Goal: Task Accomplishment & Management: Complete application form

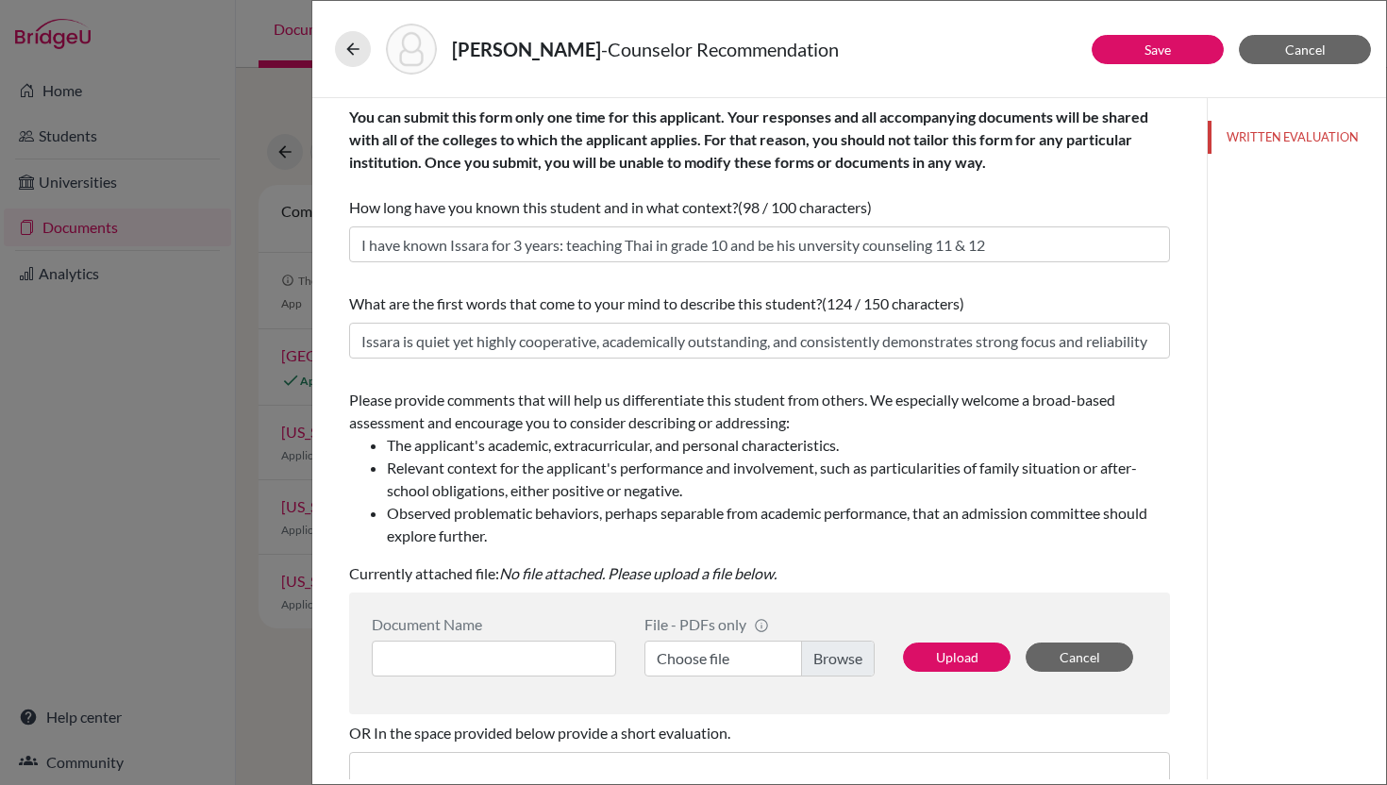
click at [569, 641] on input at bounding box center [494, 659] width 244 height 36
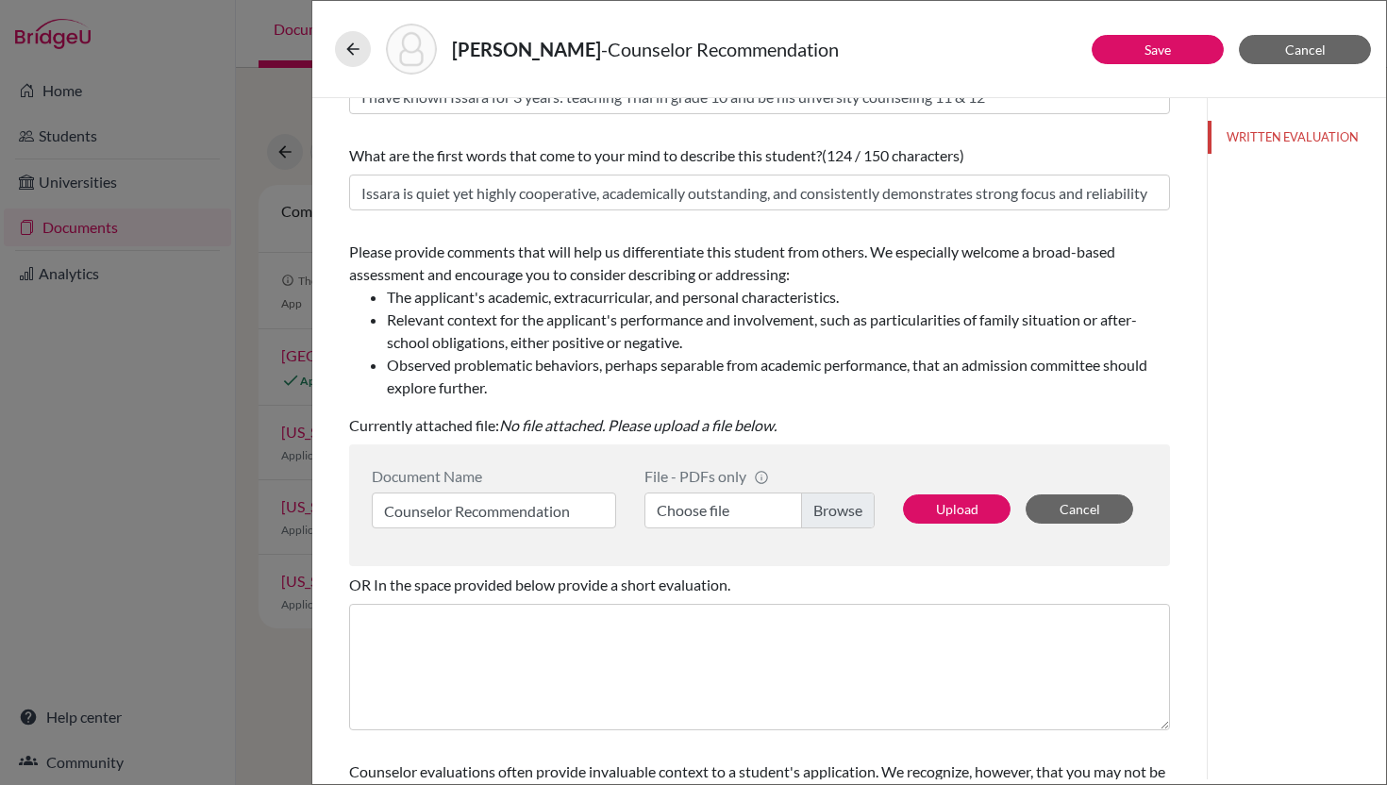
click at [818, 518] on label "Choose file" at bounding box center [759, 510] width 230 height 36
click at [818, 518] on input "Choose file" at bounding box center [759, 510] width 230 height 36
click at [594, 519] on input "Counselor Recommendation" at bounding box center [494, 510] width 244 height 36
type input "Counselor Recommendation_Issara [PERSON_NAME]"
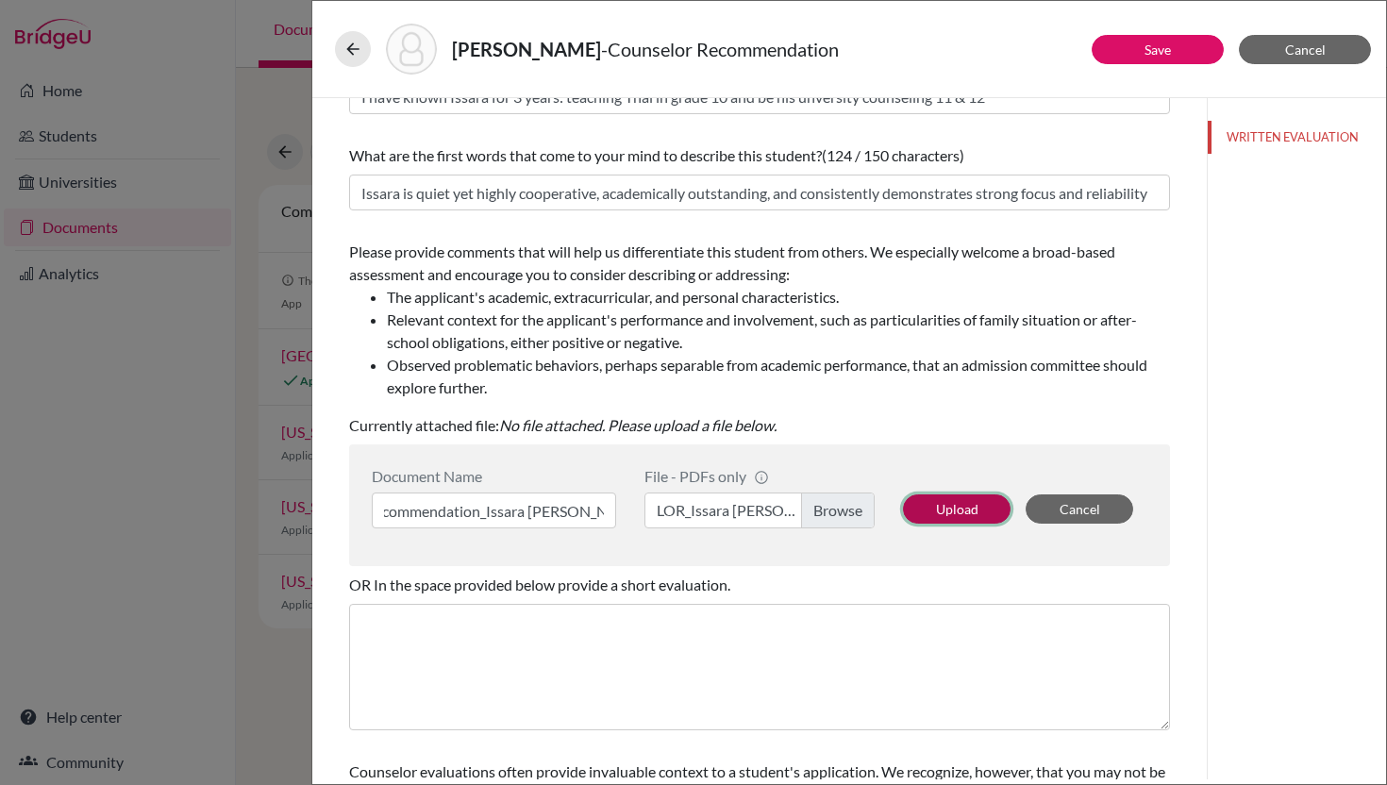
scroll to position [0, 0]
click at [977, 508] on button "Upload" at bounding box center [957, 508] width 108 height 29
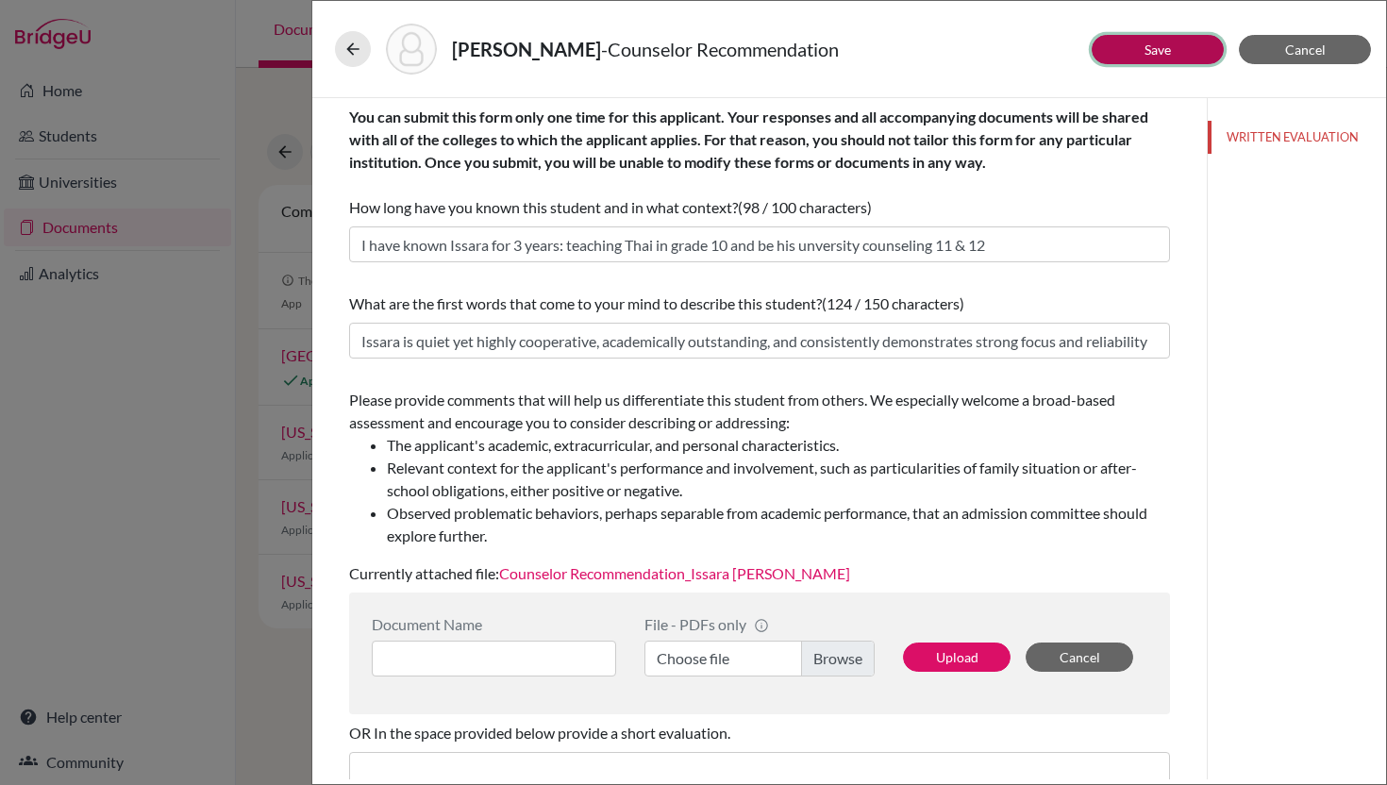
click at [1145, 52] on link "Save" at bounding box center [1157, 50] width 26 height 16
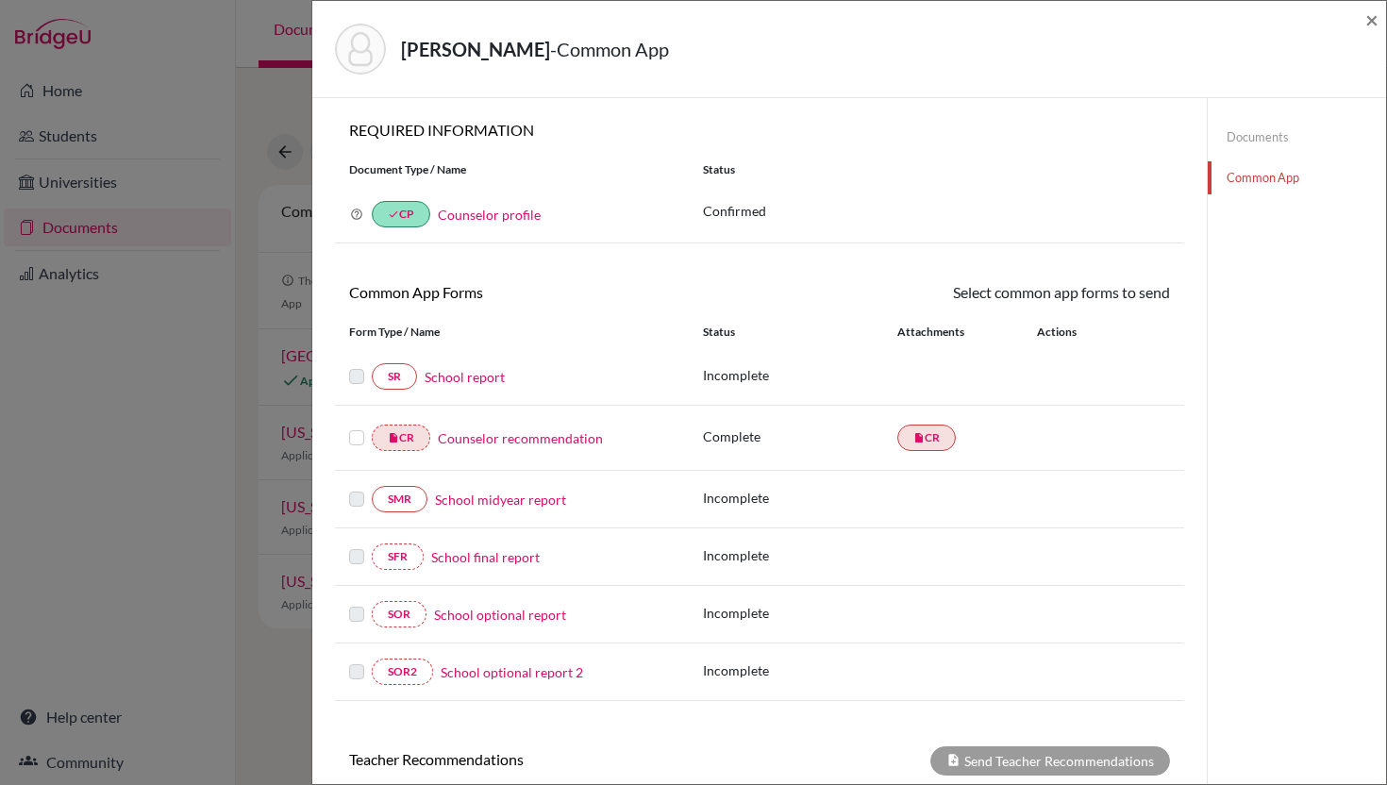
click at [454, 375] on link "School report" at bounding box center [465, 377] width 80 height 20
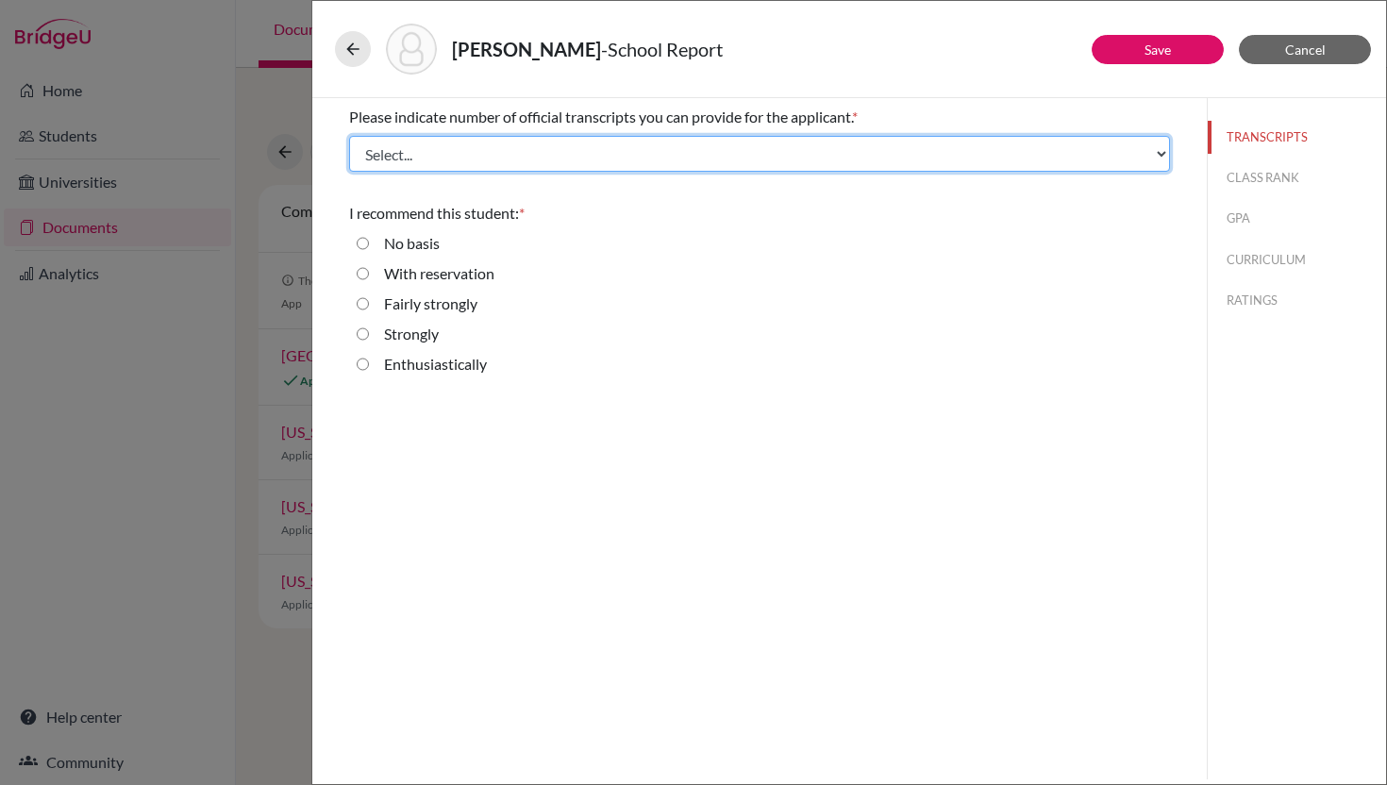
click at [864, 154] on select "Select... 1 2 3 4" at bounding box center [759, 154] width 821 height 36
click at [883, 158] on select "Select... 1 2 3 4" at bounding box center [759, 154] width 821 height 36
select select "1"
click at [349, 136] on select "Select... 1 2 3 4" at bounding box center [759, 154] width 821 height 36
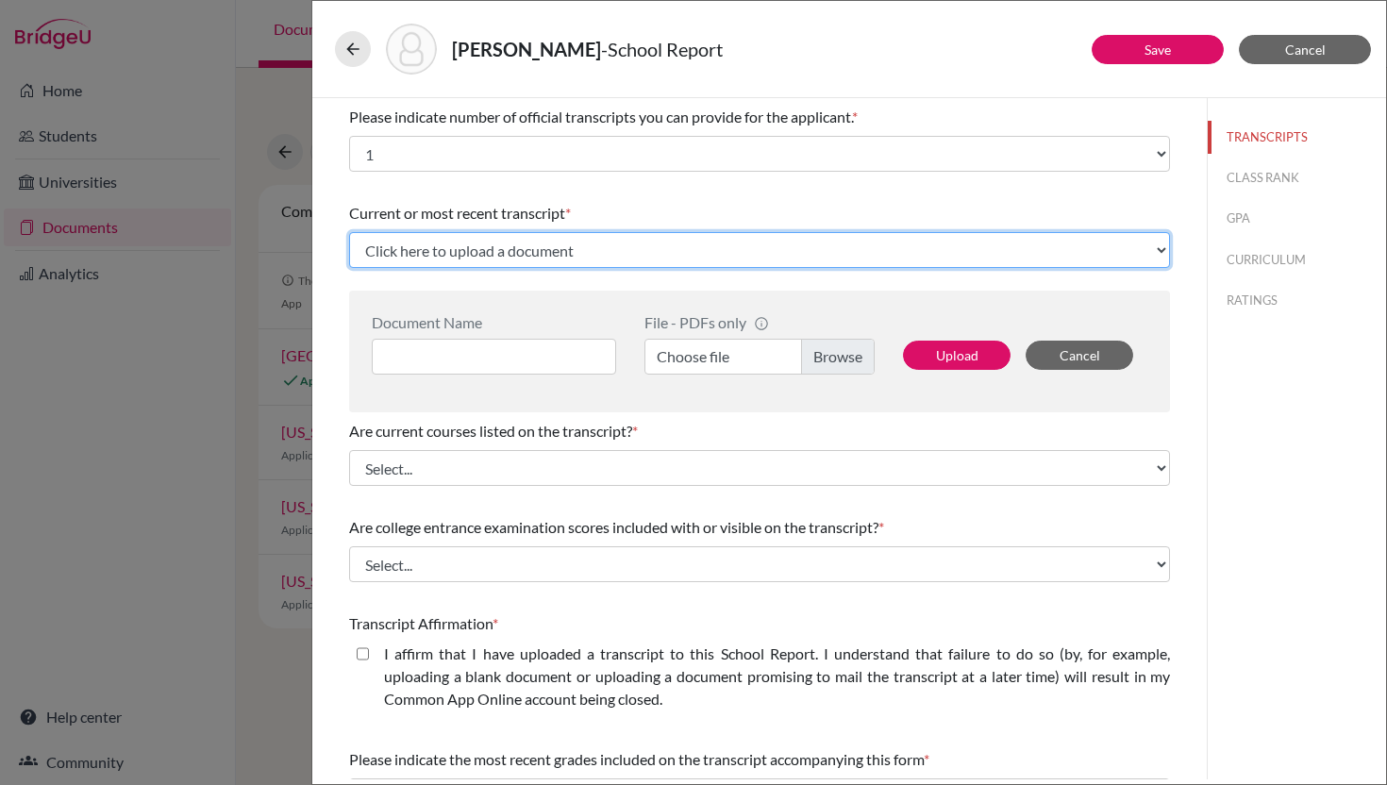
click at [793, 243] on select "Click here to upload a document Upload New File" at bounding box center [759, 250] width 821 height 36
select select "Upload New File"
click at [349, 232] on select "Click here to upload a document Upload New File" at bounding box center [759, 250] width 821 height 36
click at [781, 263] on select "Click here to upload a document Upload New File" at bounding box center [759, 250] width 821 height 36
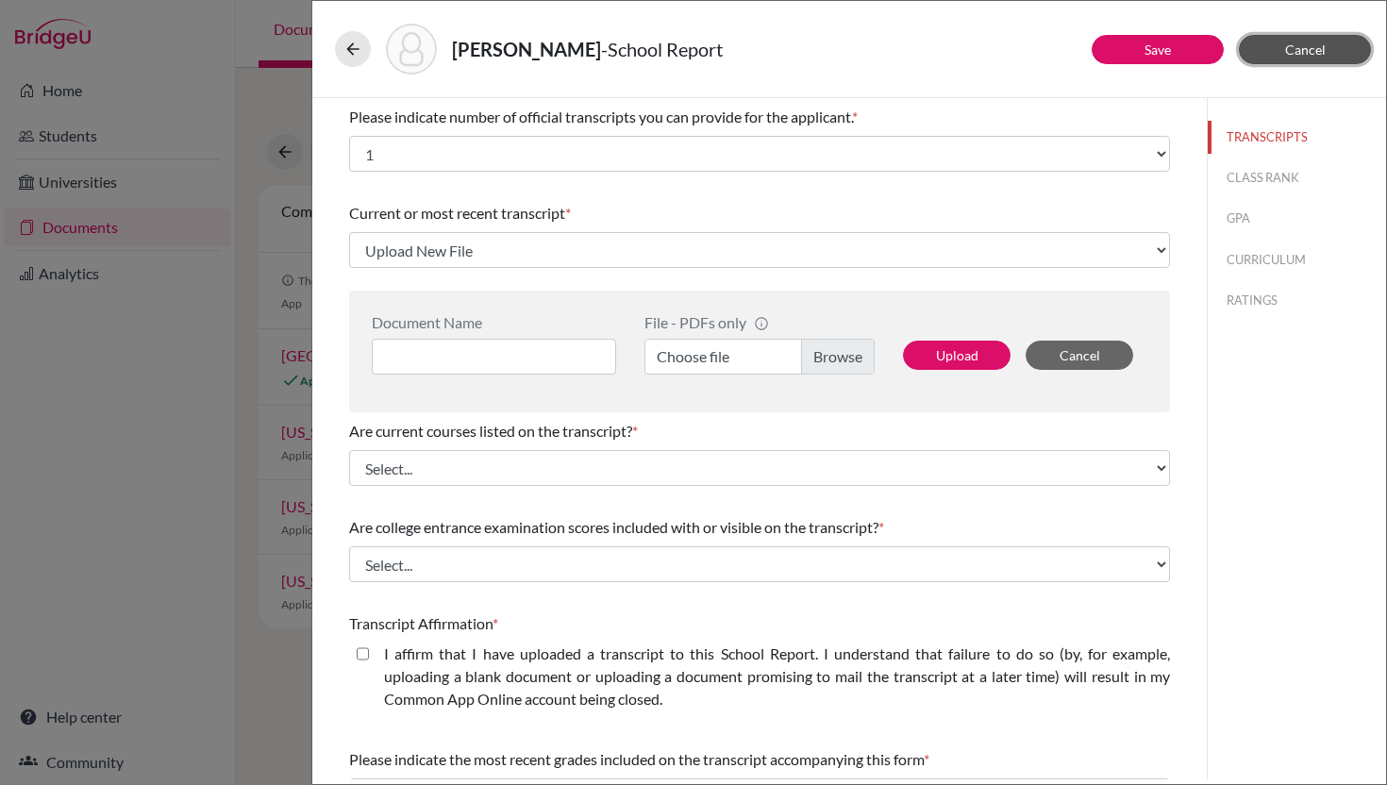
click at [1316, 51] on span "Cancel" at bounding box center [1305, 50] width 41 height 16
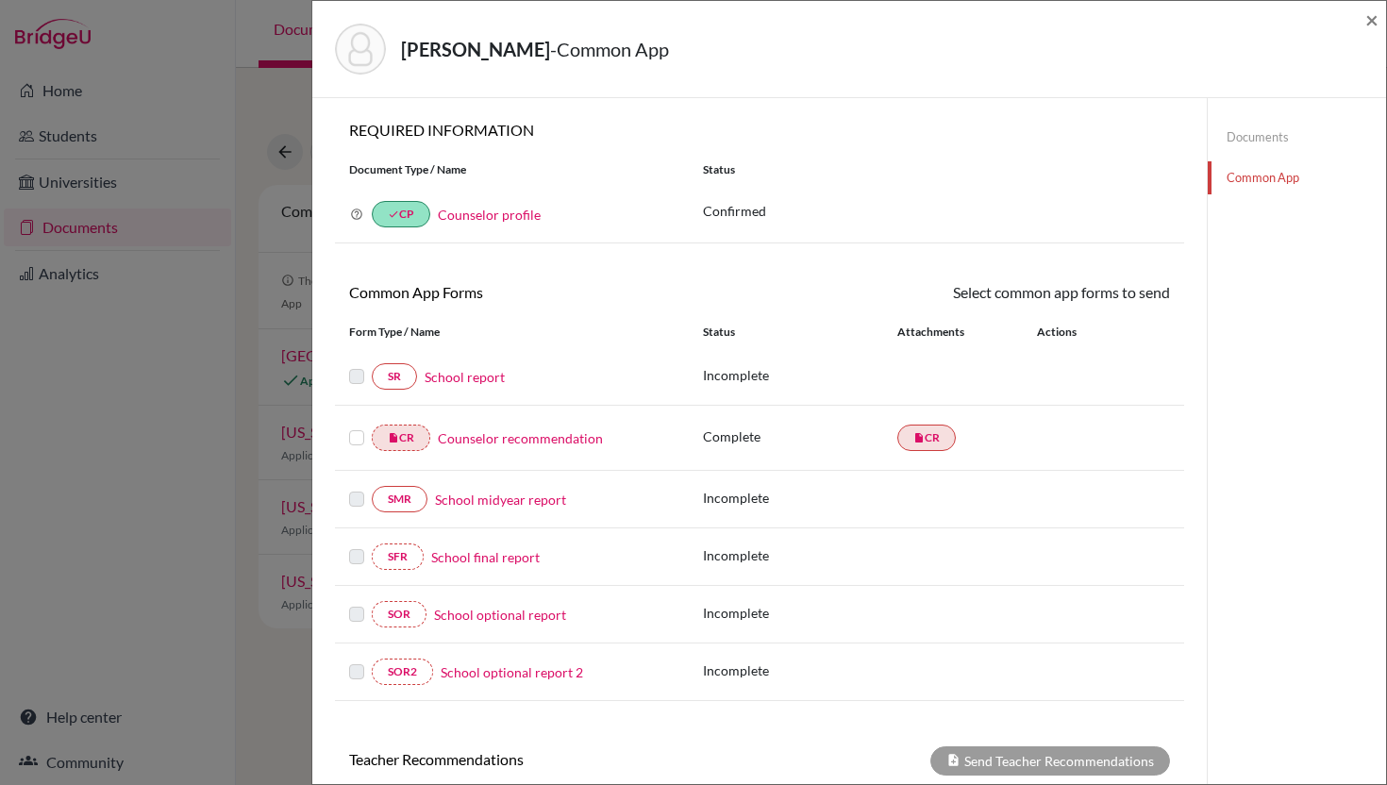
click at [1271, 121] on link "Documents" at bounding box center [1297, 137] width 178 height 33
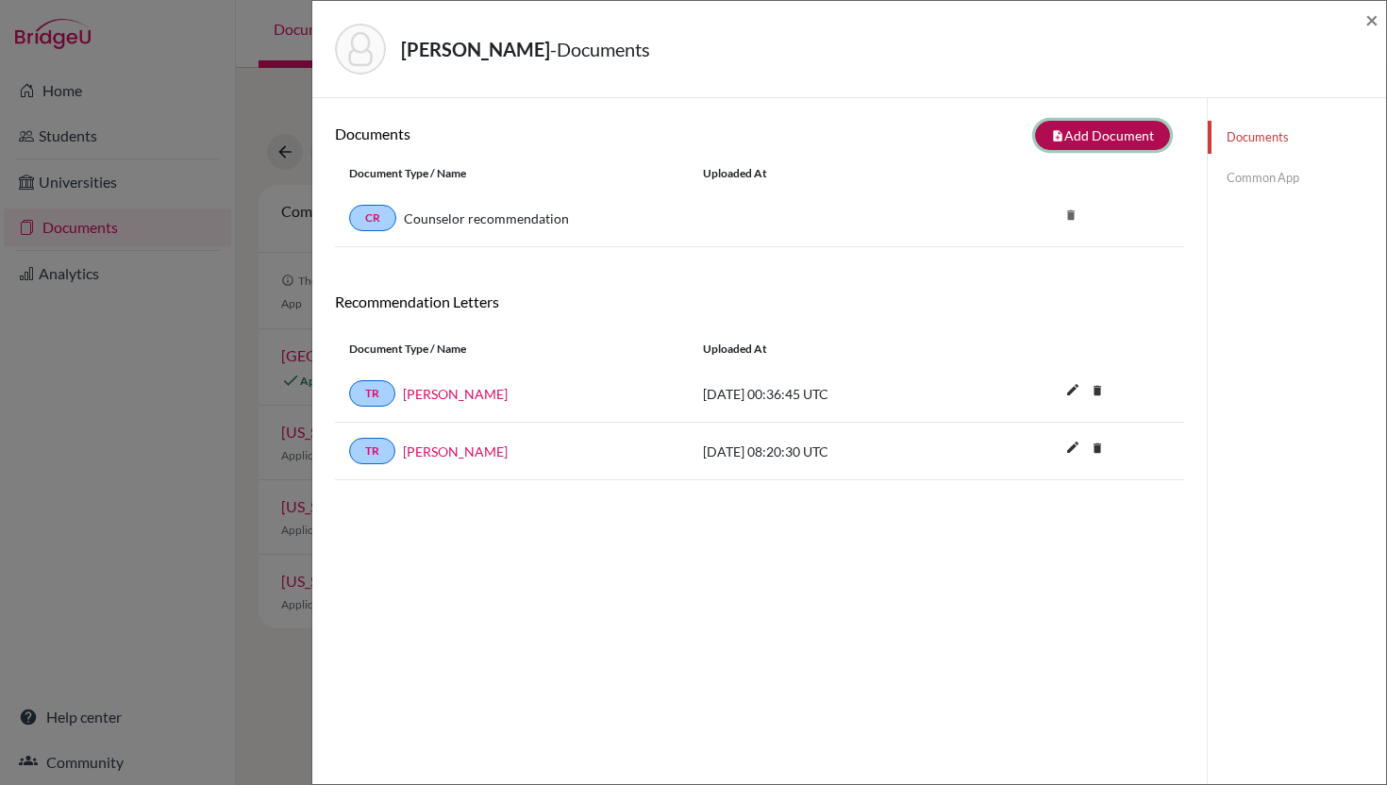
click at [1053, 146] on button "note_add Add Document" at bounding box center [1102, 135] width 135 height 29
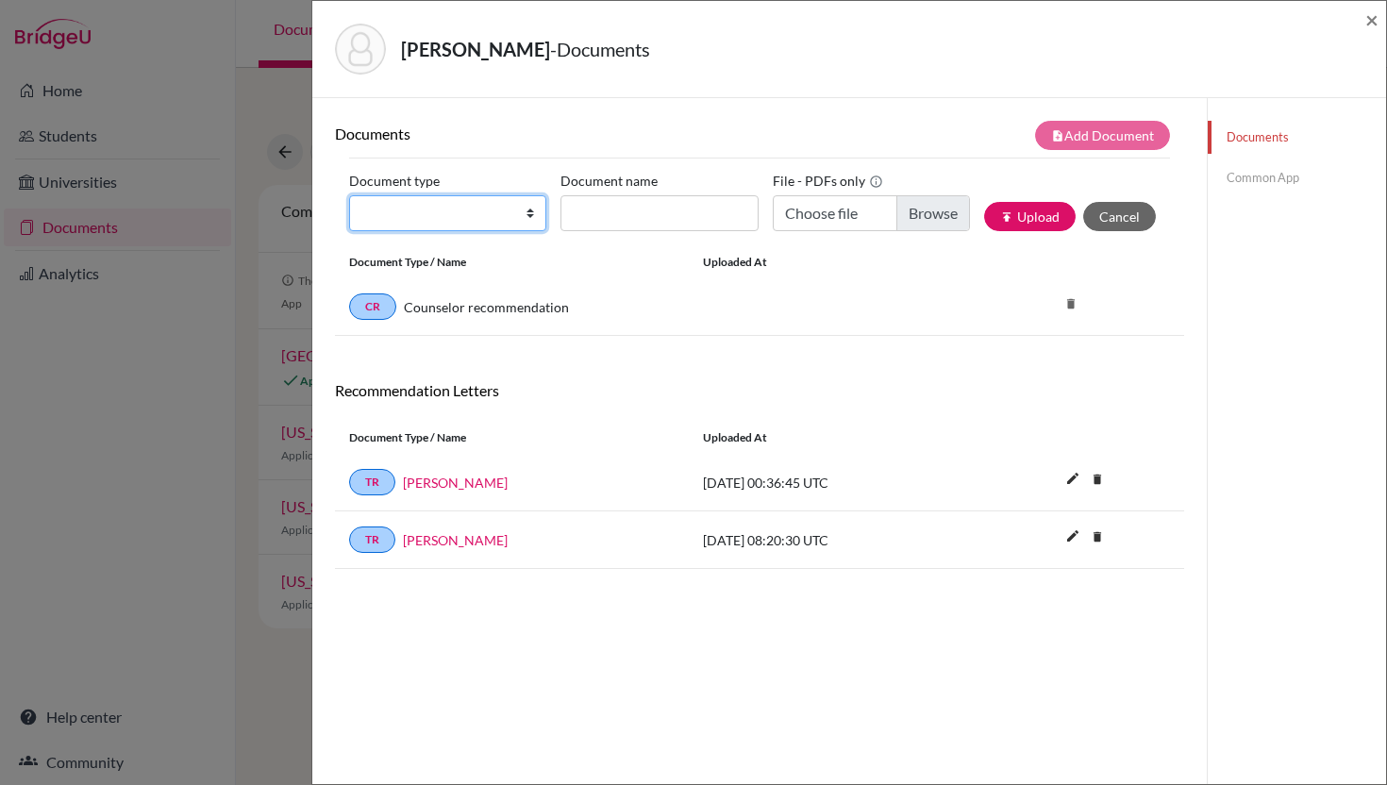
click at [535, 215] on select "Change explanation for Common App reports Counselor recommendation Internationa…" at bounding box center [447, 213] width 197 height 36
select select "2"
click at [349, 195] on select "Change explanation for Common App reports Counselor recommendation Internationa…" at bounding box center [447, 213] width 197 height 36
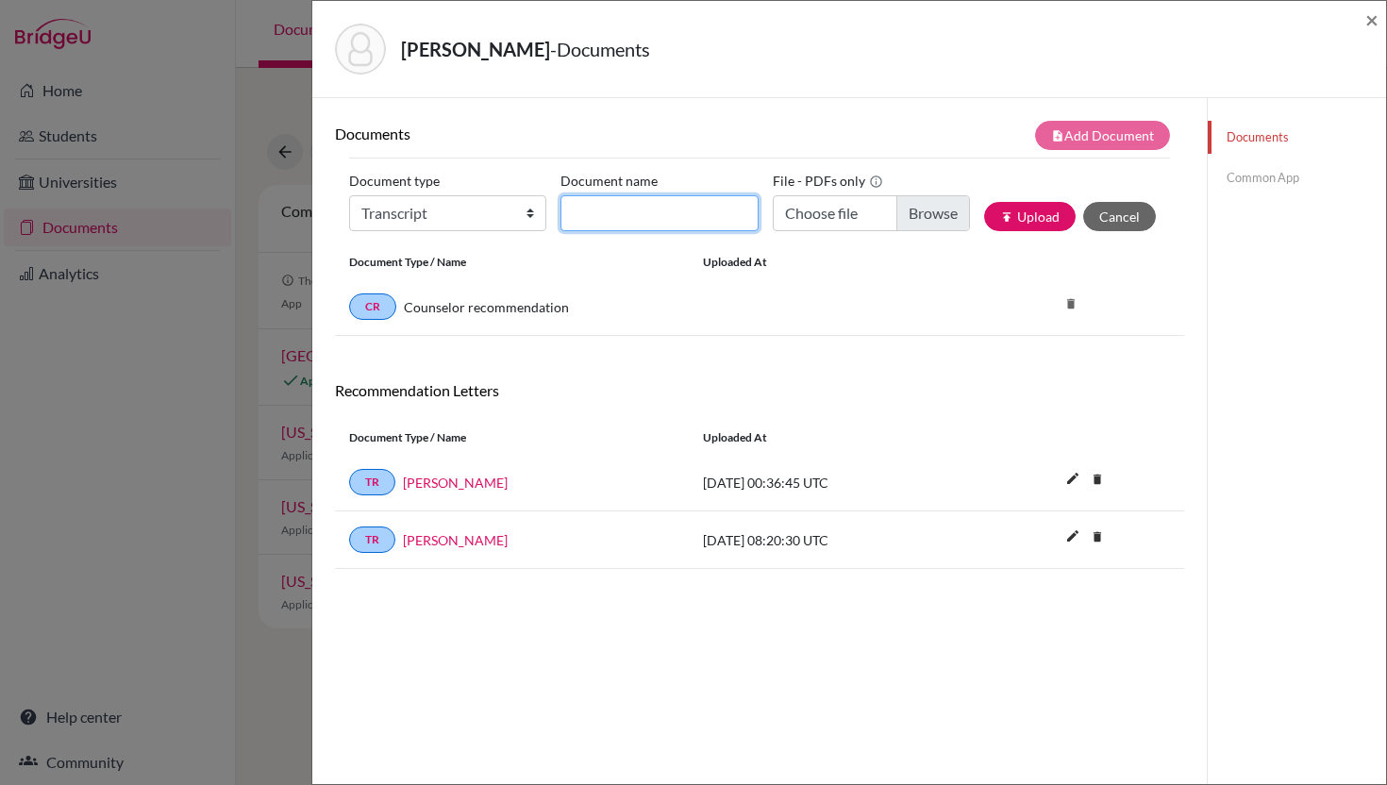
click at [636, 209] on input "Document name" at bounding box center [658, 213] width 197 height 36
paste input "2310018_Issara G10_11_5scale"
type input "2310018_Issara G10_11_5scale"
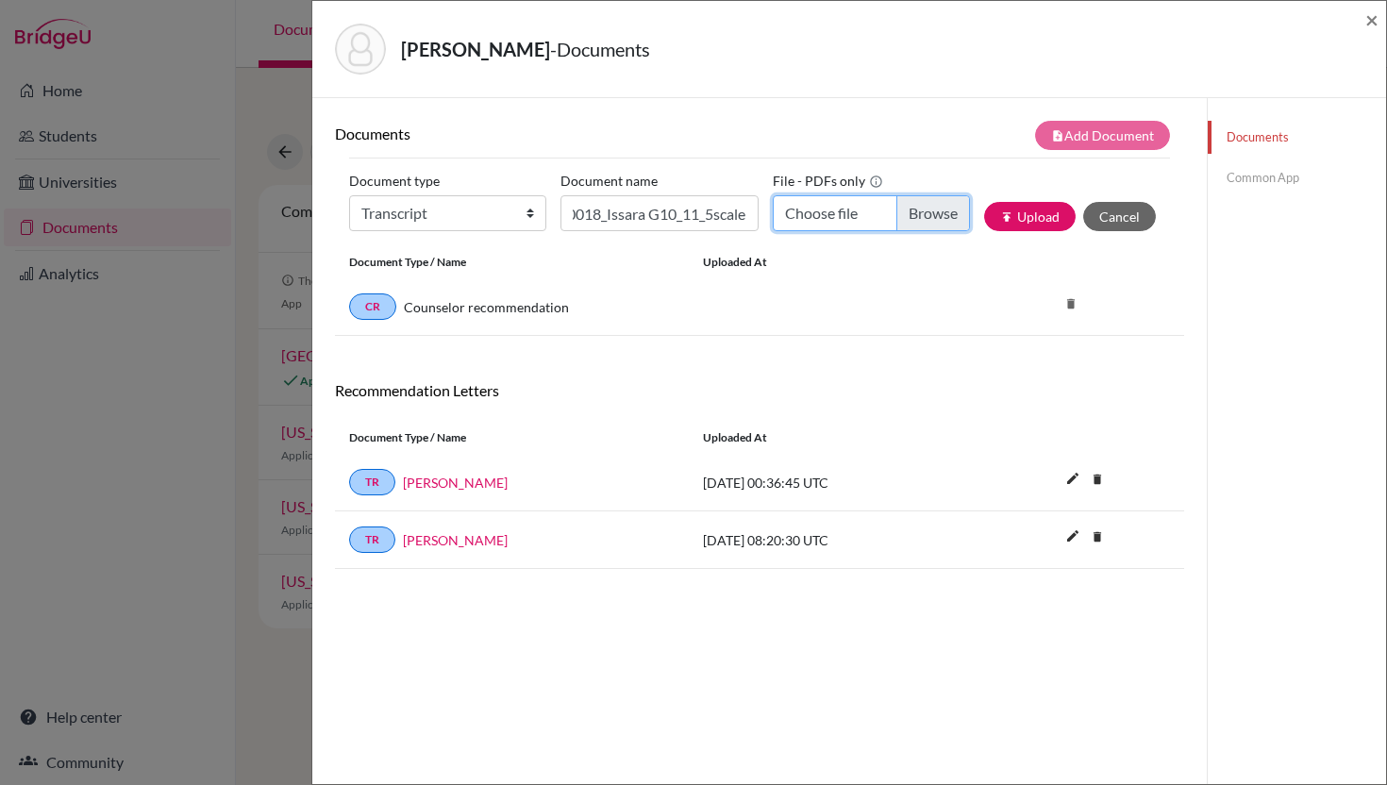
click at [921, 209] on input "Choose file" at bounding box center [871, 213] width 197 height 36
type input "C:\fakepath\2310018_Issara G10_11_5scale.pdf"
click at [1036, 211] on button "publish Upload" at bounding box center [1030, 216] width 92 height 29
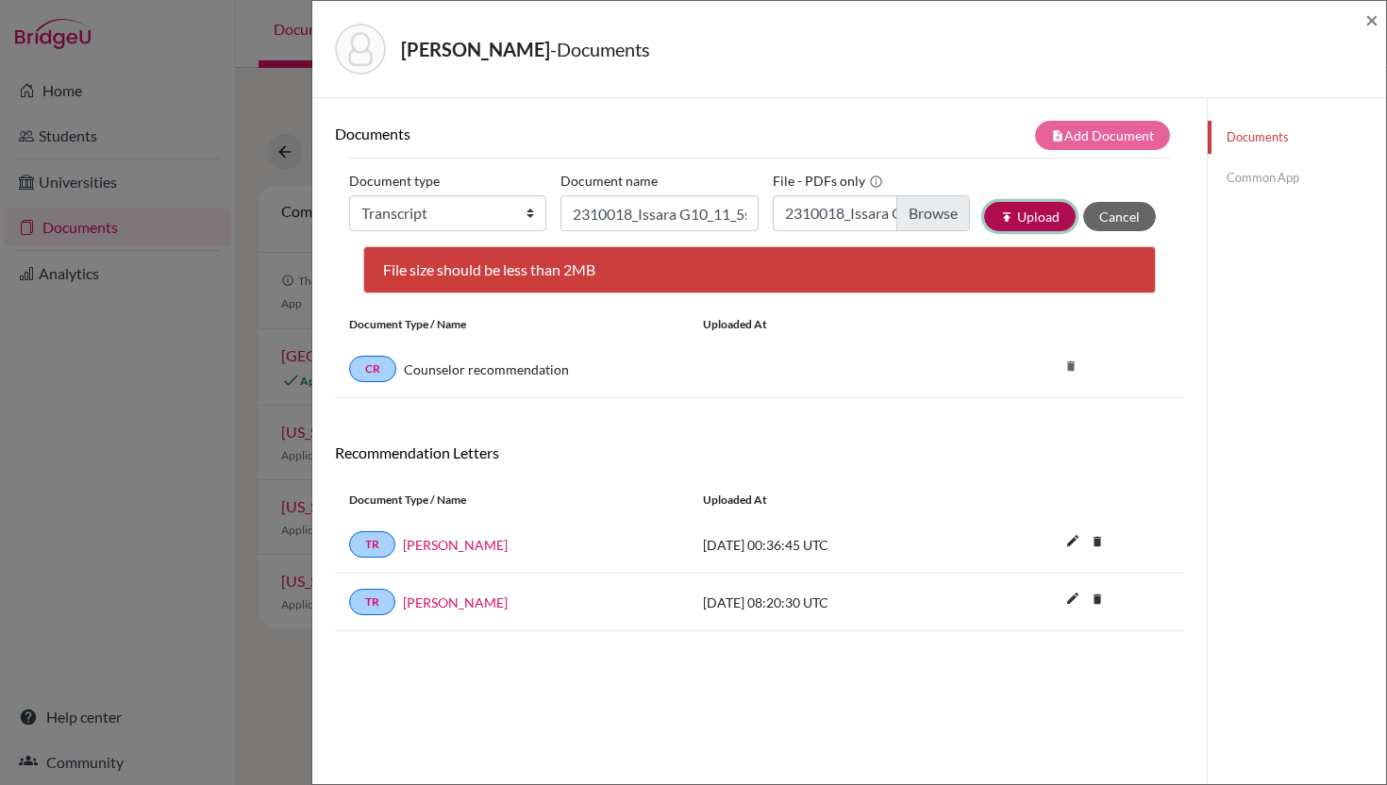
click at [1032, 224] on button "publish Upload" at bounding box center [1030, 216] width 92 height 29
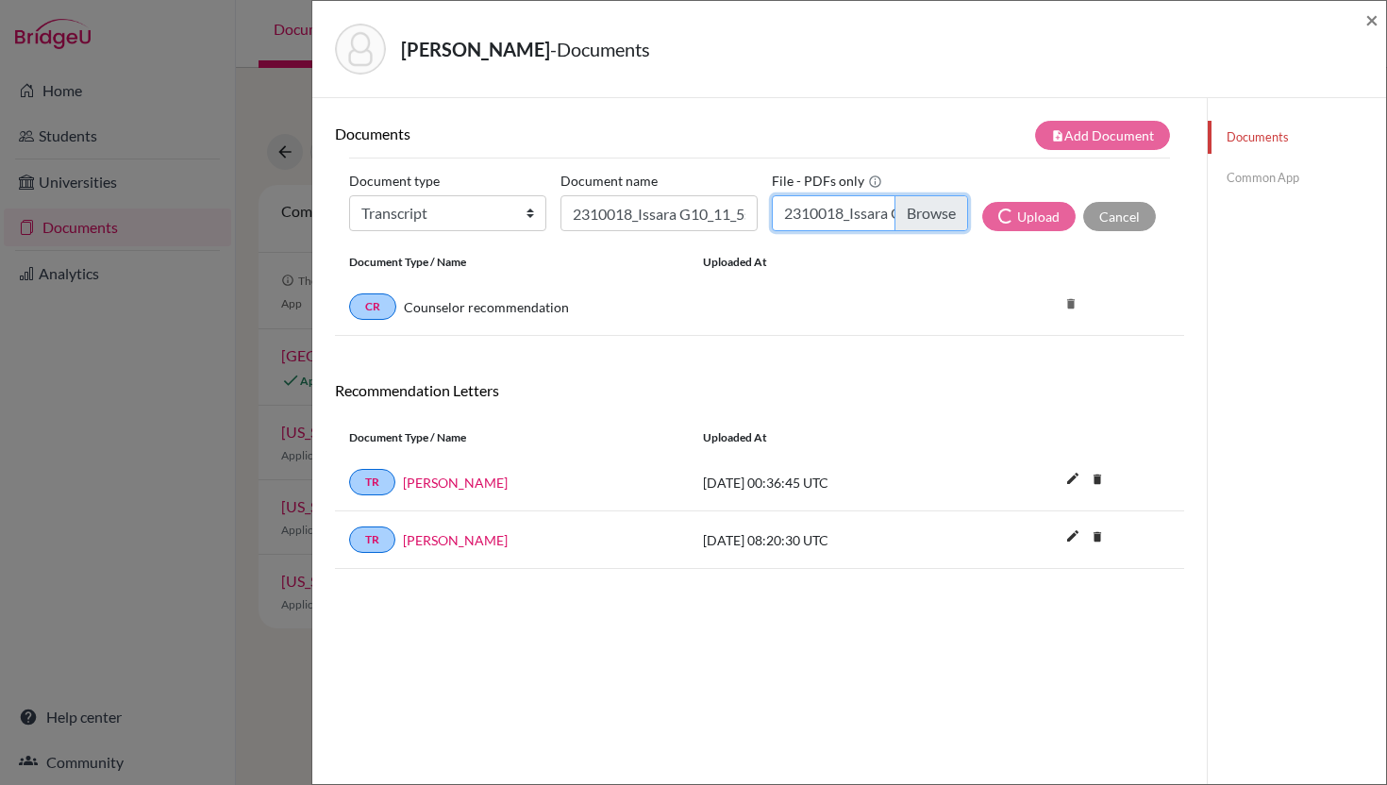
click at [917, 218] on input "2310018_Issara G10_11_5scale.pdf" at bounding box center [870, 213] width 197 height 36
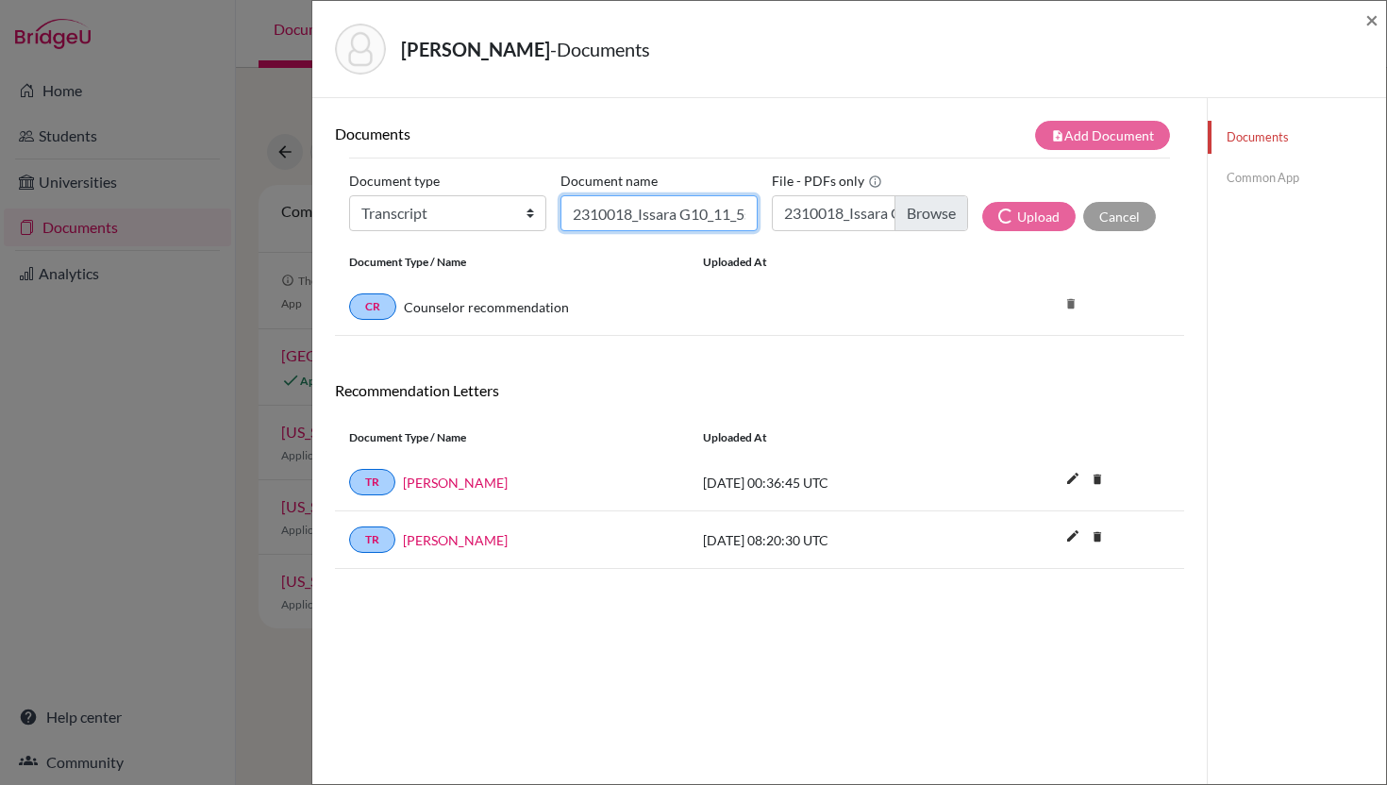
click at [616, 201] on input "2310018_Issara G10_11_5scale" at bounding box center [658, 213] width 197 height 36
click at [859, 182] on label "File - PDFs only" at bounding box center [827, 180] width 110 height 29
click at [1372, 25] on span "×" at bounding box center [1371, 19] width 13 height 27
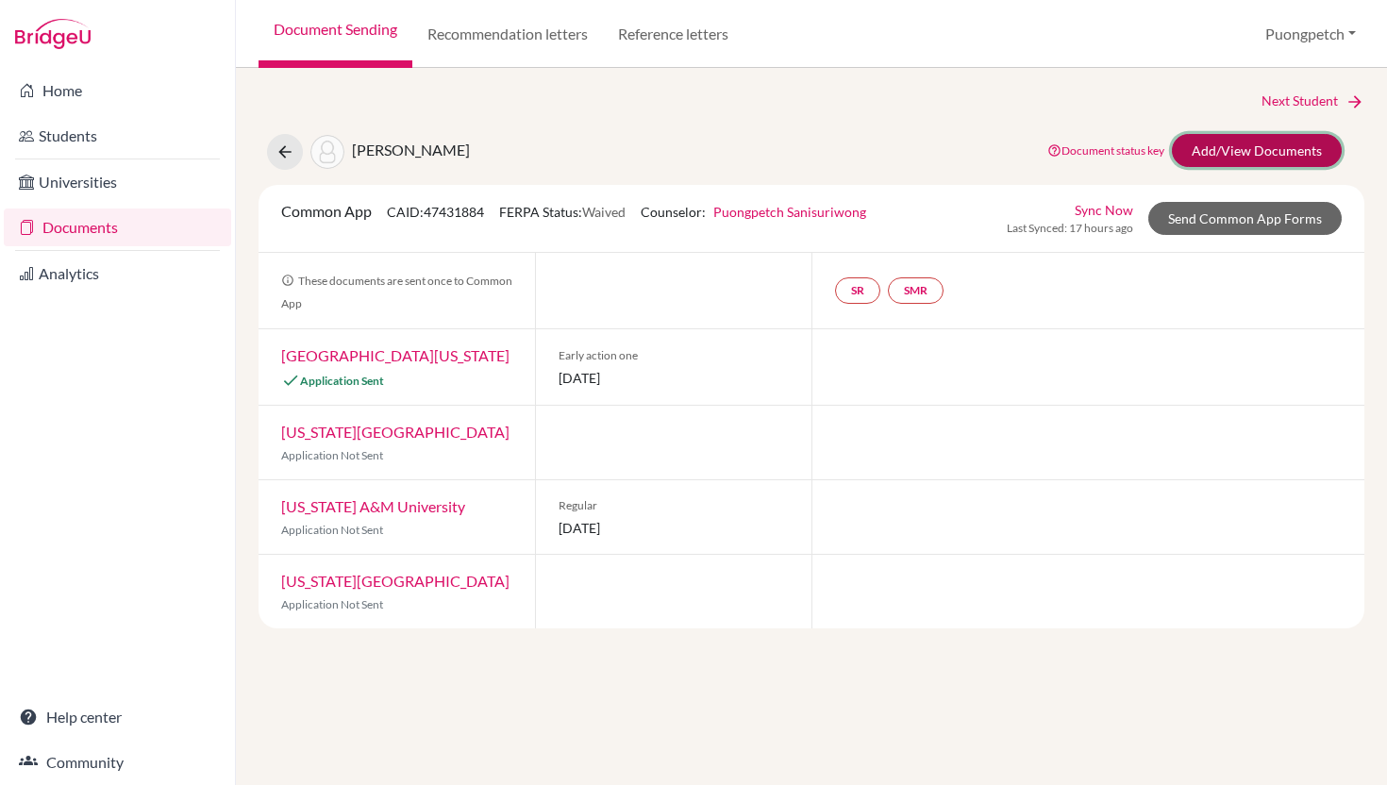
click at [1228, 157] on link "Add/View Documents" at bounding box center [1257, 150] width 170 height 33
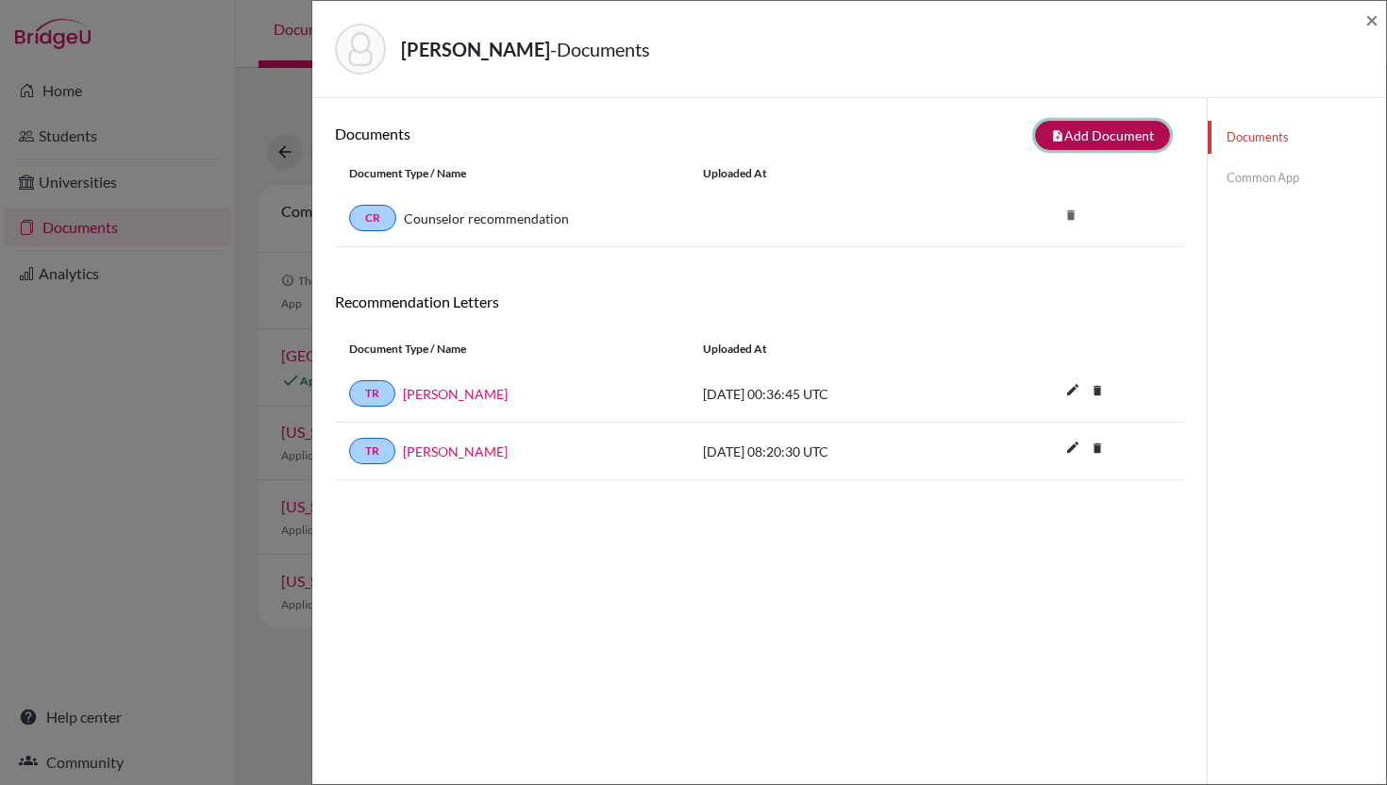
click at [1079, 136] on button "note_add Add Document" at bounding box center [1102, 135] width 135 height 29
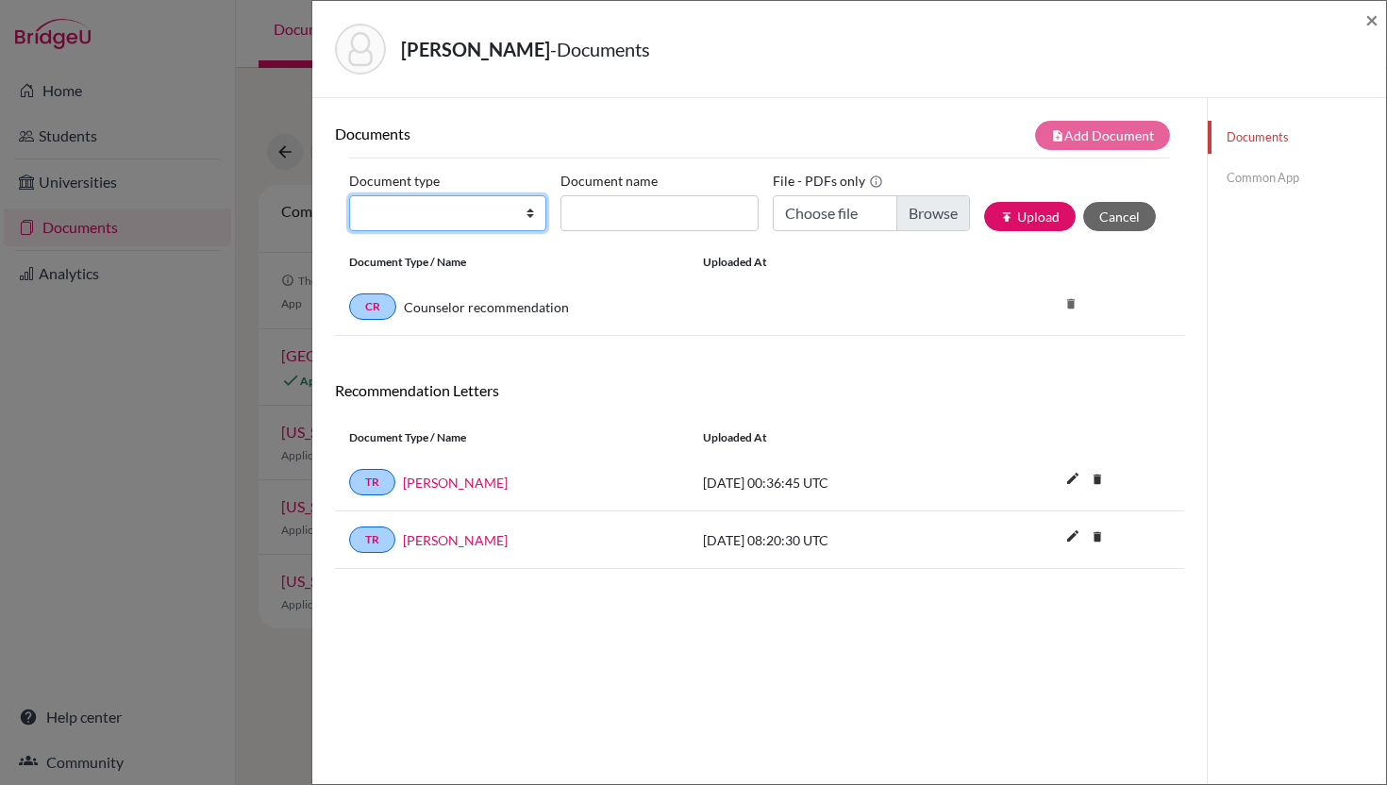
click at [535, 217] on select "Change explanation for Common App reports Counselor recommendation Internationa…" at bounding box center [447, 213] width 197 height 36
select select "2"
click at [349, 195] on select "Change explanation for Common App reports Counselor recommendation Internationa…" at bounding box center [447, 213] width 197 height 36
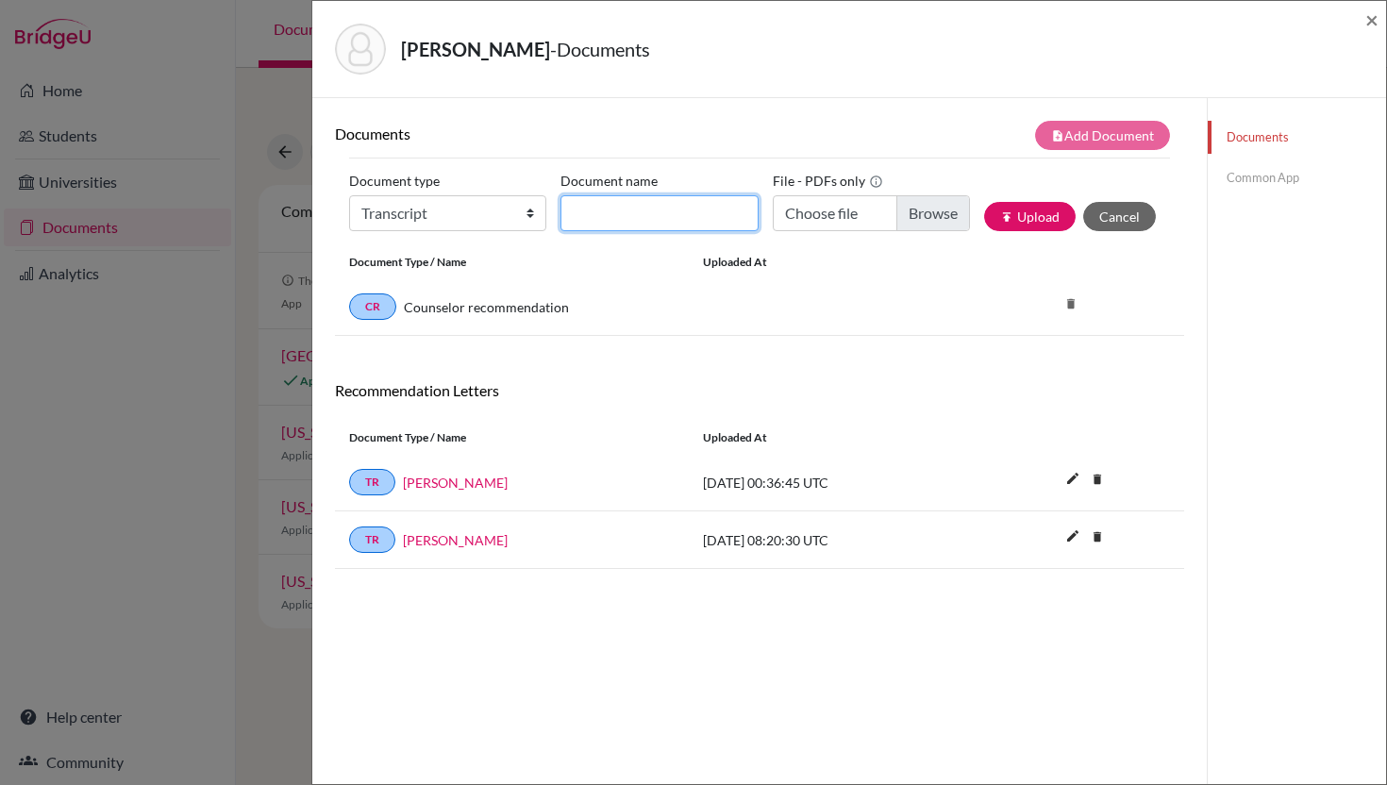
click at [632, 209] on input "Document name" at bounding box center [658, 213] width 197 height 36
paste input "2310018_Issara G10_11_5scale"
type input "2310018_Issara G10_11_5scale"
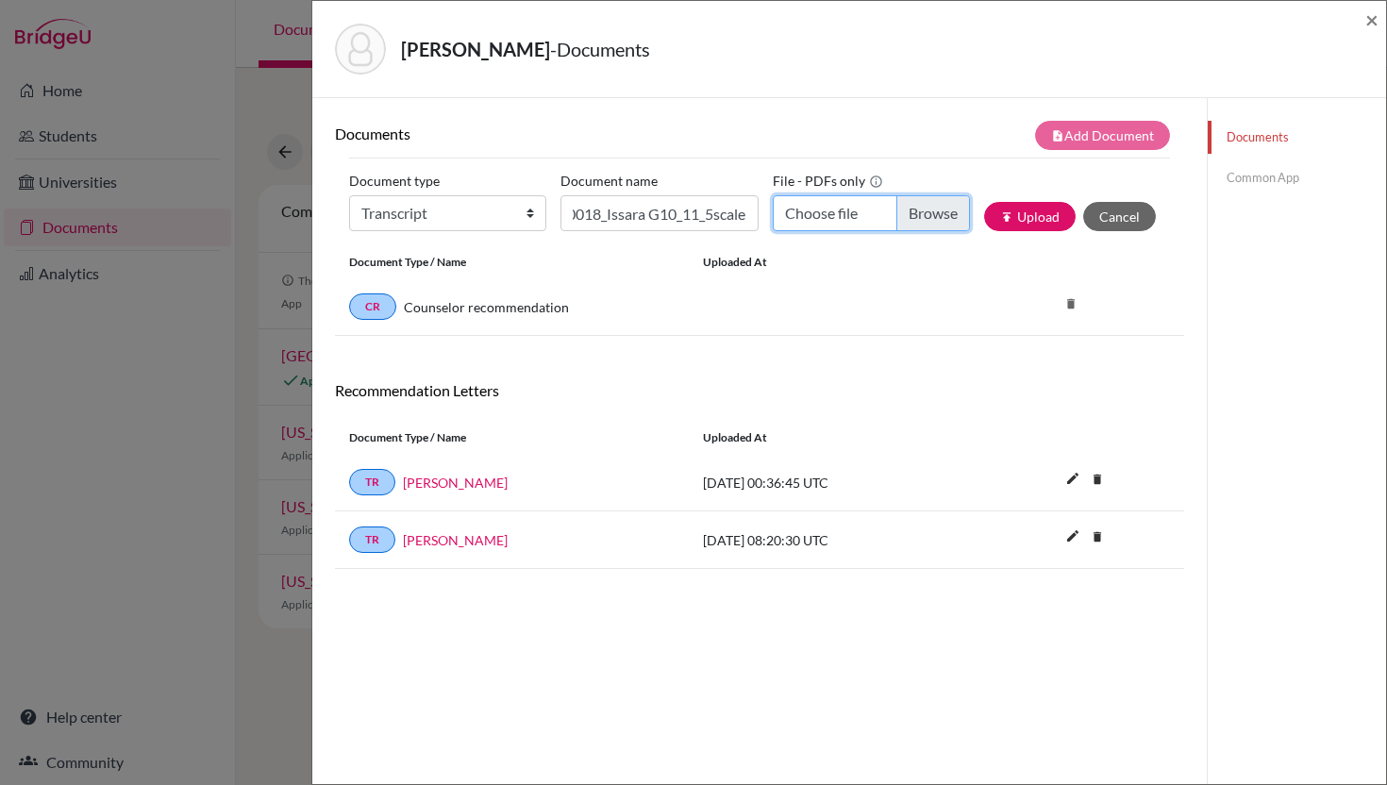
scroll to position [0, 0]
click at [922, 215] on input "Choose file" at bounding box center [871, 213] width 197 height 36
type input "C:\fakepath\2310018_Issara G10_11_5scale.pdf"
click at [1027, 220] on button "publish Upload" at bounding box center [1030, 216] width 92 height 29
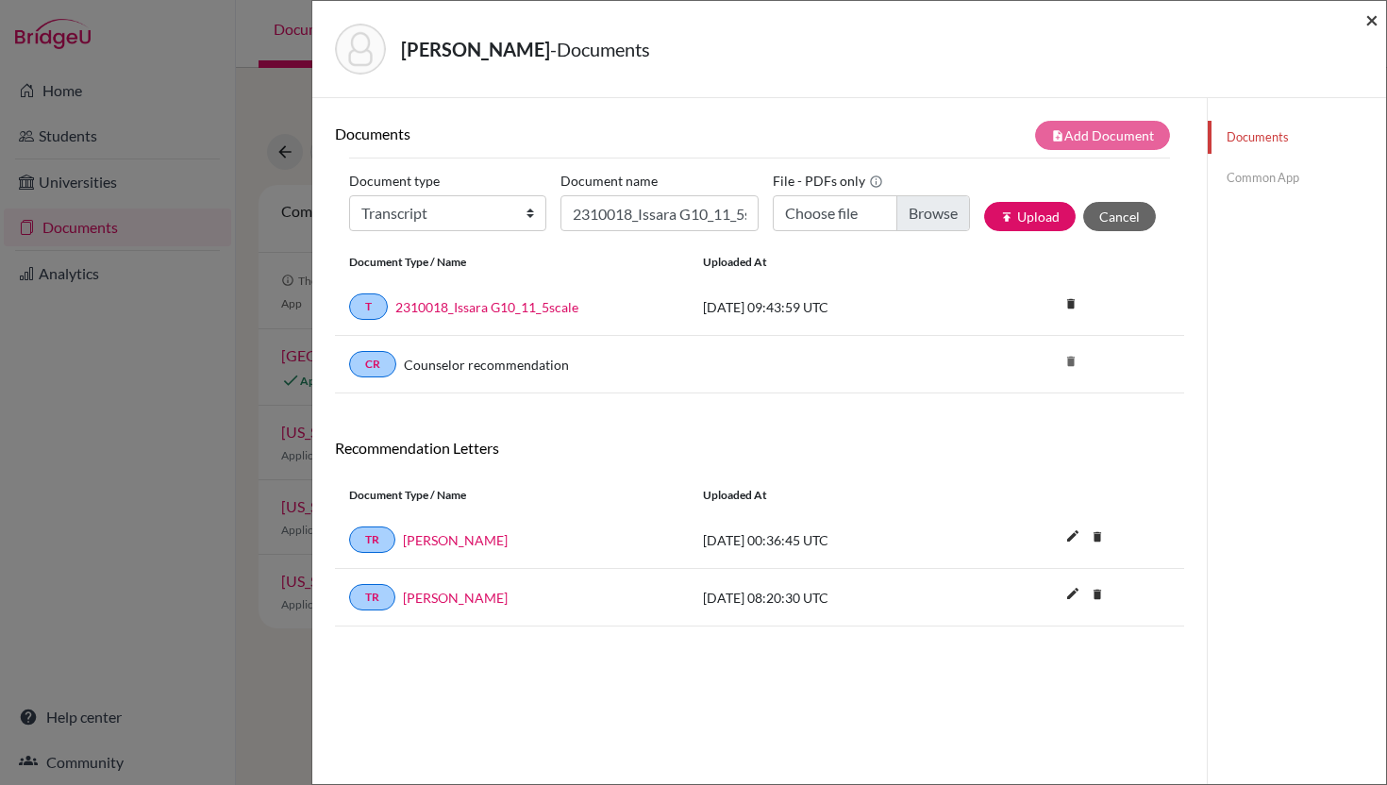
click at [1373, 17] on span "×" at bounding box center [1371, 19] width 13 height 27
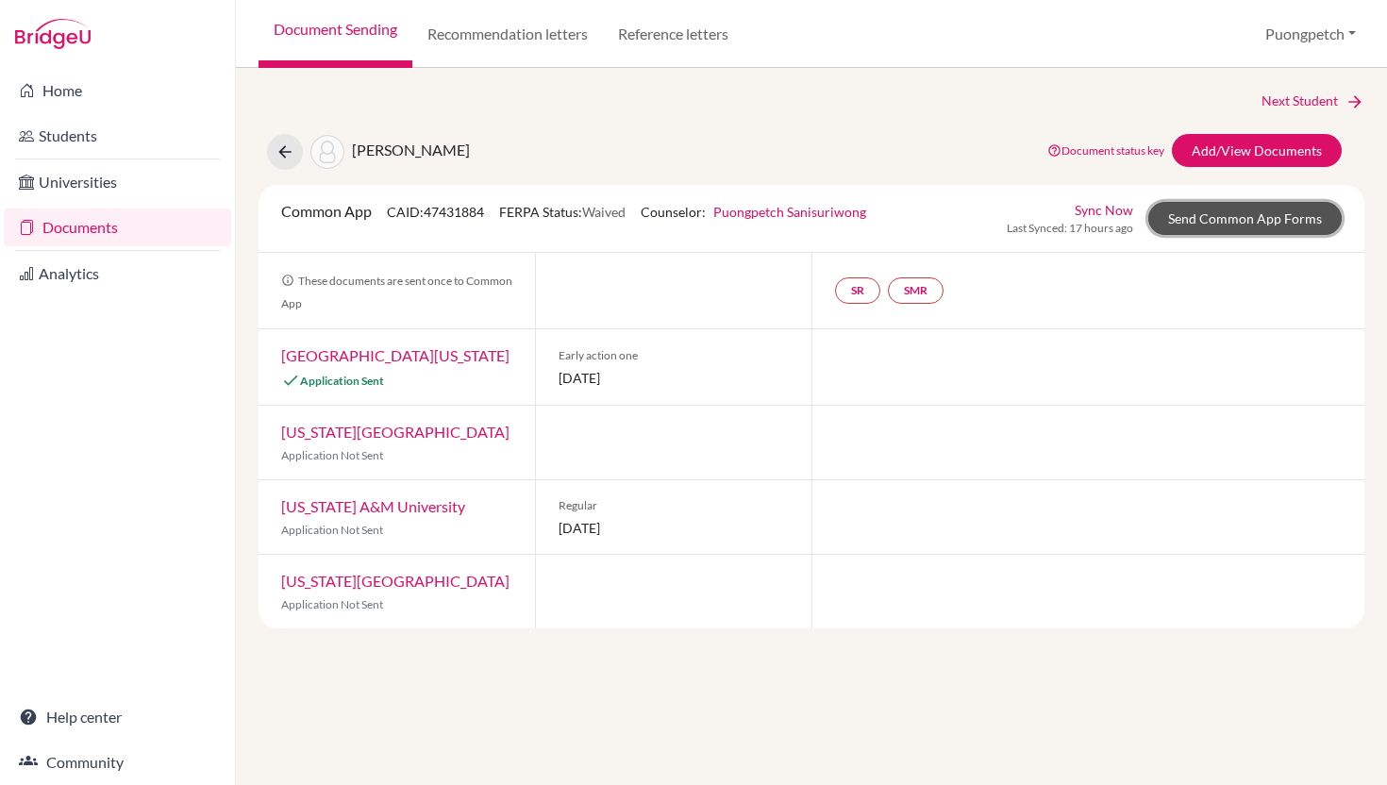
click at [1185, 222] on link "Send Common App Forms" at bounding box center [1244, 218] width 193 height 33
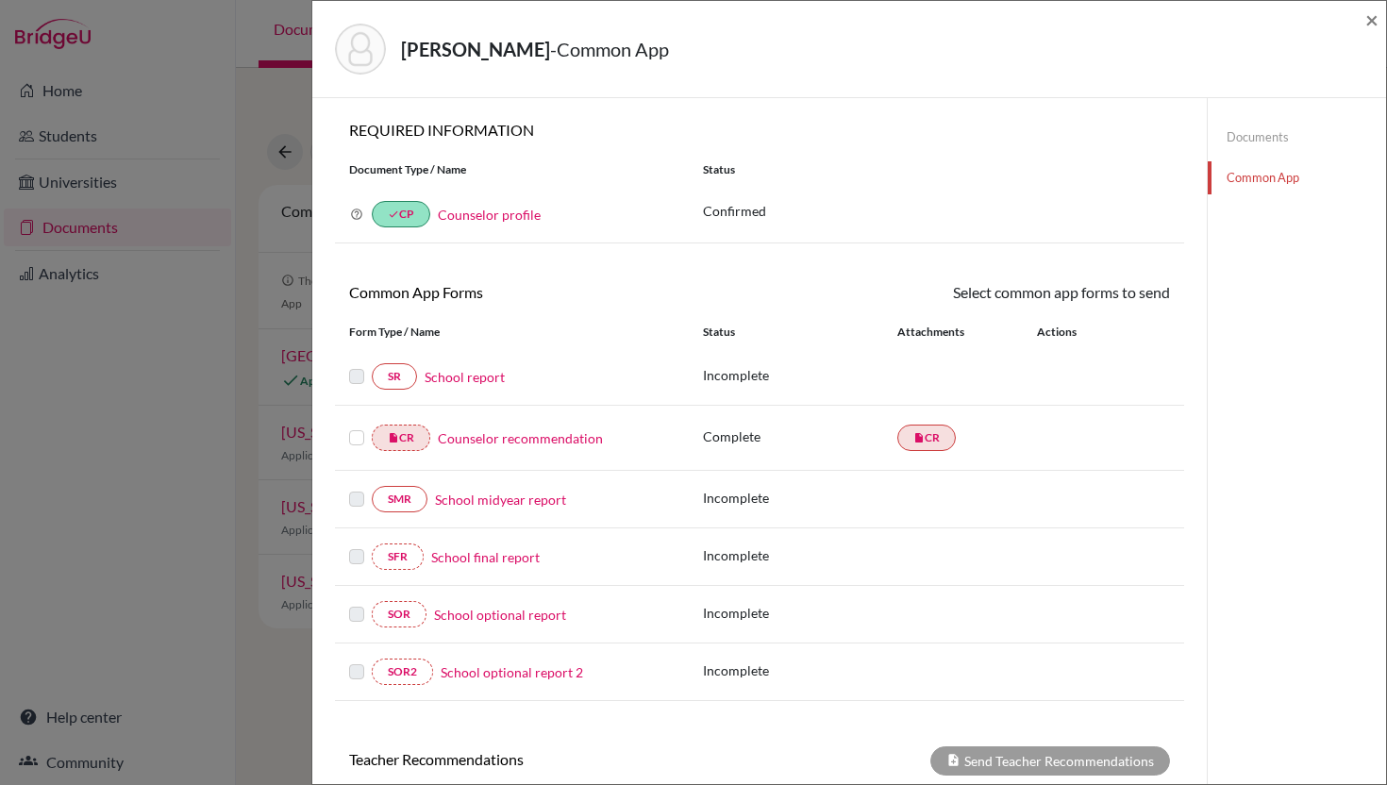
click at [454, 379] on link "School report" at bounding box center [465, 377] width 80 height 20
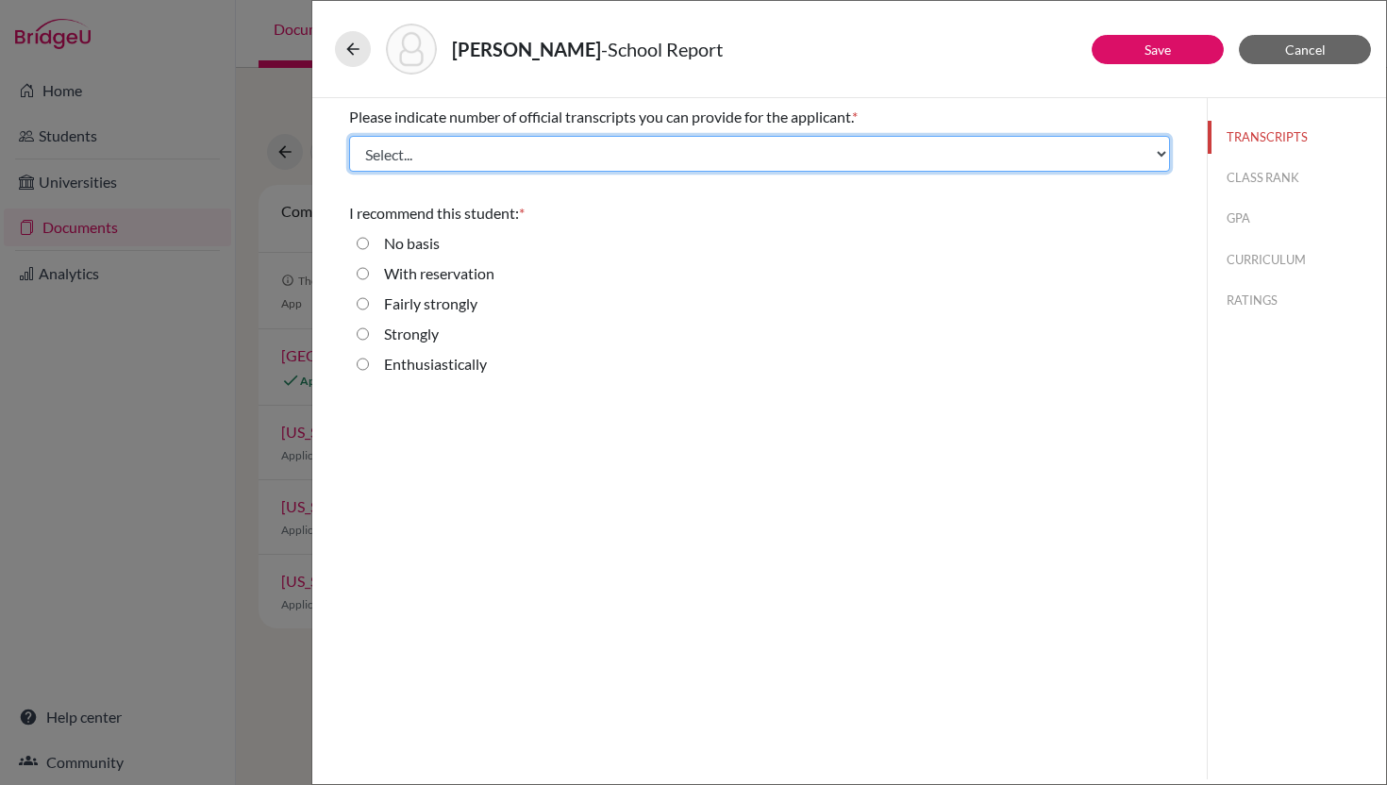
click at [510, 147] on select "Select... 1 2 3 4" at bounding box center [759, 154] width 821 height 36
select select "1"
click at [349, 136] on select "Select... 1 2 3 4" at bounding box center [759, 154] width 821 height 36
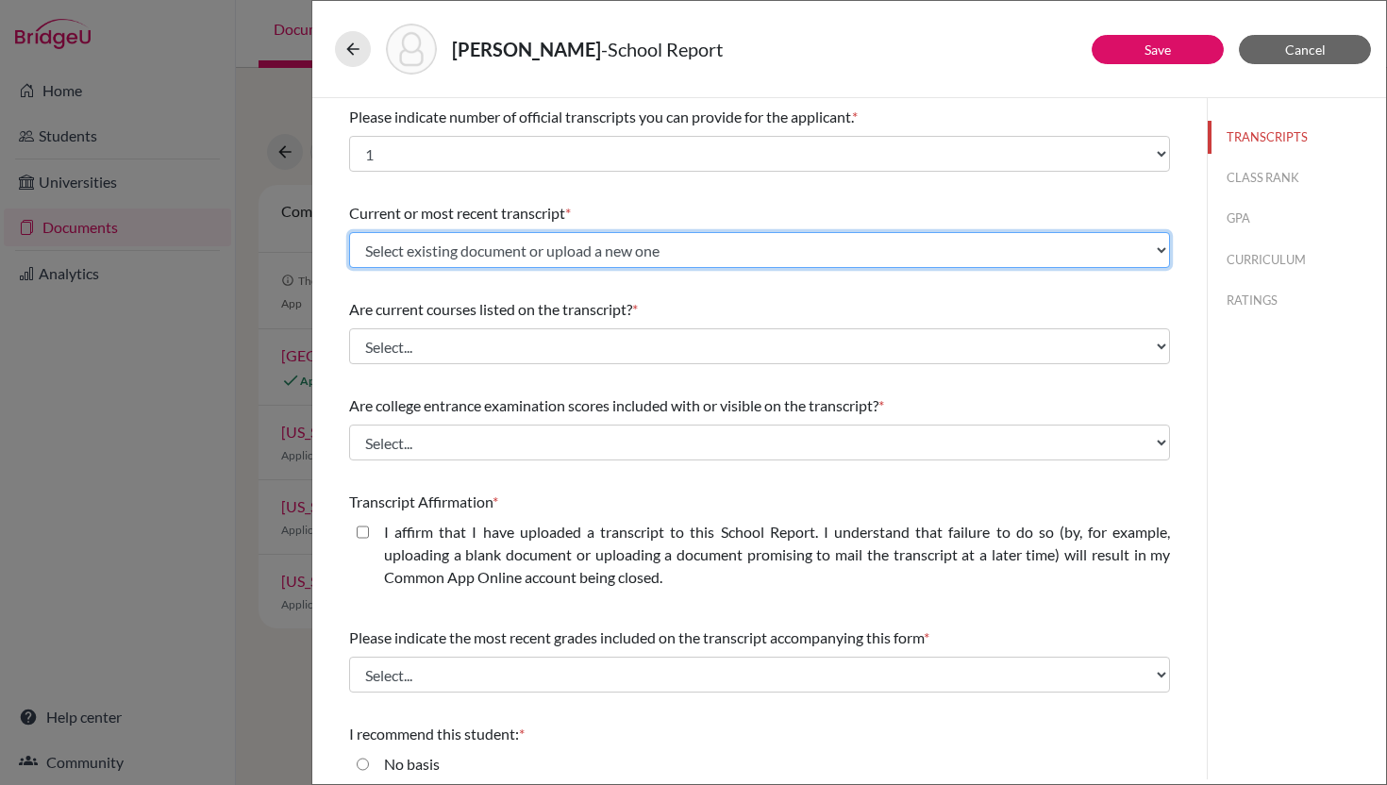
click at [553, 245] on select "Select existing document or upload a new one 2310018_Issara G10_11_5scale Uploa…" at bounding box center [759, 250] width 821 height 36
select select "690857"
click at [349, 232] on select "Select existing document or upload a new one 2310018_Issara G10_11_5scale Uploa…" at bounding box center [759, 250] width 821 height 36
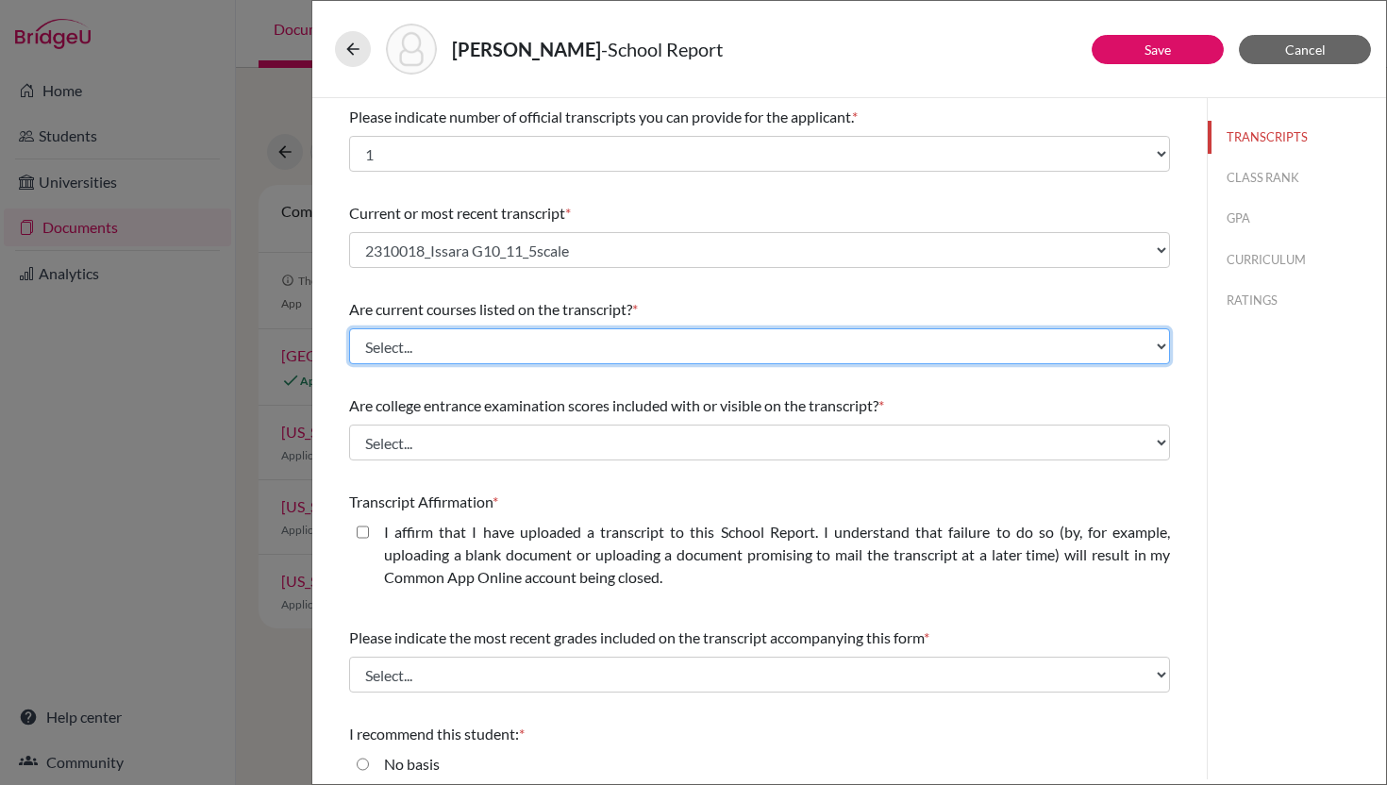
click at [541, 342] on select "Select... Yes No" at bounding box center [759, 346] width 821 height 36
select select "1"
click at [349, 328] on select "Select... Yes No" at bounding box center [759, 346] width 821 height 36
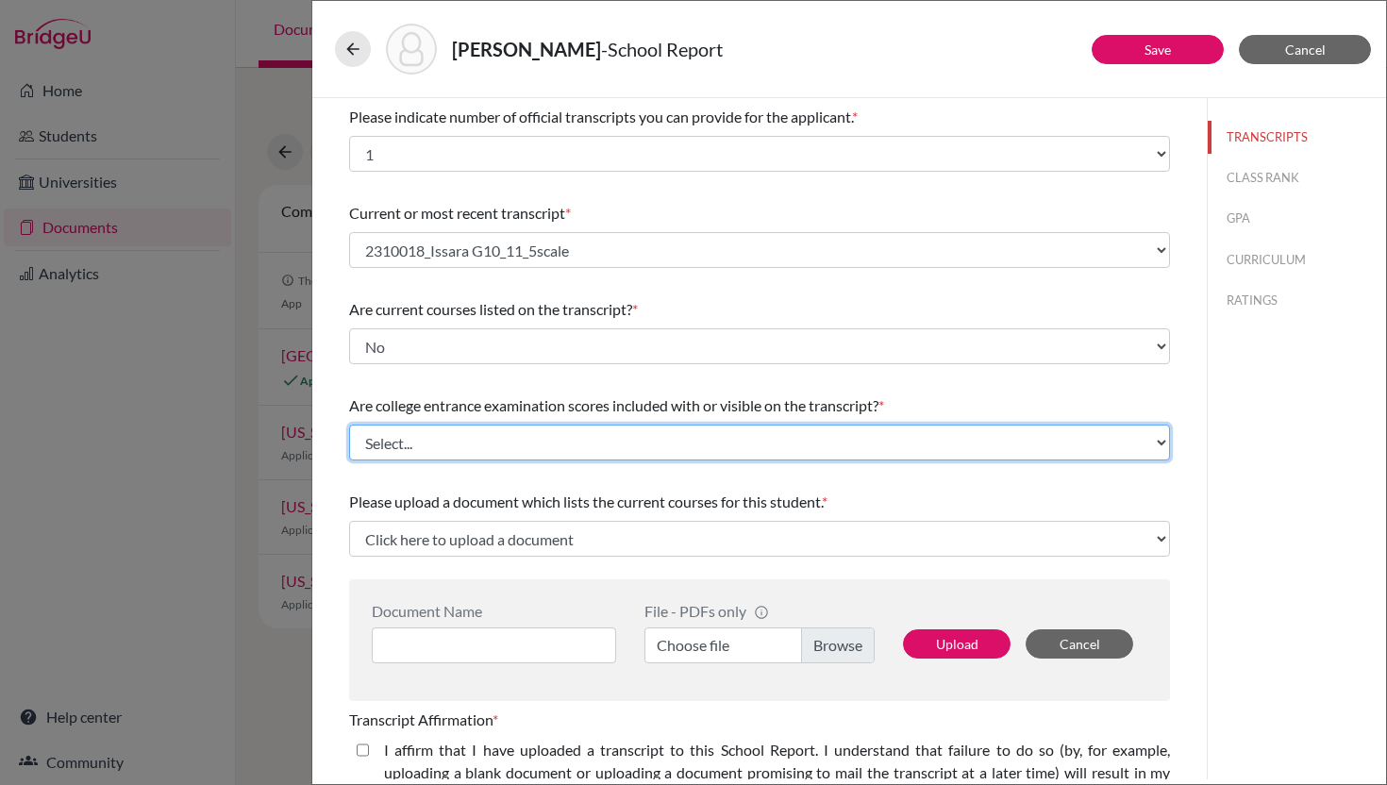
click at [510, 441] on select "Select... Yes No" at bounding box center [759, 443] width 821 height 36
select select "1"
click at [349, 425] on select "Select... Yes No" at bounding box center [759, 443] width 821 height 36
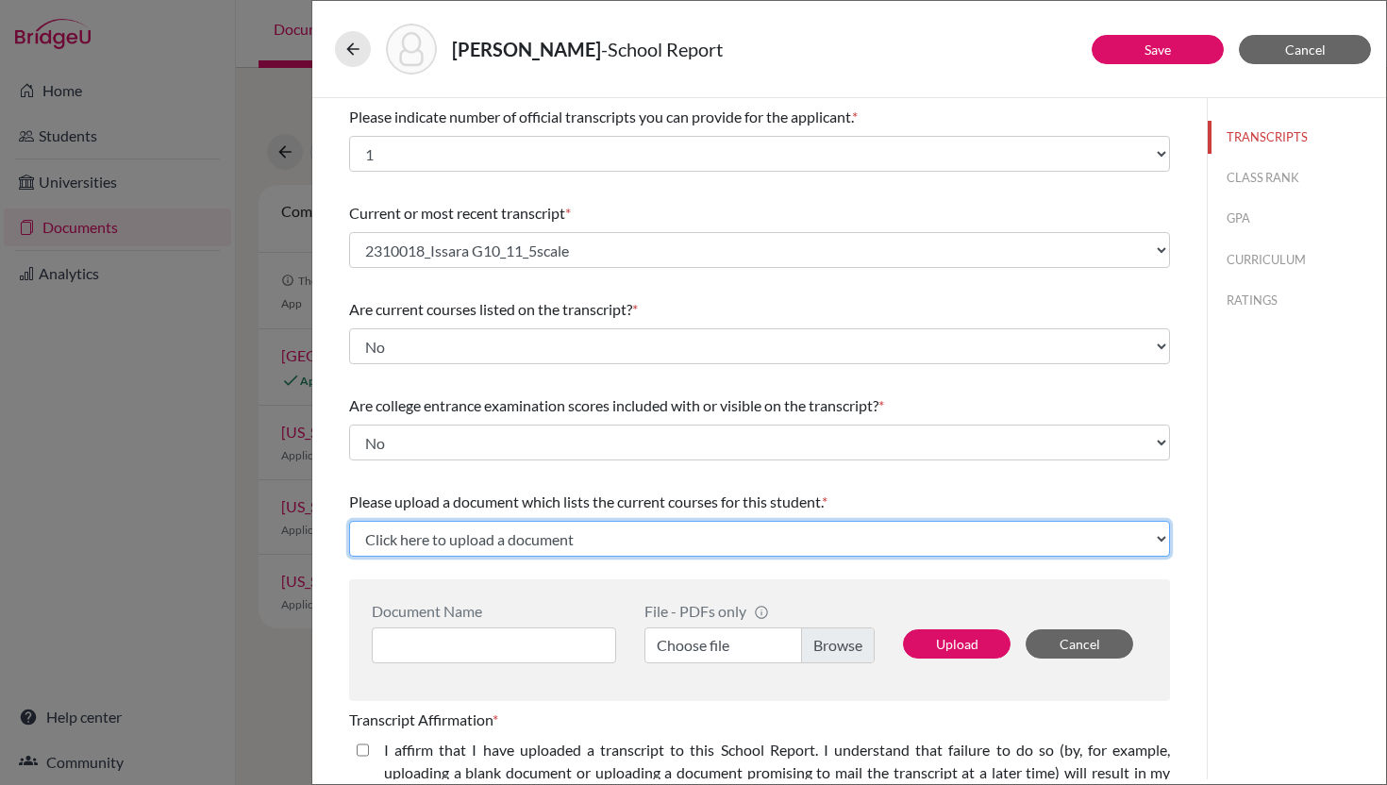
click at [485, 549] on select "Click here to upload a document Upload New File" at bounding box center [759, 539] width 821 height 36
click at [500, 542] on select "Click here to upload a document Upload New File" at bounding box center [759, 539] width 821 height 36
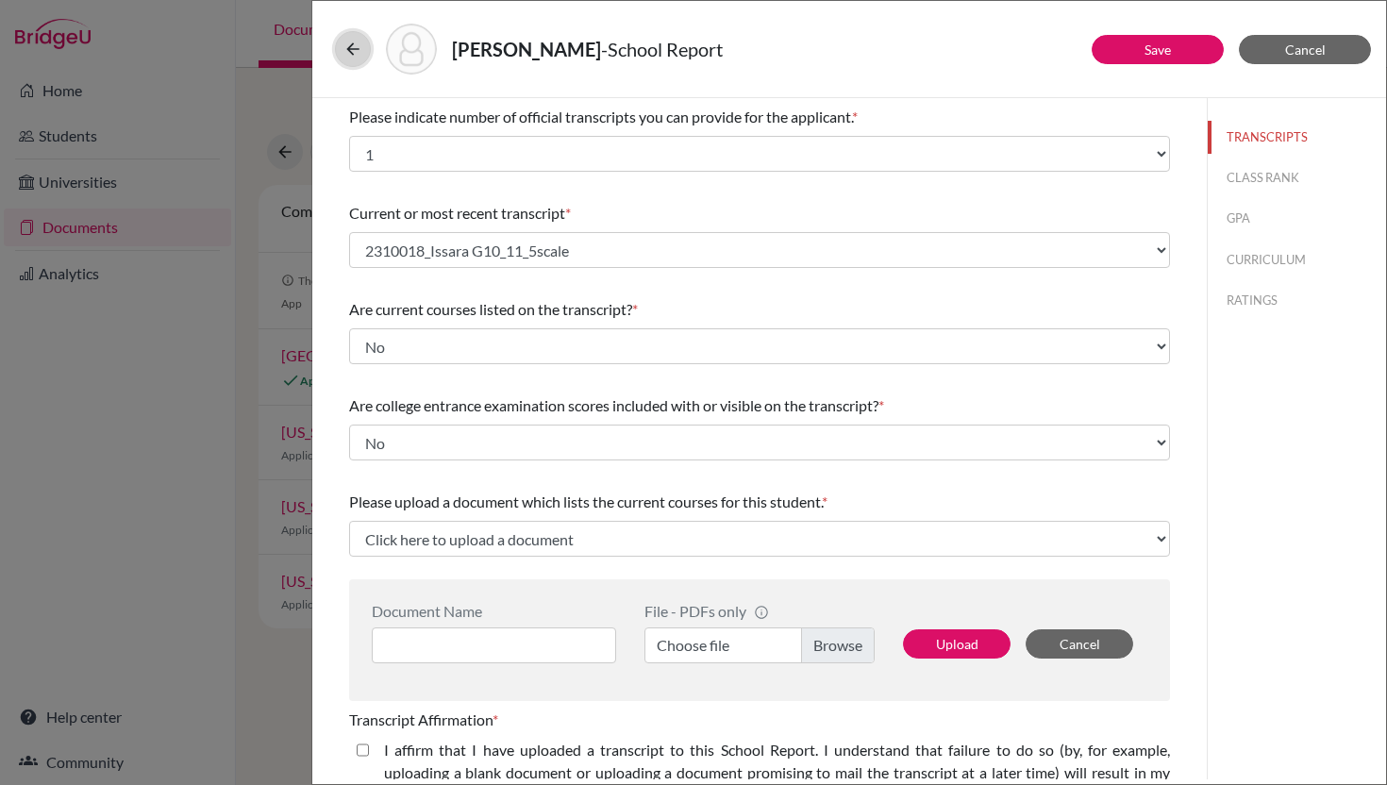
click at [353, 41] on icon at bounding box center [352, 49] width 19 height 19
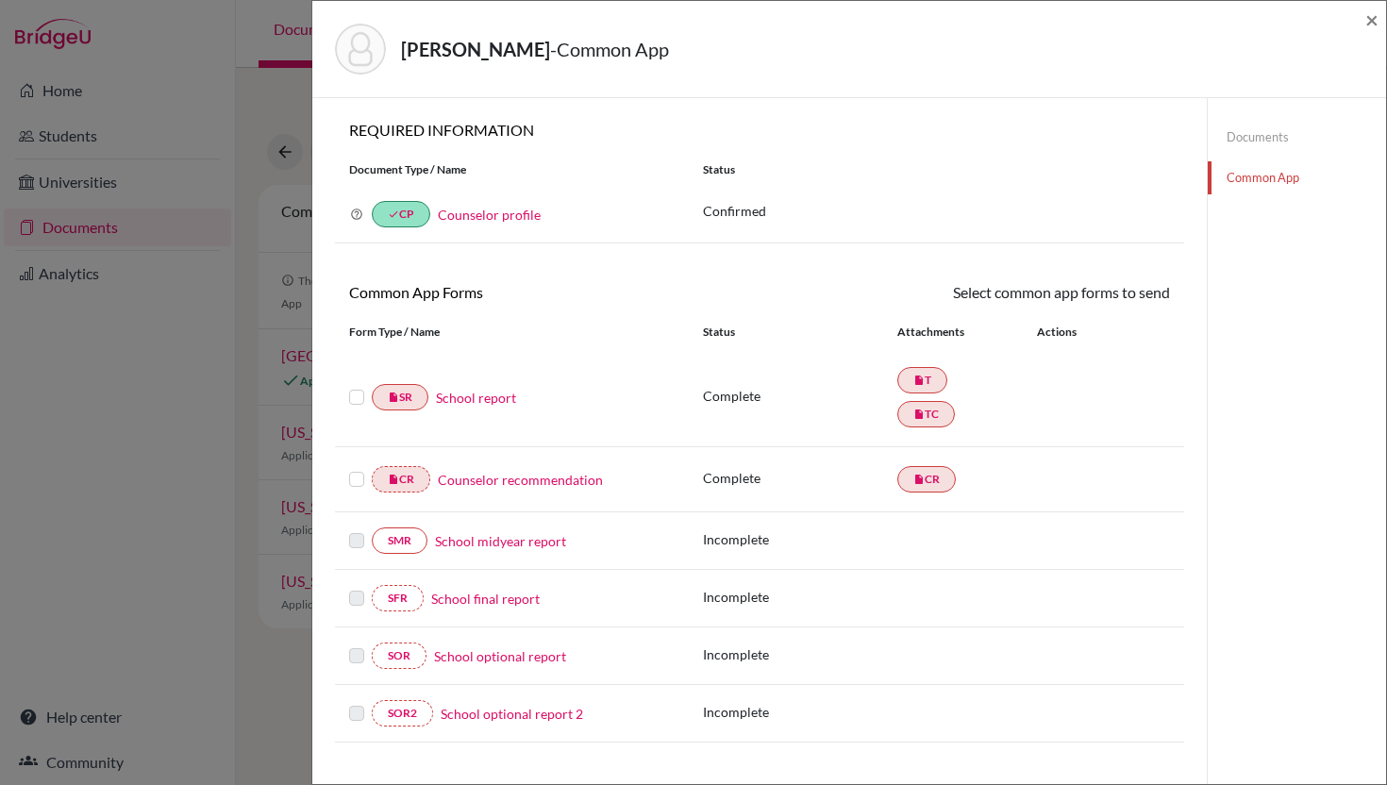
click at [215, 213] on div "[PERSON_NAME] - Common App × × REQUIRED INFORMATION Document Type / Name Status…" at bounding box center [693, 392] width 1387 height 785
click at [1365, 25] on span "×" at bounding box center [1371, 19] width 13 height 27
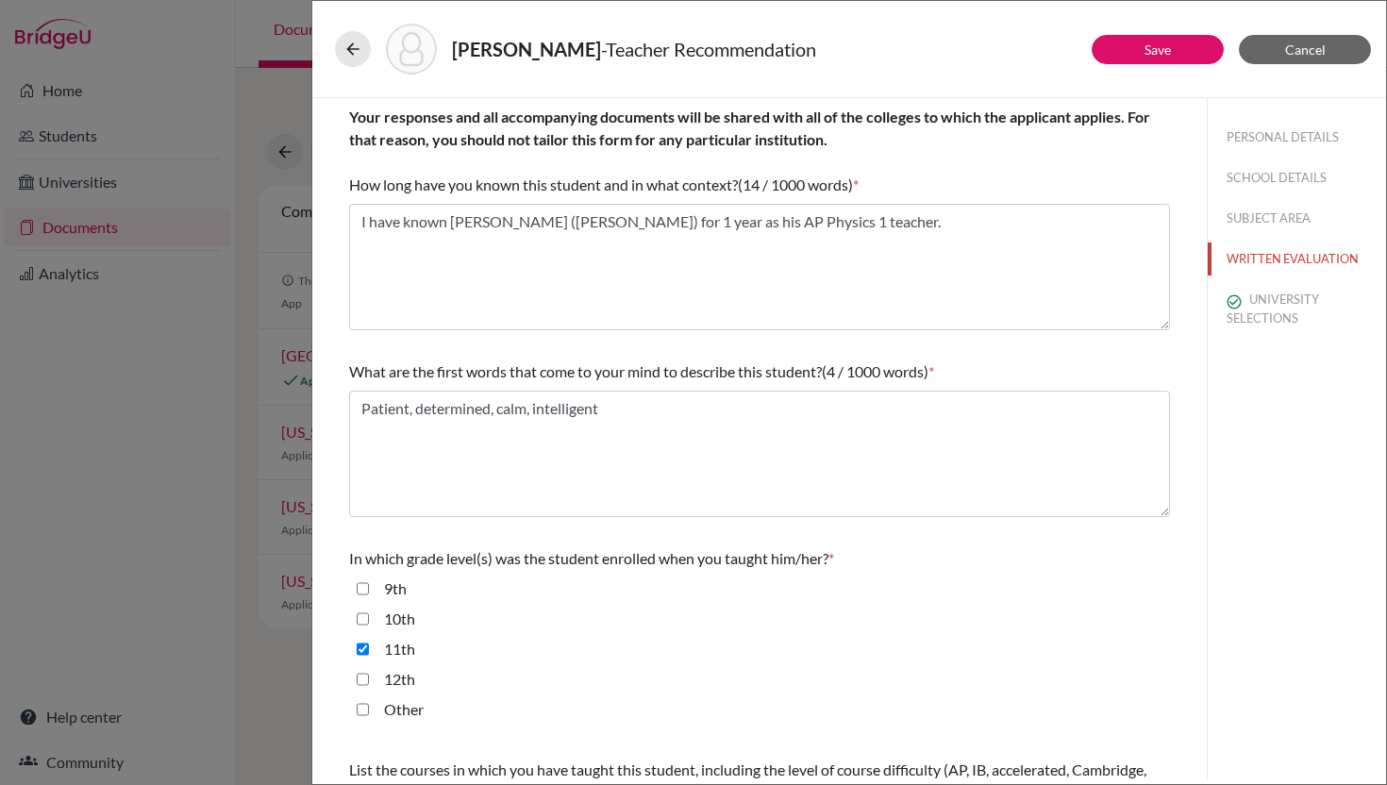
scroll to position [409, 0]
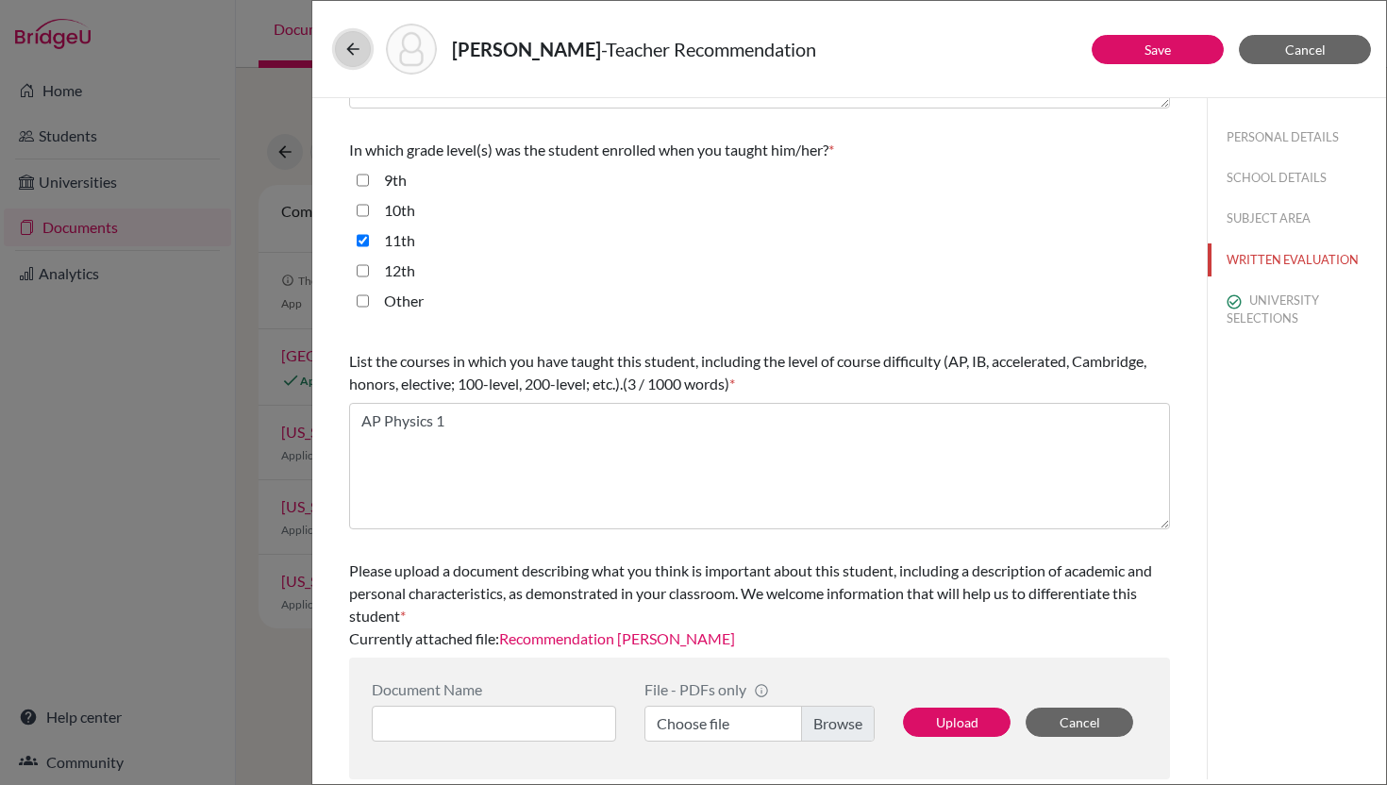
click at [350, 45] on icon at bounding box center [352, 49] width 19 height 19
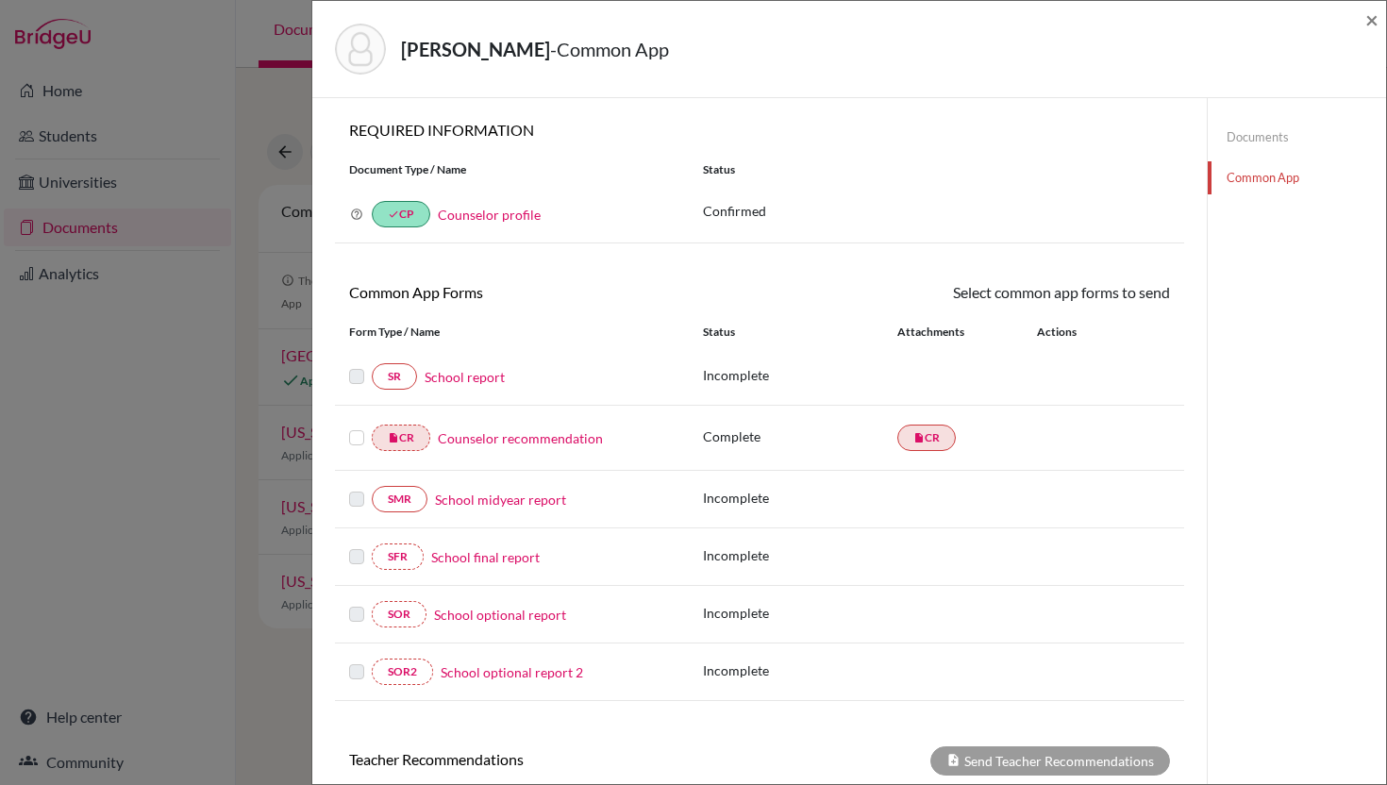
click at [1249, 137] on link "Documents" at bounding box center [1297, 137] width 178 height 33
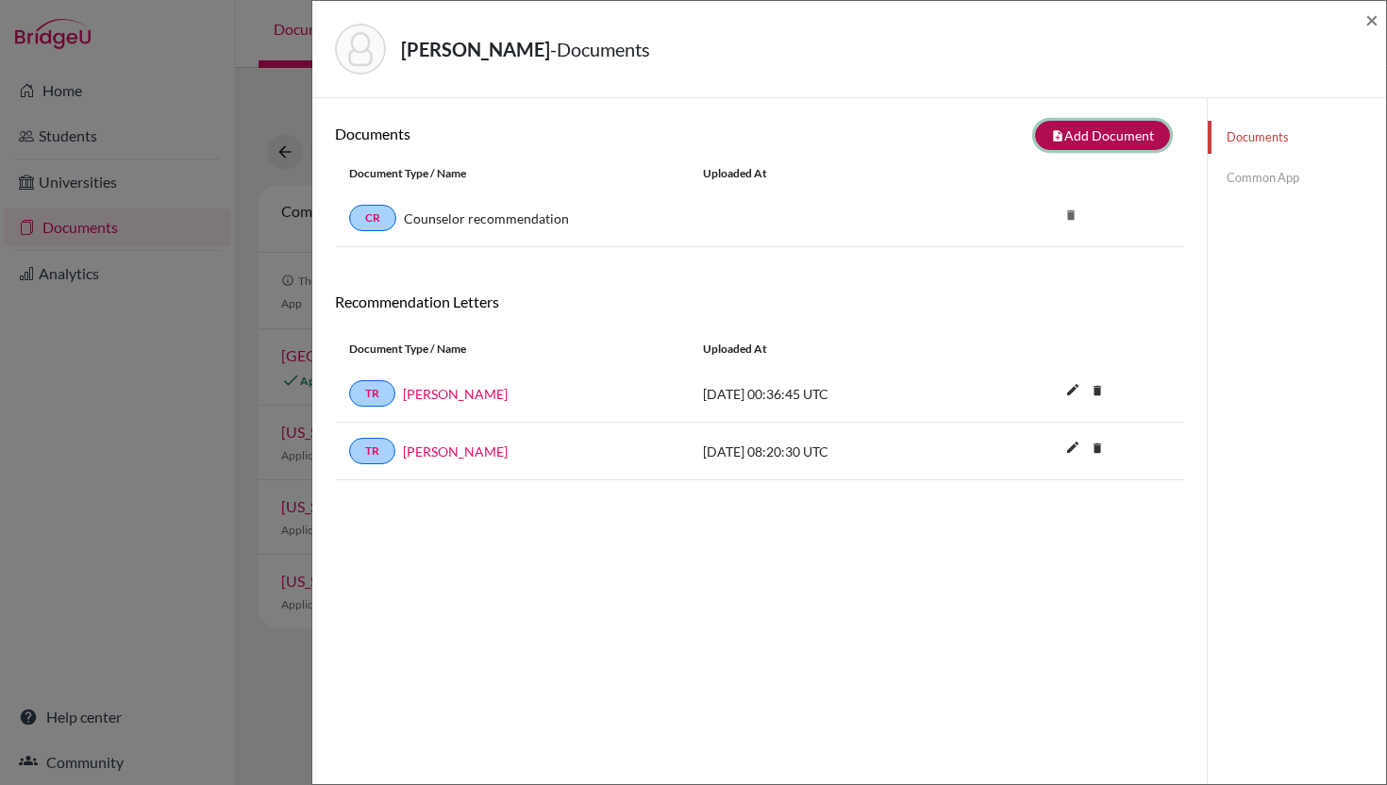
click at [1099, 135] on button "note_add Add Document" at bounding box center [1102, 135] width 135 height 29
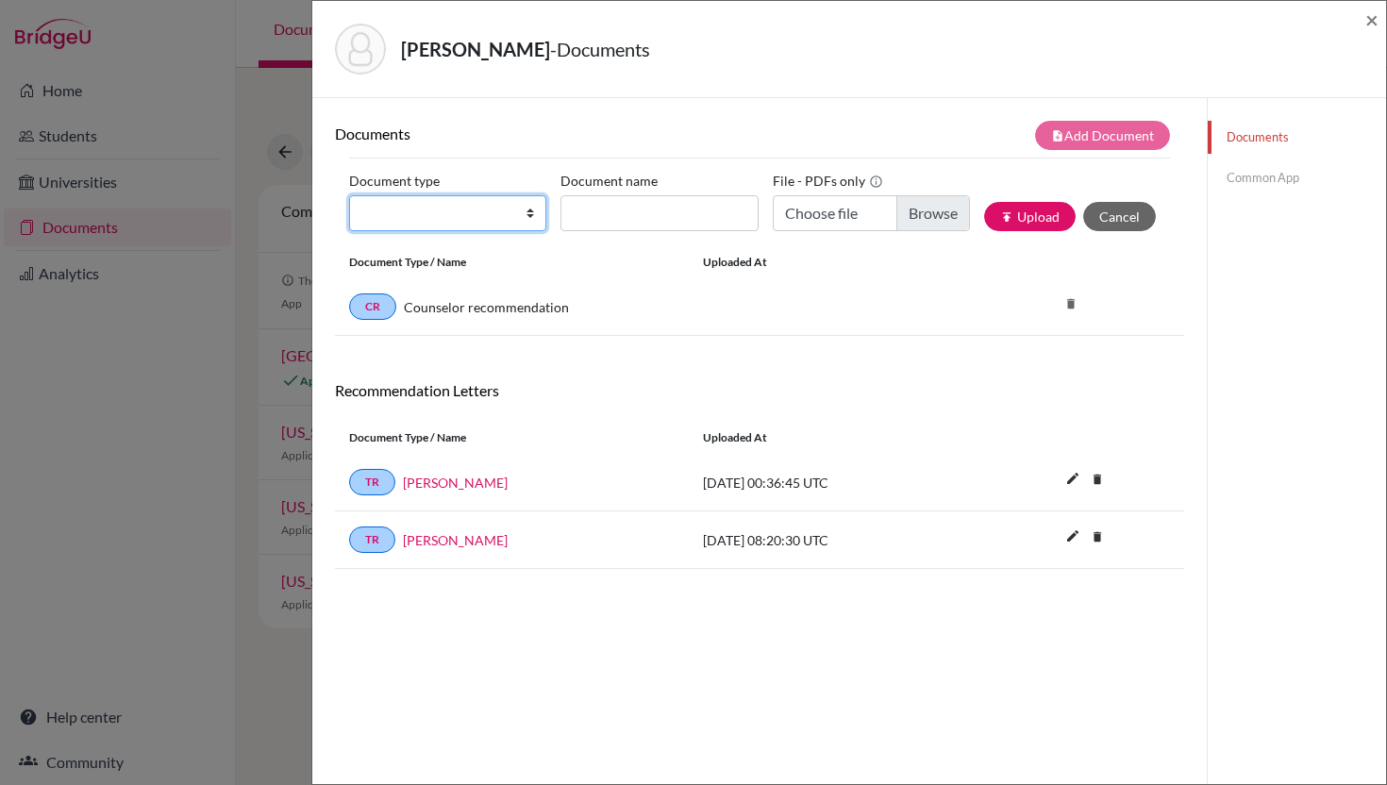
click at [523, 211] on select "Change explanation for Common App reports Counselor recommendation Internationa…" at bounding box center [447, 213] width 197 height 36
select select "39"
click at [349, 195] on select "Change explanation for Common App reports Counselor recommendation Internationa…" at bounding box center [447, 213] width 197 height 36
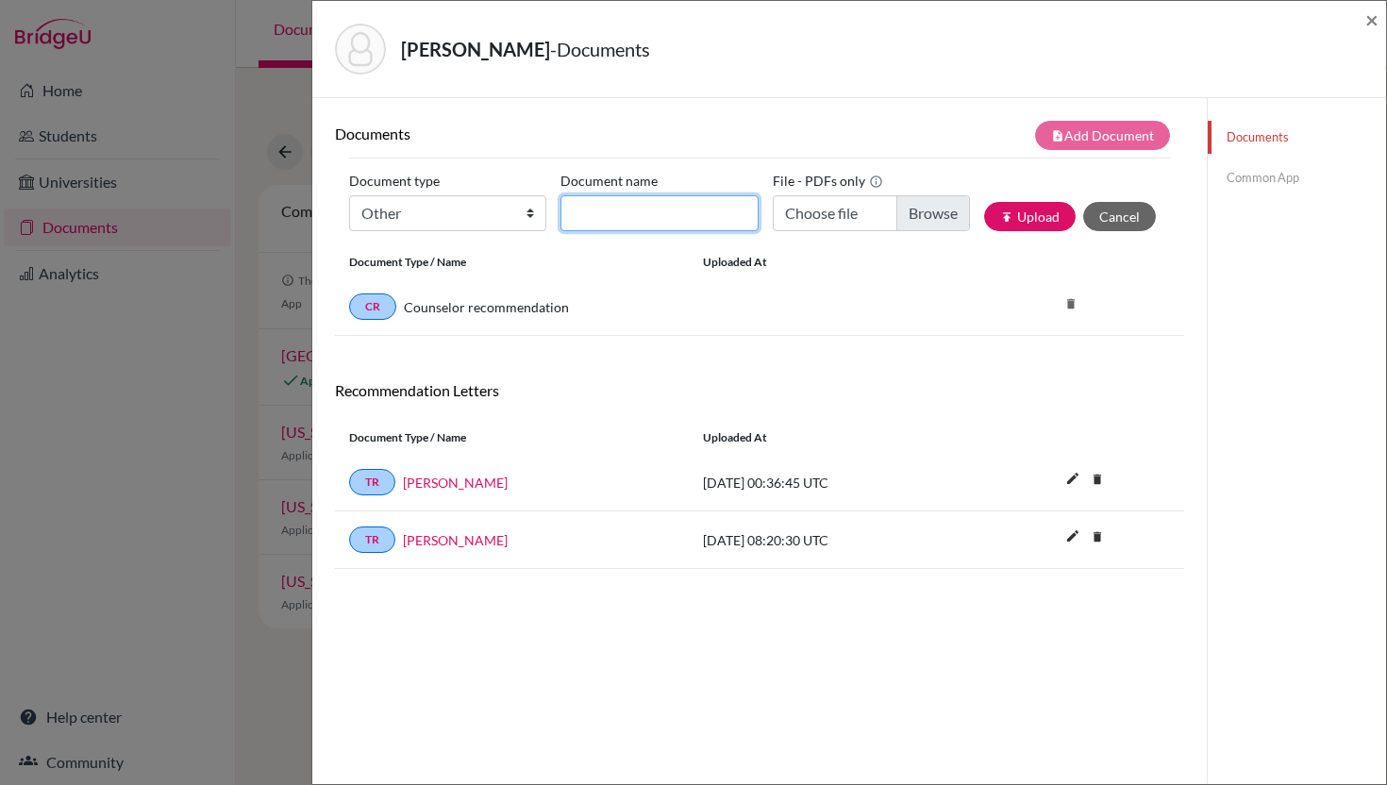
click at [600, 212] on input "Document name" at bounding box center [658, 213] width 197 height 36
type input "C"
paste input "Academics_Issara Bower_G12_Q1"
type input "Academics_Issara Bower_G12_Q1"
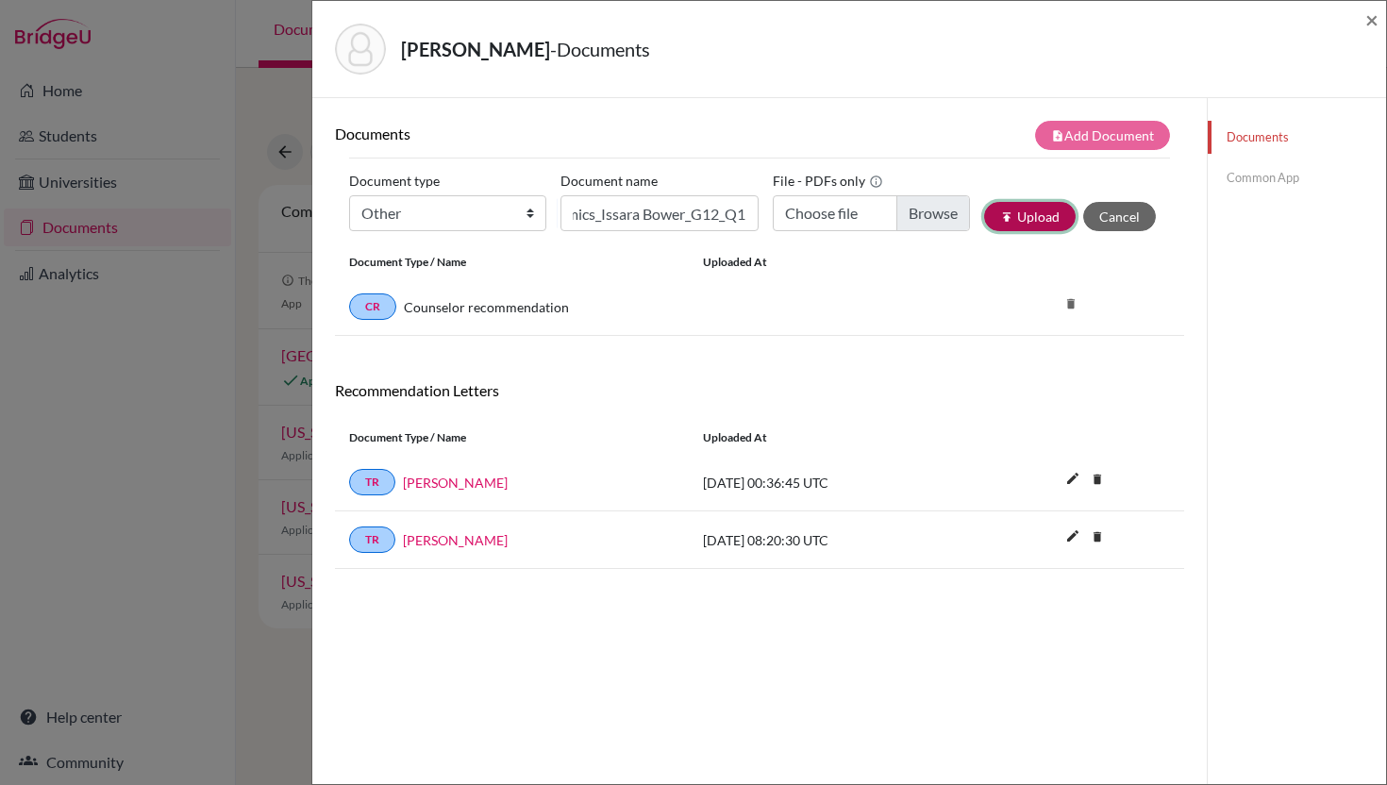
scroll to position [0, 0]
click at [1006, 216] on icon "publish" at bounding box center [1006, 216] width 13 height 13
click at [916, 213] on input "Choose file" at bounding box center [871, 213] width 197 height 36
type input "C:\fakepath\Academics_Issara Bower_G12_Q1.pdf"
click at [1028, 213] on button "publish Upload" at bounding box center [1030, 216] width 92 height 29
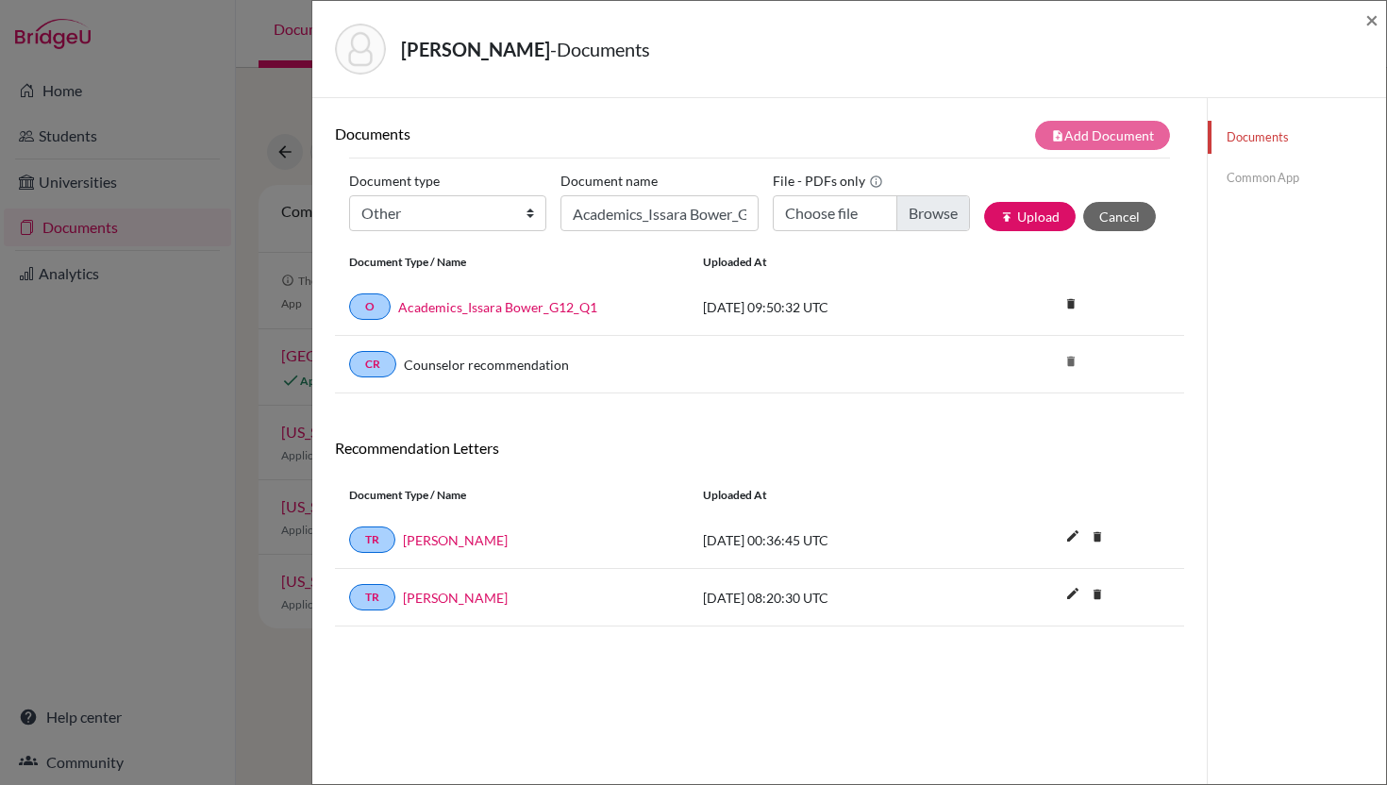
click at [1239, 179] on link "Common App" at bounding box center [1297, 177] width 178 height 33
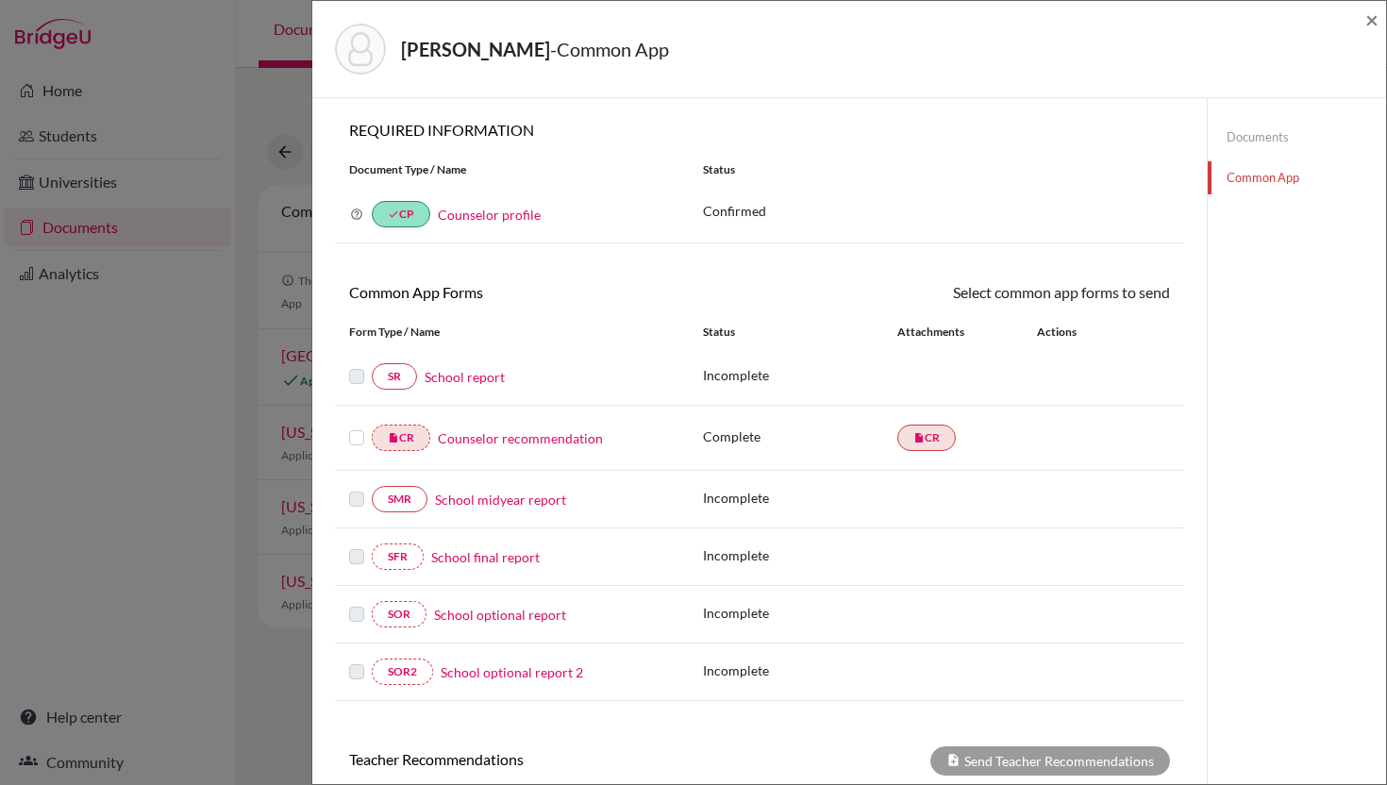
click at [486, 375] on link "School report" at bounding box center [465, 377] width 80 height 20
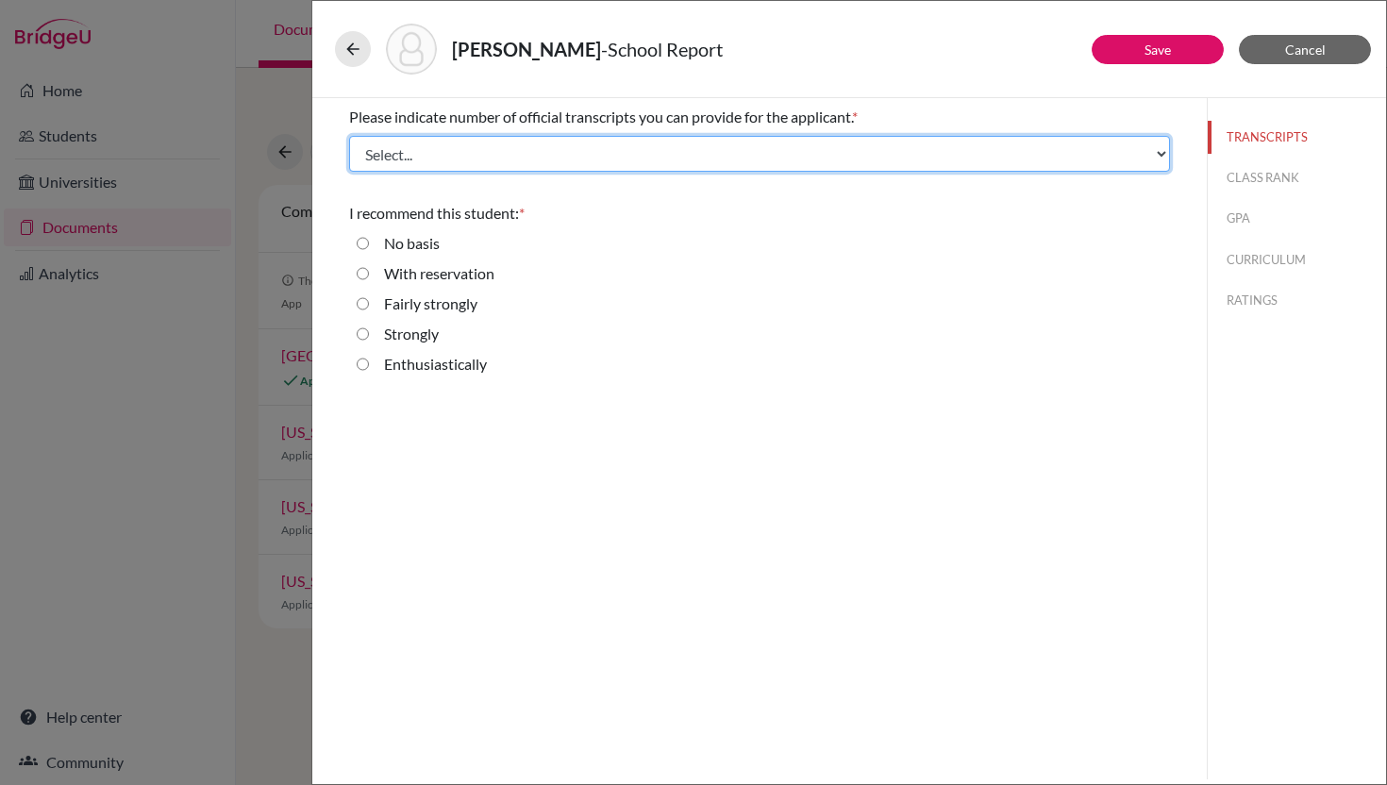
click at [570, 157] on select "Select... 1 2 3 4" at bounding box center [759, 154] width 821 height 36
select select "1"
click at [349, 136] on select "Select... 1 2 3 4" at bounding box center [759, 154] width 821 height 36
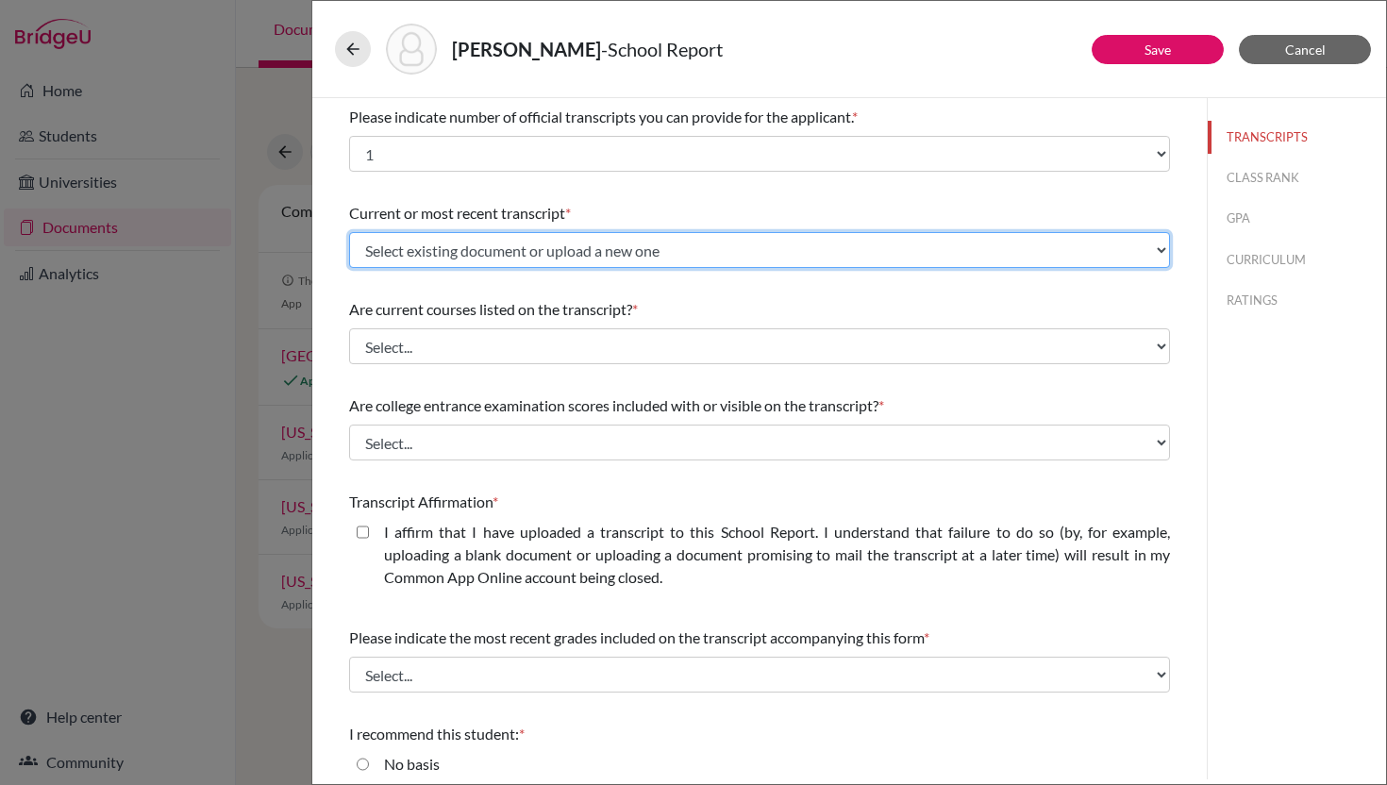
click at [494, 246] on select "Select existing document or upload a new one 2310018_Issara G10_11_5scale Uploa…" at bounding box center [759, 250] width 821 height 36
select select "690857"
click at [349, 232] on select "Select existing document or upload a new one 2310018_Issara G10_11_5scale Uploa…" at bounding box center [759, 250] width 821 height 36
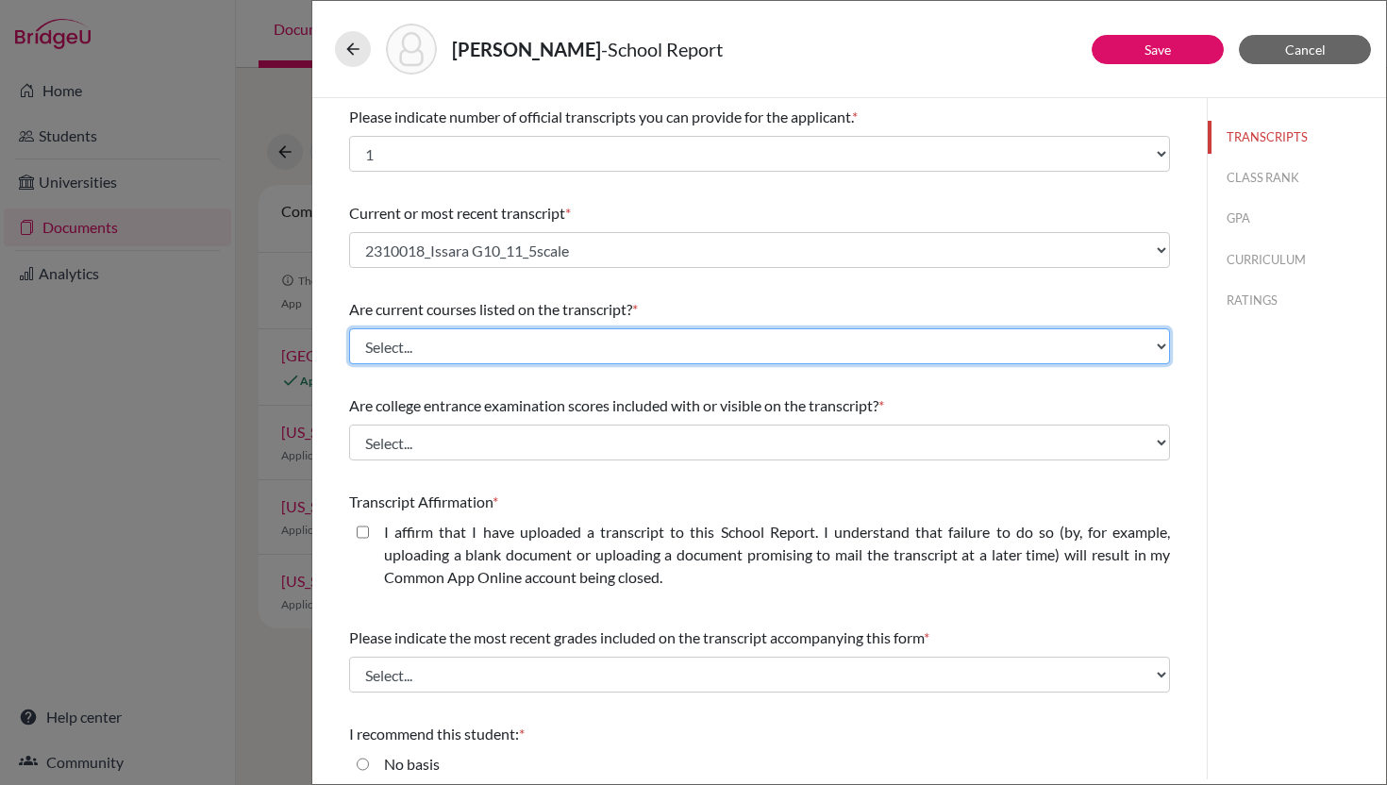
click at [474, 333] on select "Select... Yes No" at bounding box center [759, 346] width 821 height 36
select select "1"
click at [349, 328] on select "Select... Yes No" at bounding box center [759, 346] width 821 height 36
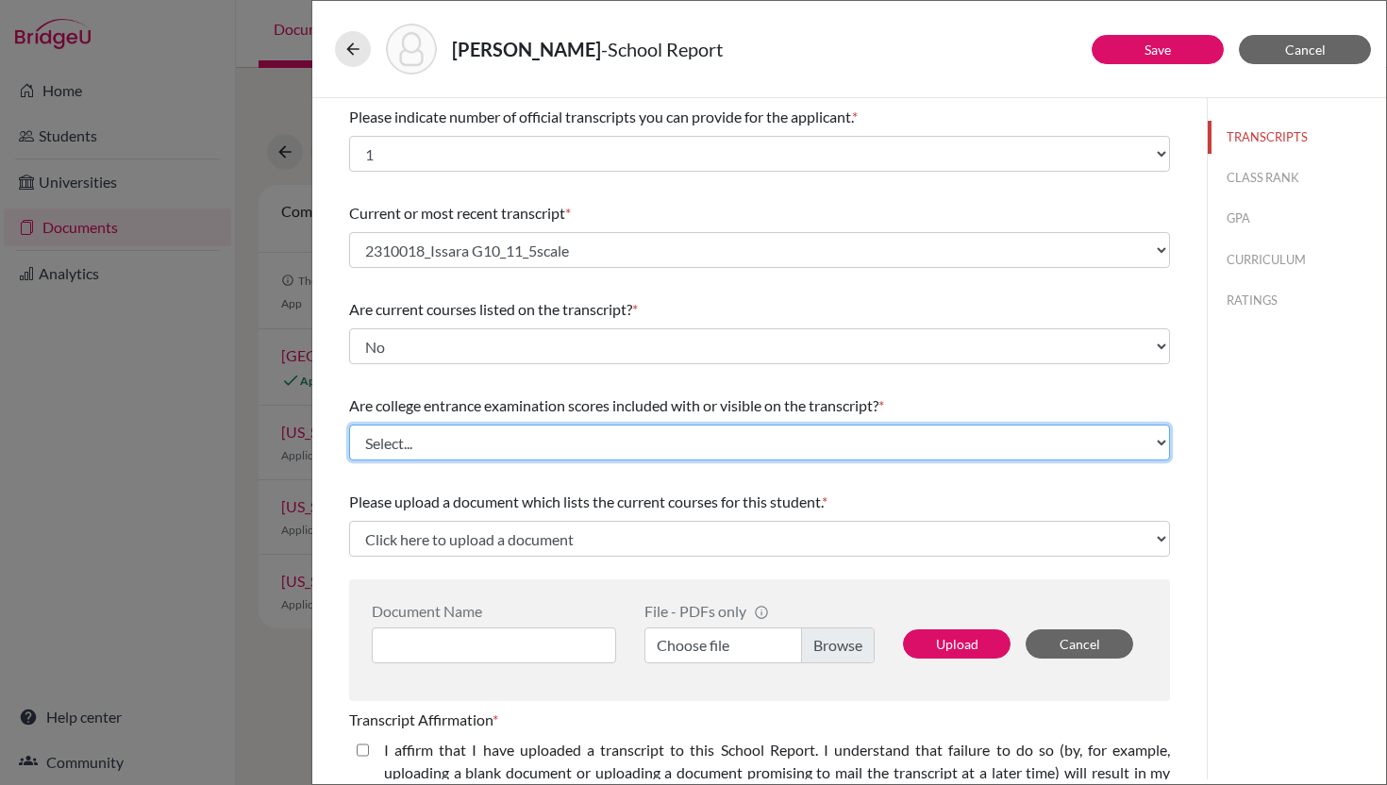
click at [446, 439] on select "Select... Yes No" at bounding box center [759, 443] width 821 height 36
select select "1"
click at [349, 425] on select "Select... Yes No" at bounding box center [759, 443] width 821 height 36
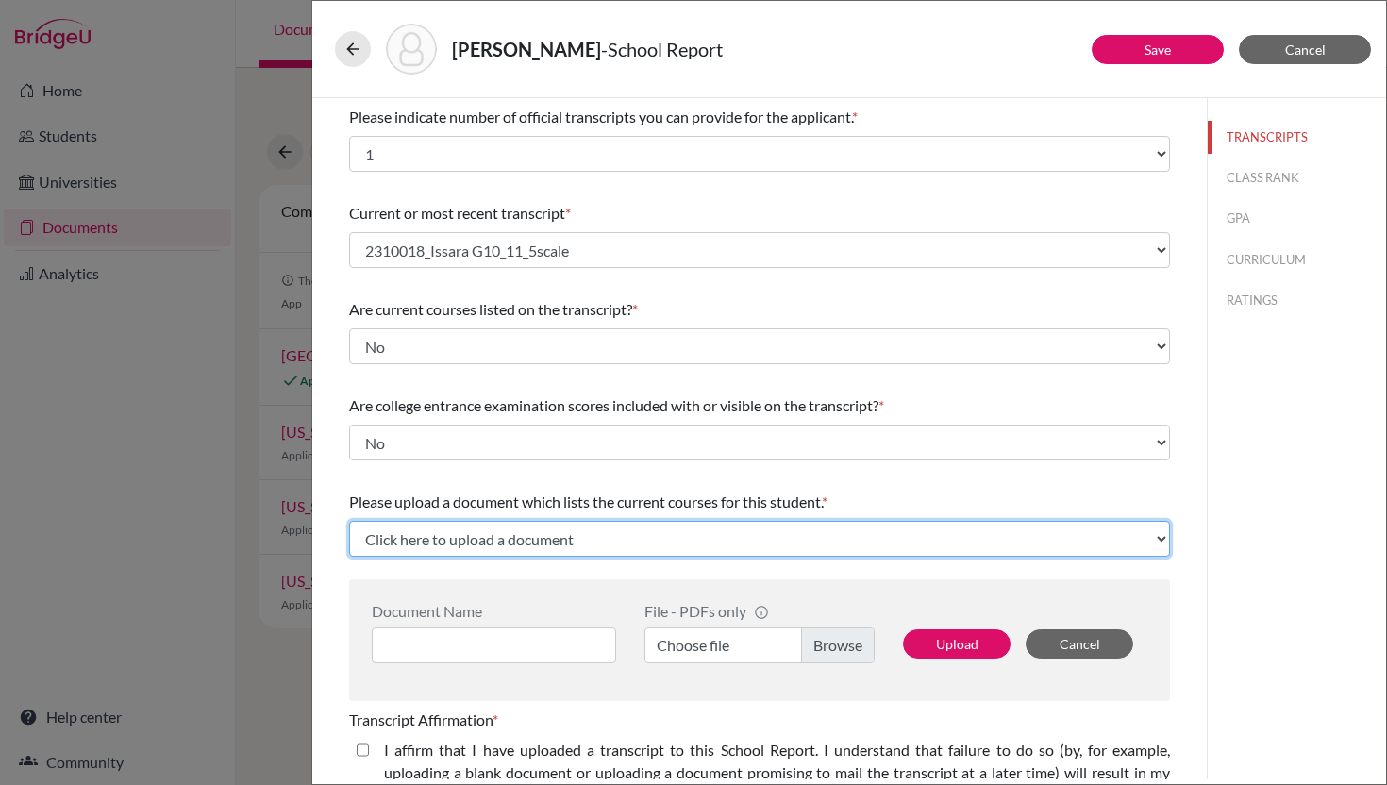
click at [428, 531] on select "Click here to upload a document Upload New File" at bounding box center [759, 539] width 821 height 36
click at [639, 539] on select "Click here to upload a document Upload New File" at bounding box center [759, 539] width 821 height 36
select select "Upload New File"
click at [349, 521] on select "Click here to upload a document Upload New File" at bounding box center [759, 539] width 821 height 36
click at [604, 538] on select "Click here to upload a document Upload New File" at bounding box center [759, 539] width 821 height 36
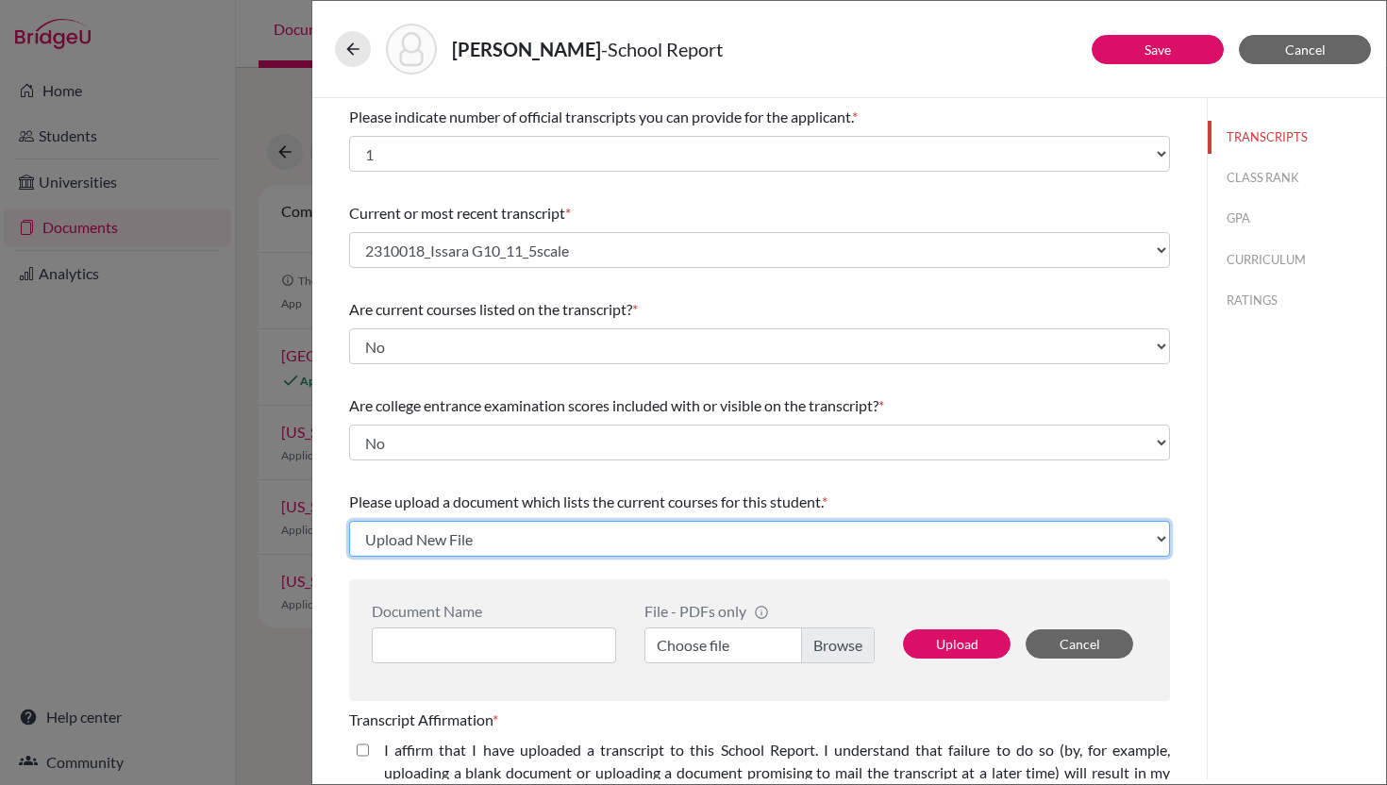
click at [349, 521] on select "Click here to upload a document Upload New File" at bounding box center [759, 539] width 821 height 36
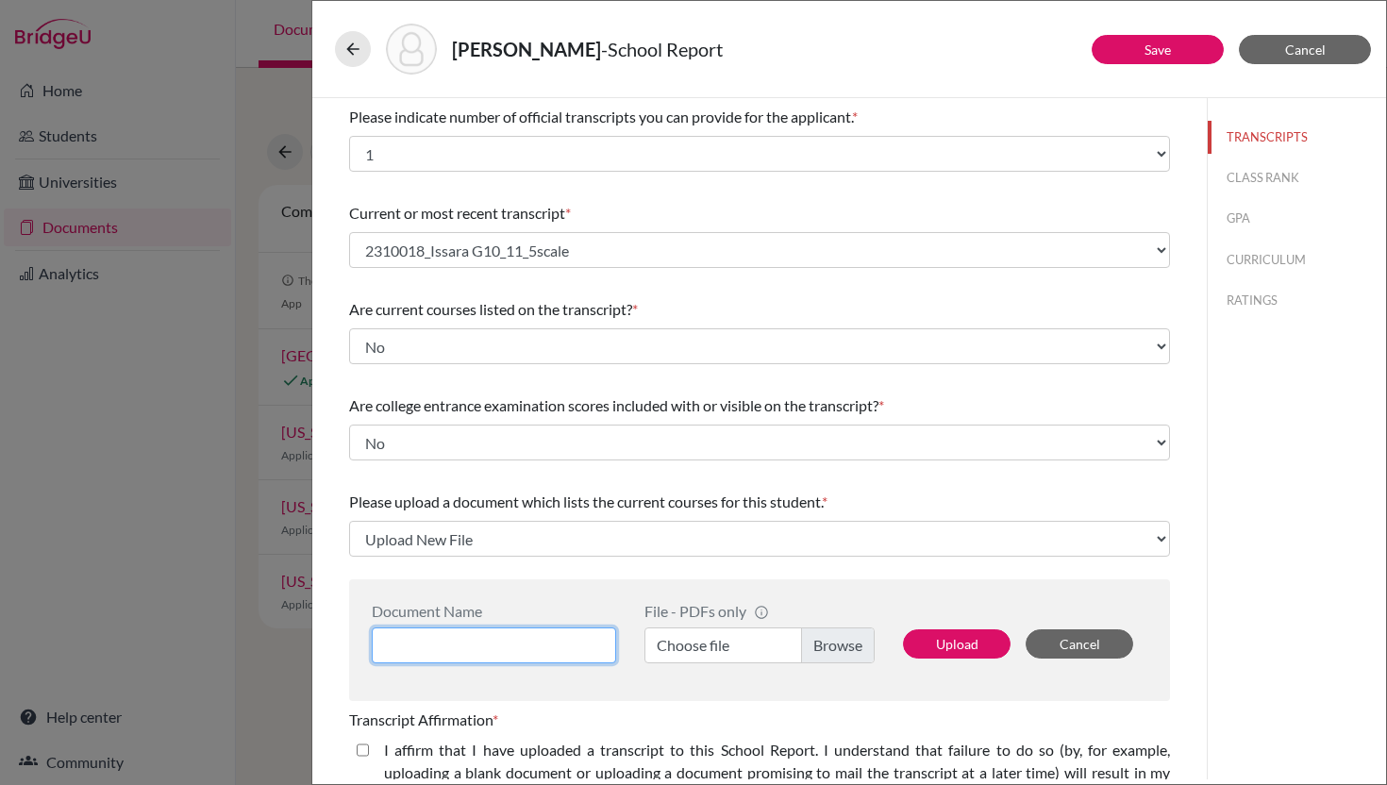
click at [601, 640] on input at bounding box center [494, 645] width 244 height 36
paste input "Academics_Issara Bower_G12_Q1"
type input "Academics_Issara Bower_G12_Q1"
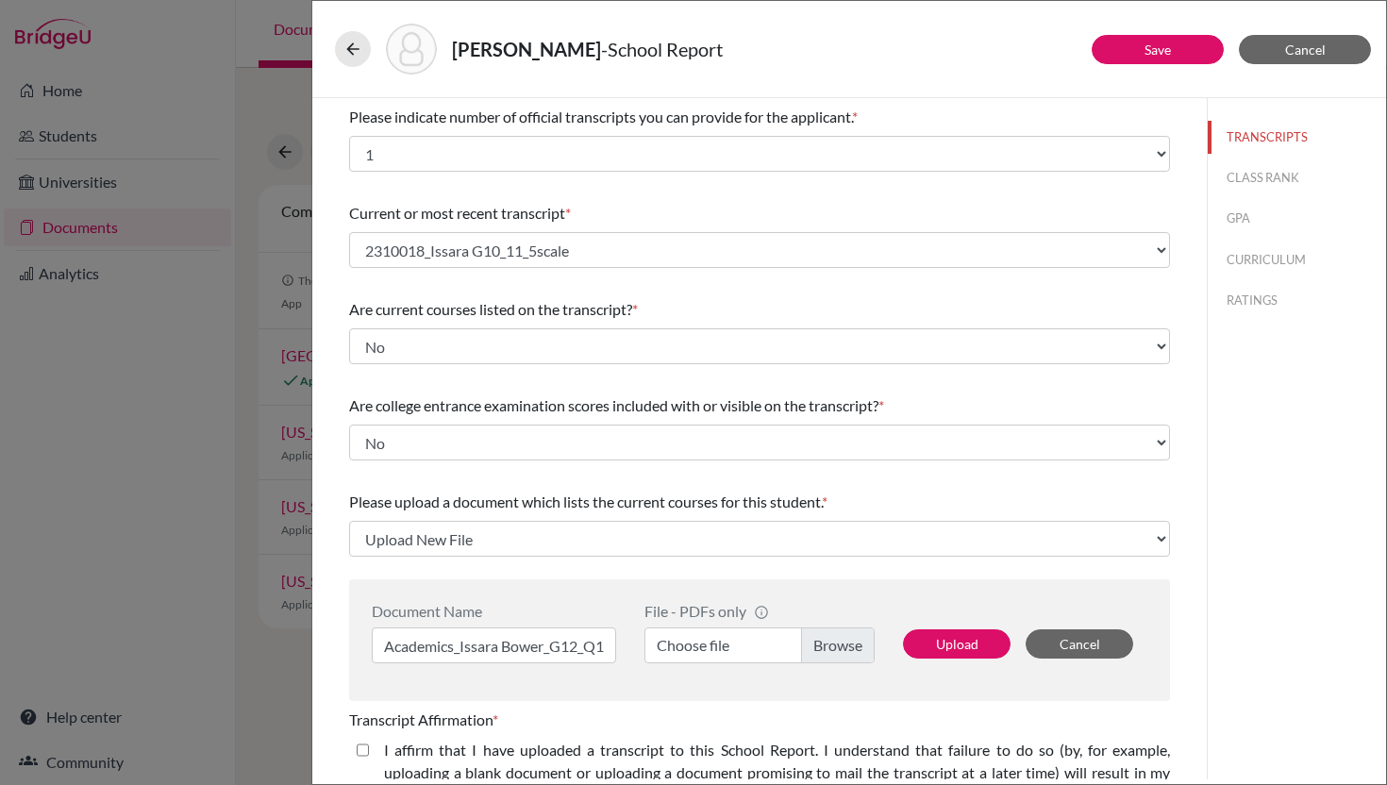
click at [817, 639] on label "Choose file" at bounding box center [759, 645] width 230 height 36
click at [817, 639] on input "Choose file" at bounding box center [759, 645] width 230 height 36
click at [959, 646] on button "Upload" at bounding box center [957, 643] width 108 height 29
select select "690869"
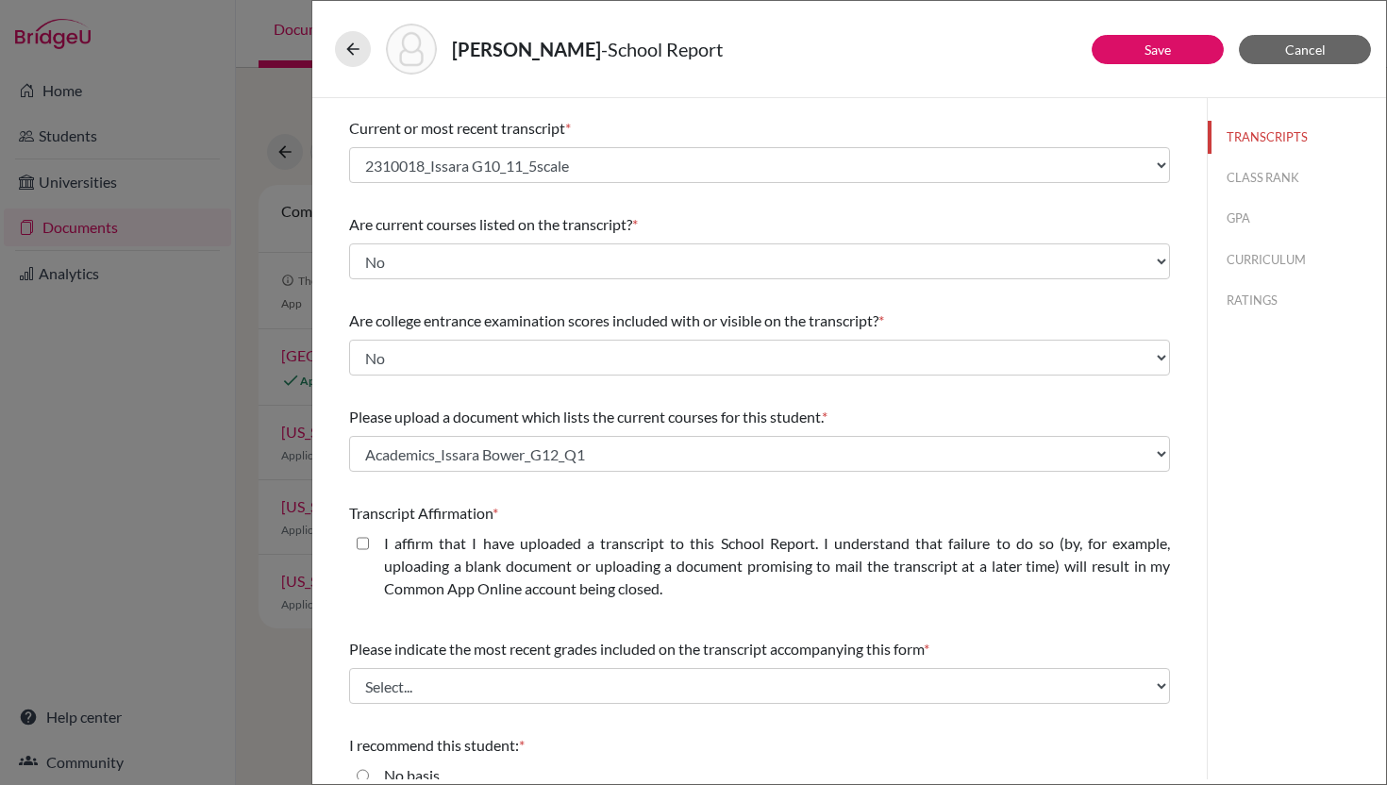
scroll to position [92, 0]
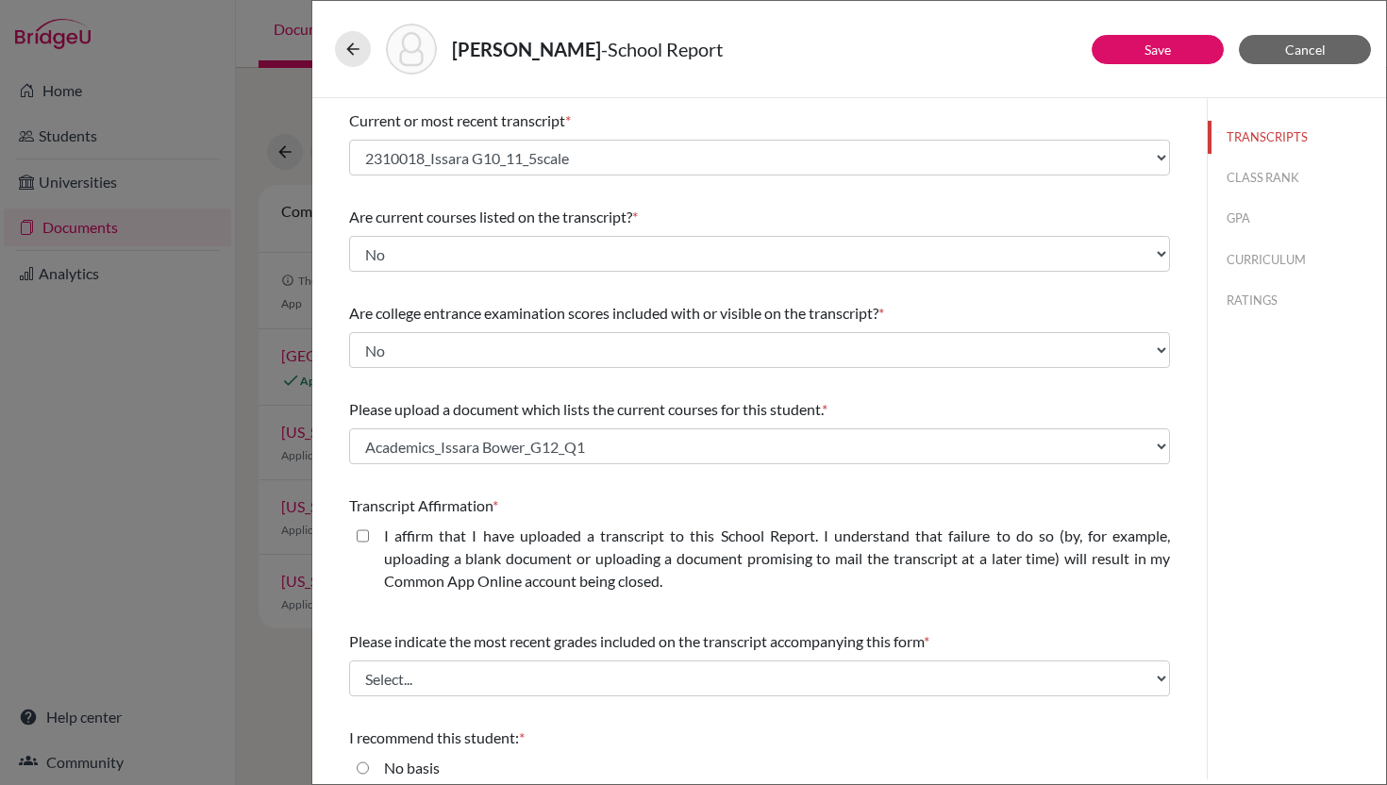
click at [365, 532] on closed\ "I affirm that I have uploaded a transcript to this School Report. I understand …" at bounding box center [363, 536] width 12 height 23
checkbox closed\ "true"
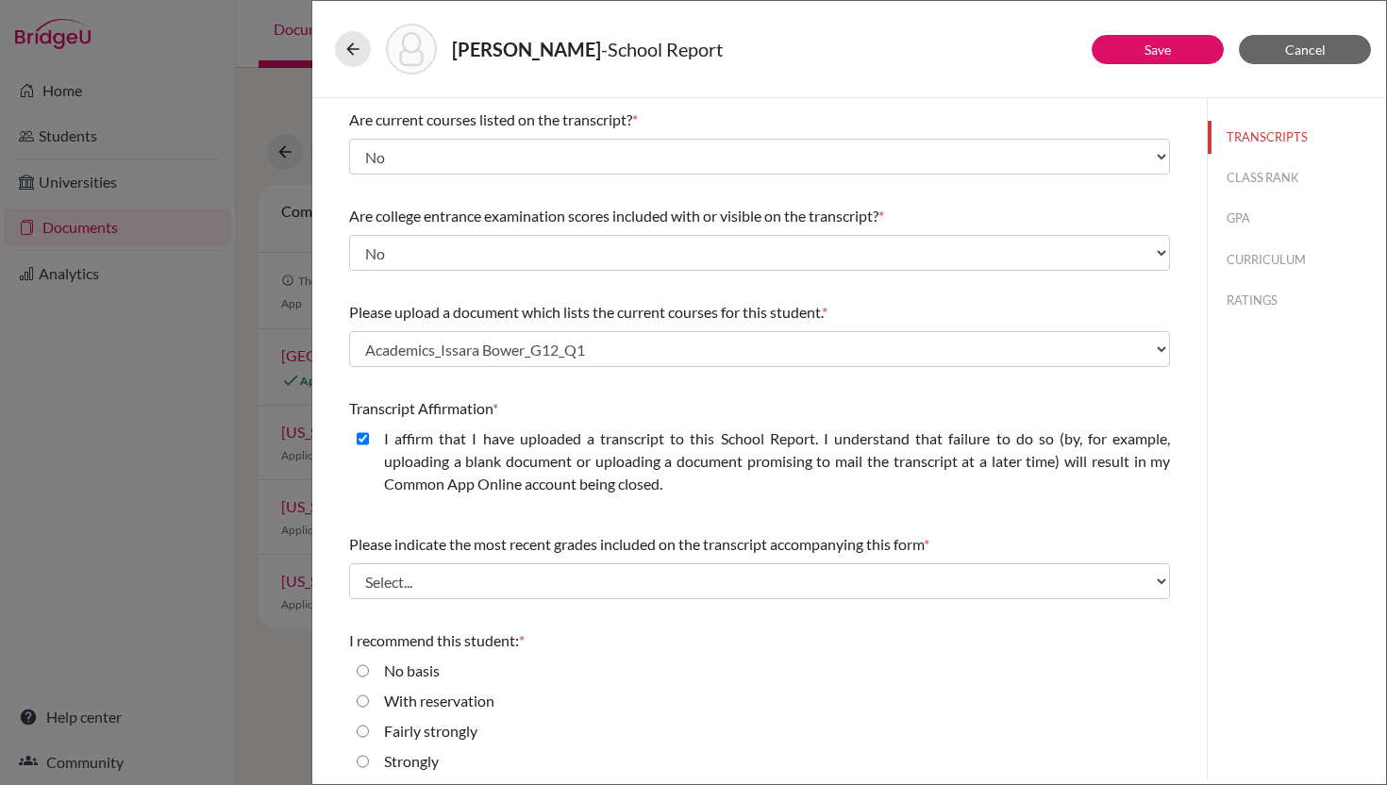
scroll to position [196, 0]
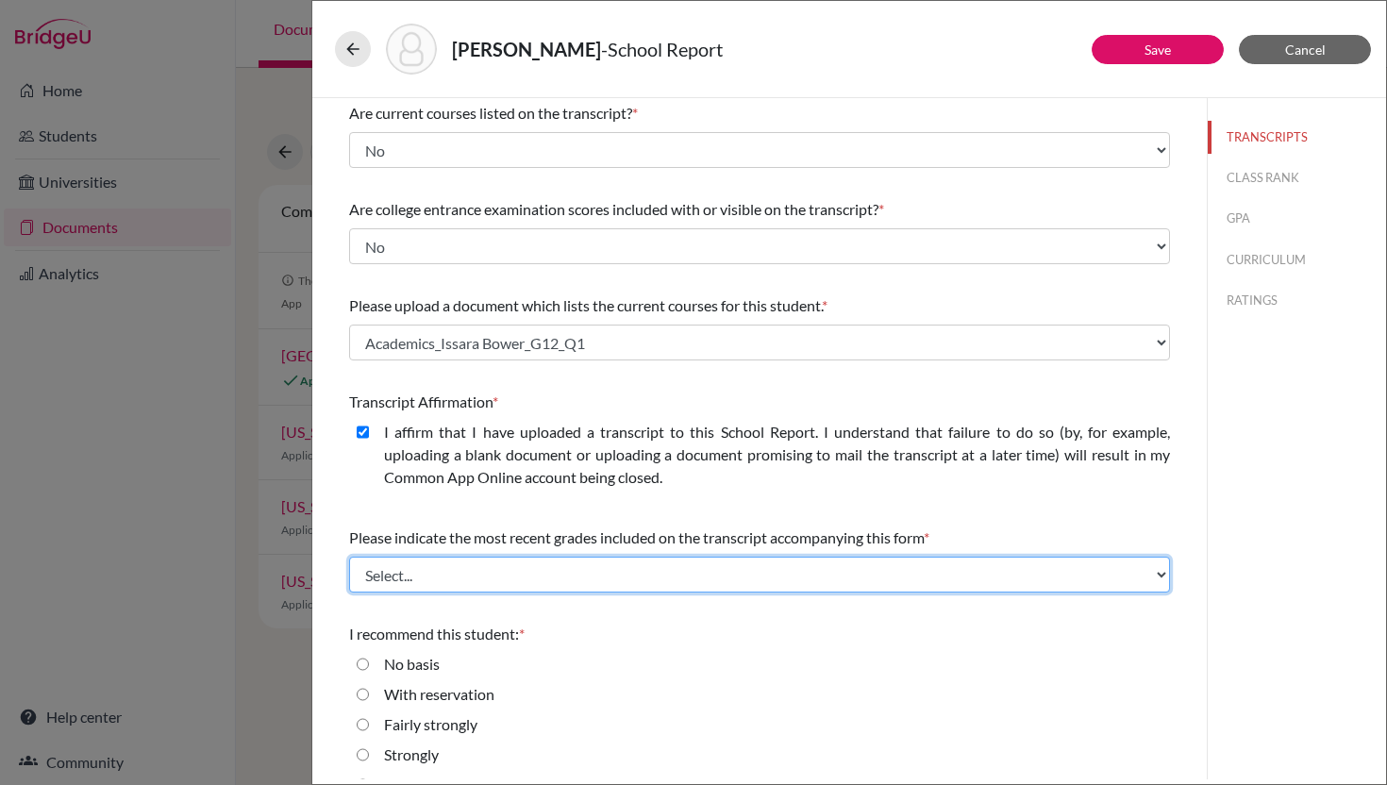
click at [728, 571] on select "Select... Final junior year grades 1st Quarter senior year grades 2nd Quarter/1…" at bounding box center [759, 575] width 821 height 36
select select "0"
click at [349, 557] on select "Select... Final junior year grades 1st Quarter senior year grades 2nd Quarter/1…" at bounding box center [759, 575] width 821 height 36
click at [657, 578] on select "Select... Final junior year grades 1st Quarter senior year grades 2nd Quarter/1…" at bounding box center [759, 575] width 821 height 36
click at [349, 557] on select "Select... Final junior year grades 1st Quarter senior year grades 2nd Quarter/1…" at bounding box center [759, 575] width 821 height 36
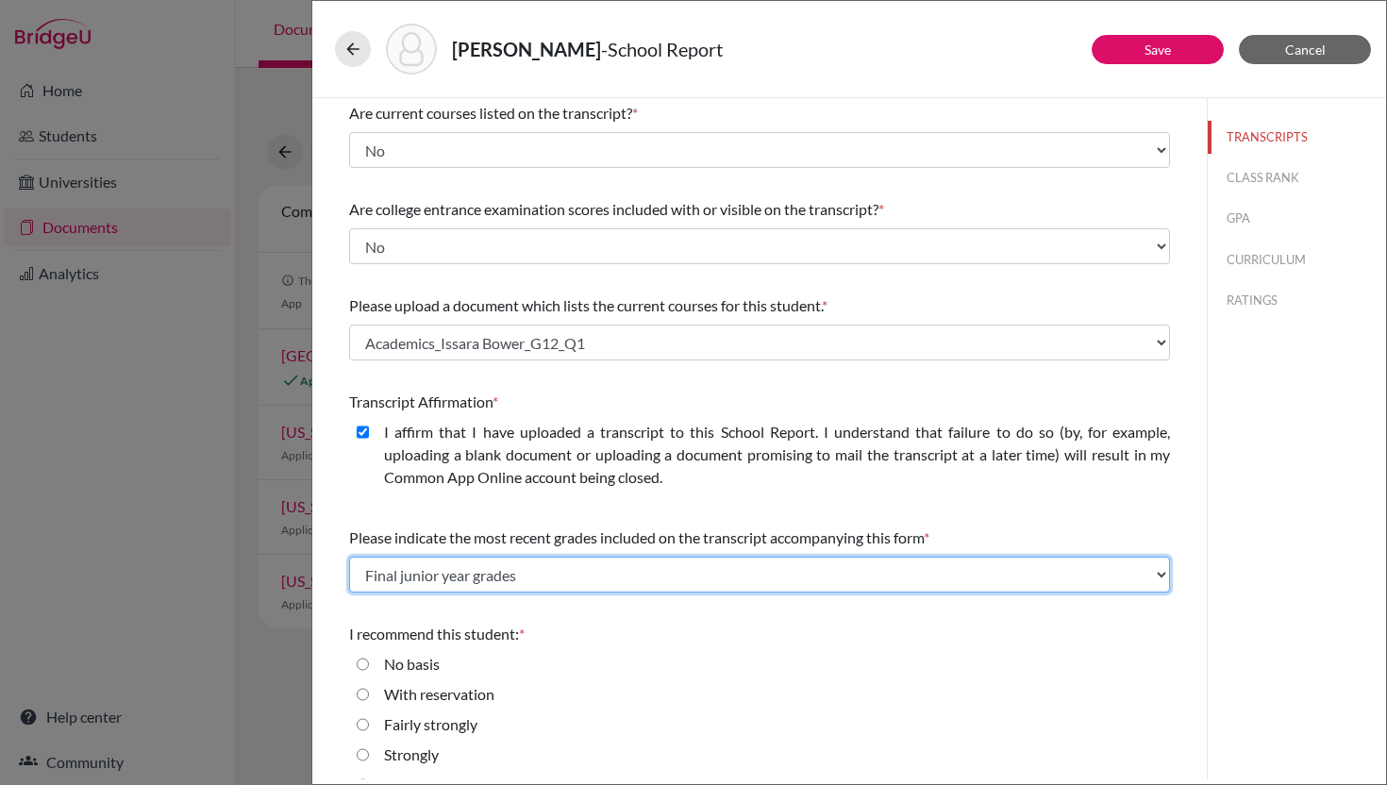
scroll to position [228, 0]
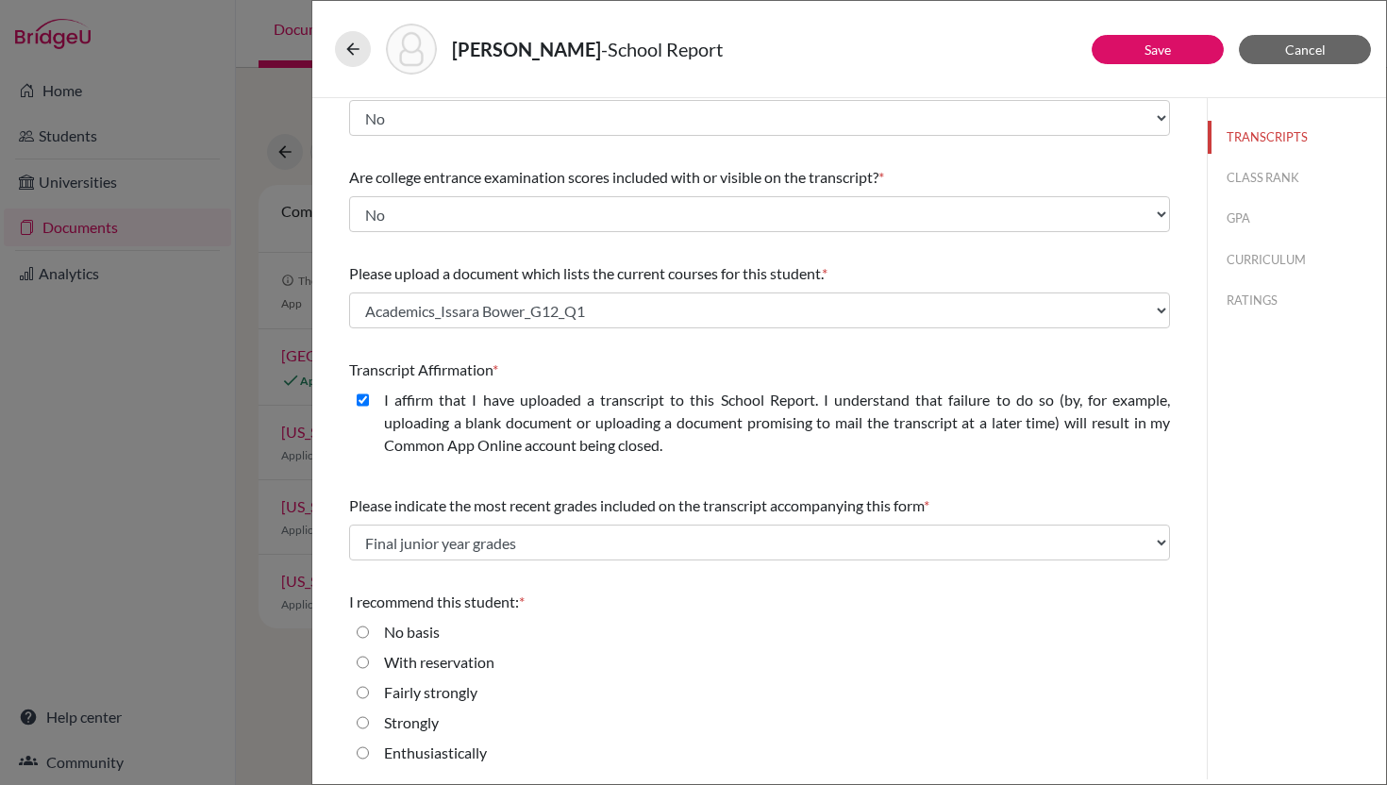
click at [363, 753] on input "Enthusiastically" at bounding box center [363, 753] width 12 height 23
radio input "true"
click at [1234, 176] on button "CLASS RANK" at bounding box center [1297, 177] width 178 height 33
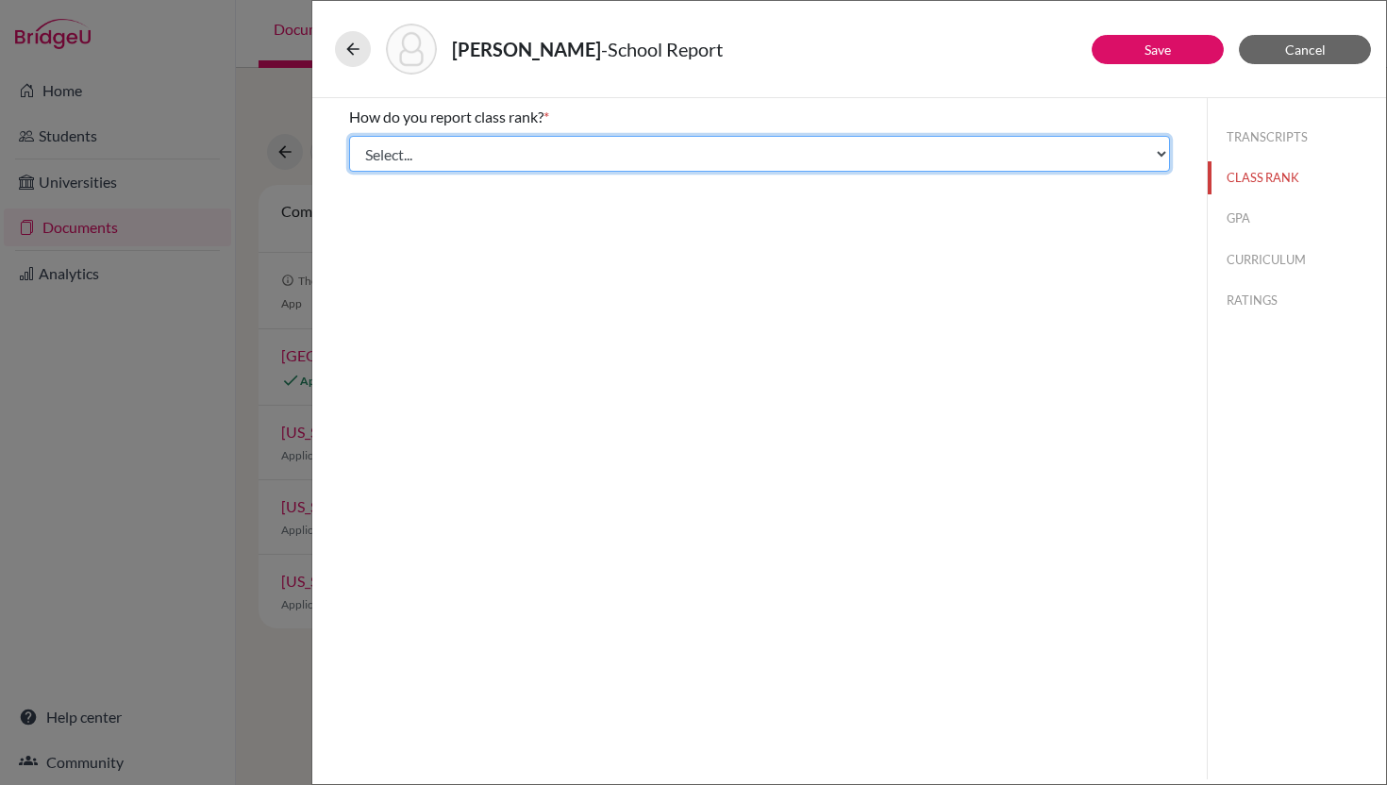
click at [838, 160] on select "Select... Exact Decile Quintile Quartile None" at bounding box center [759, 154] width 821 height 36
click at [826, 157] on select "Select... Exact Decile Quintile Quartile None" at bounding box center [759, 154] width 821 height 36
select select "5"
click at [349, 136] on select "Select... Exact Decile Quintile Quartile None" at bounding box center [759, 154] width 821 height 36
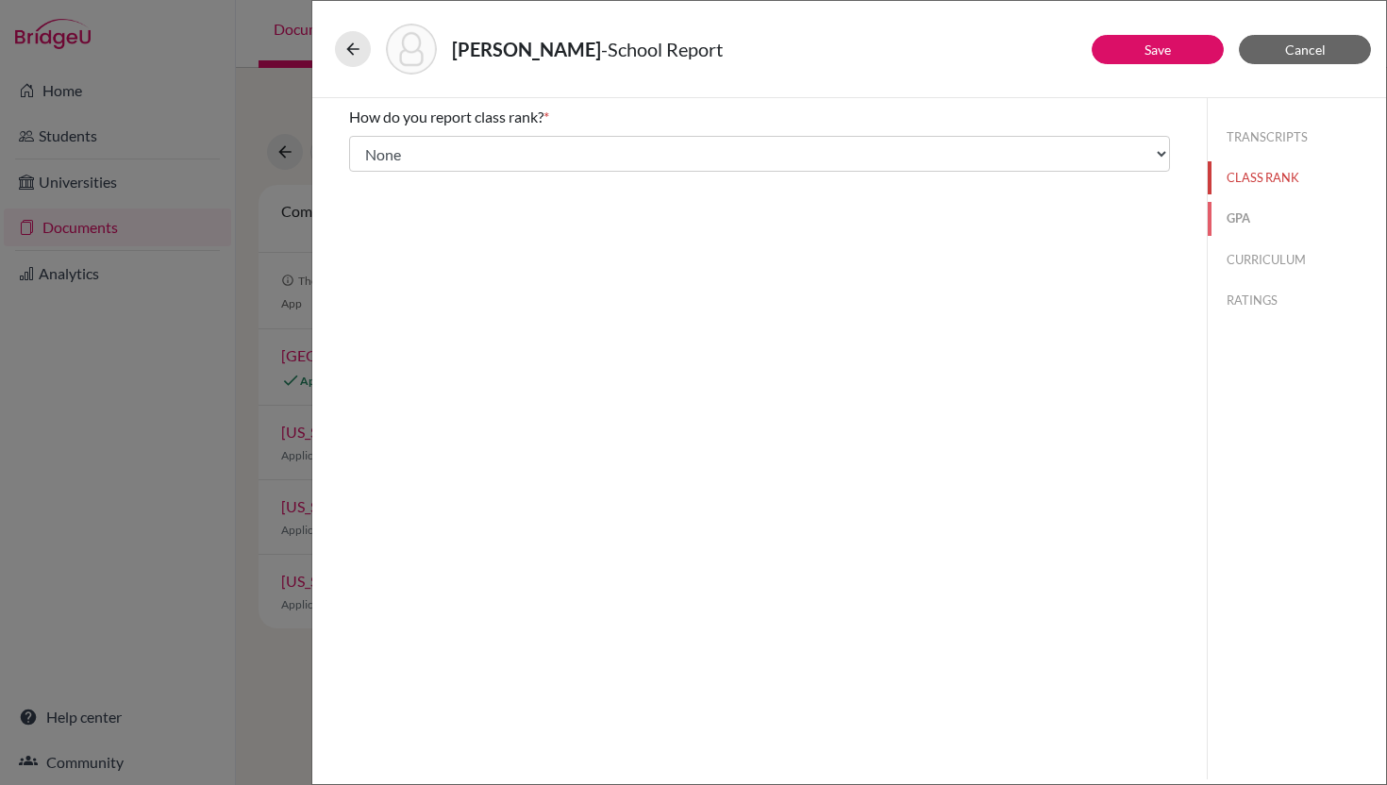
click at [1235, 217] on button "GPA" at bounding box center [1297, 218] width 178 height 33
click at [379, 159] on div "Yes" at bounding box center [388, 151] width 38 height 30
click at [377, 143] on div "Yes" at bounding box center [388, 151] width 38 height 30
click at [360, 147] on input "Yes" at bounding box center [363, 147] width 12 height 23
radio input "true"
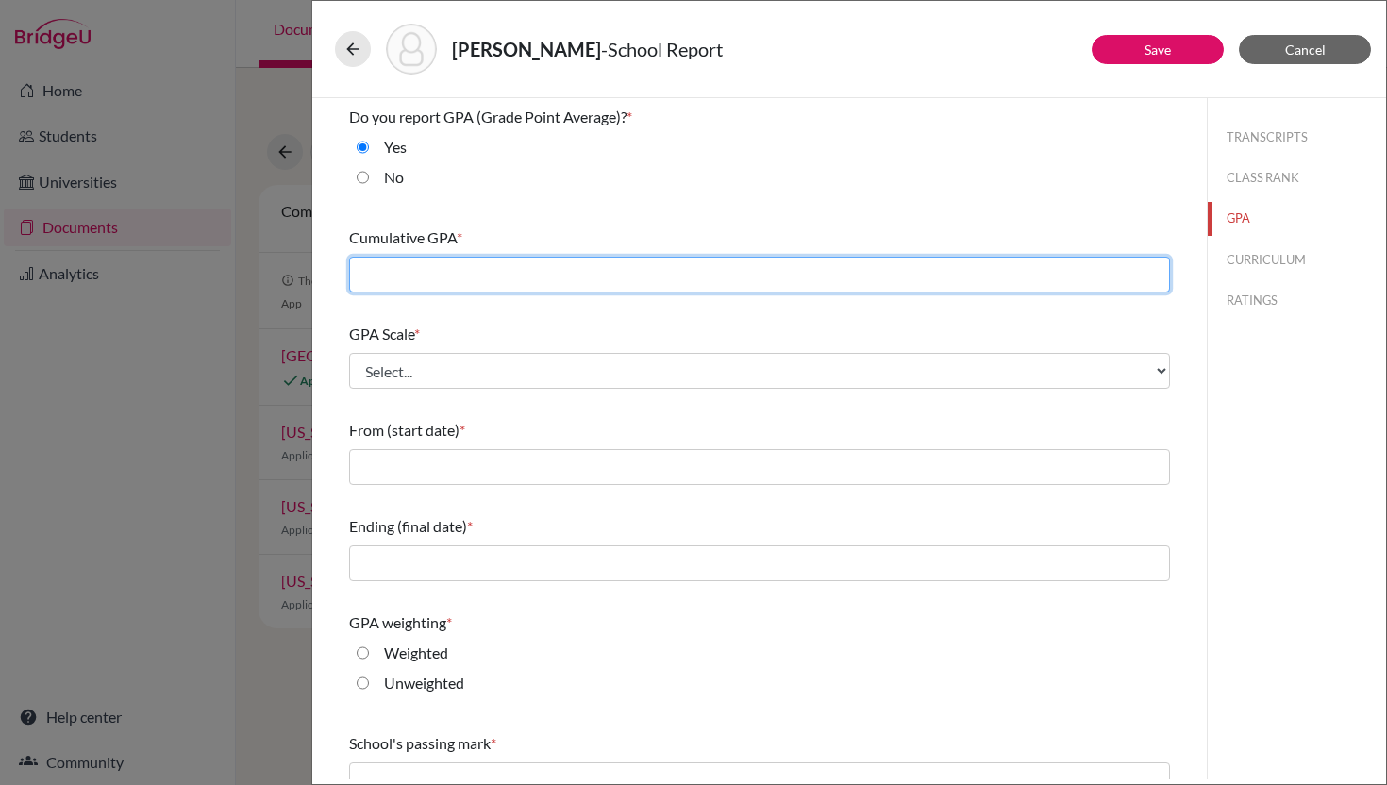
click at [444, 275] on input "text" at bounding box center [759, 275] width 821 height 36
click at [440, 282] on input "text" at bounding box center [759, 275] width 821 height 36
type input "3.73"
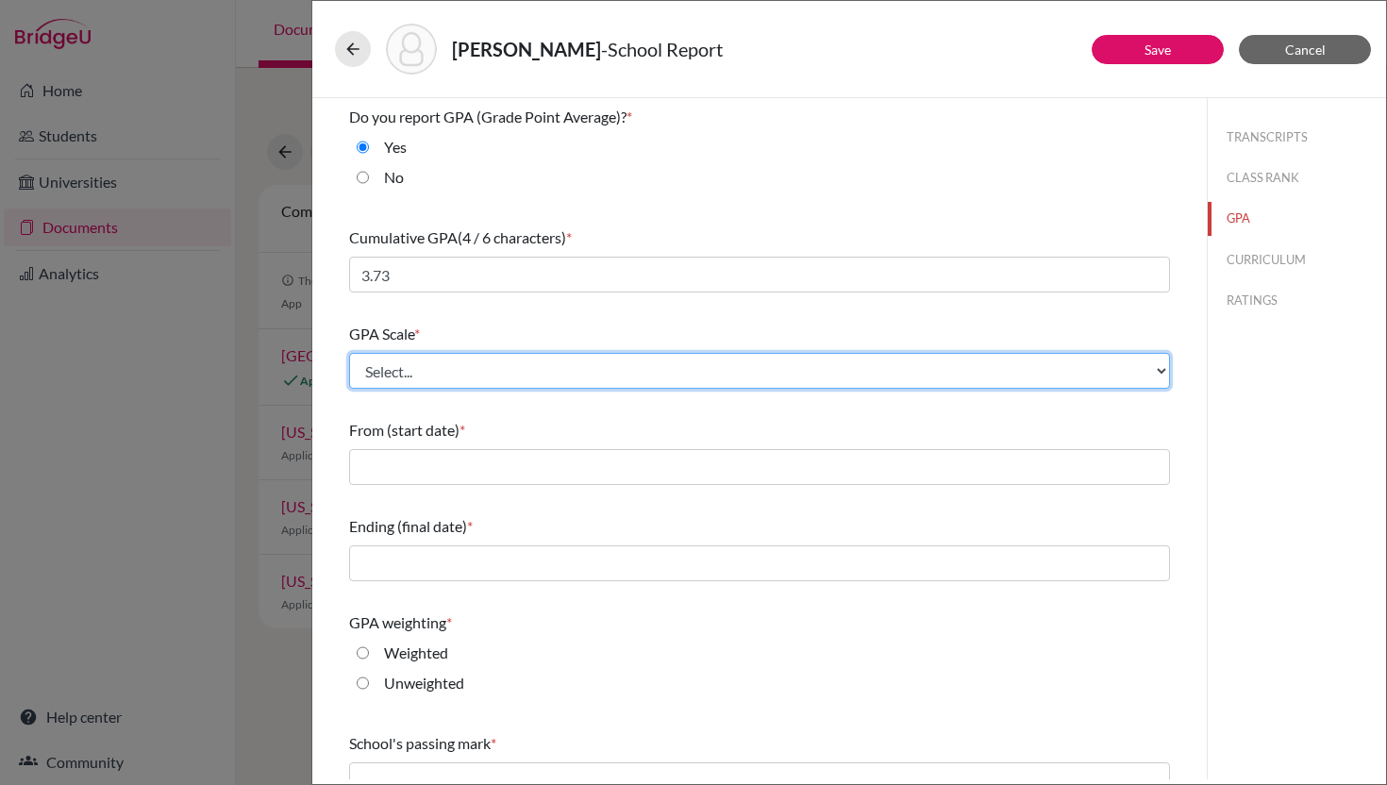
click at [452, 367] on select "Select... 4 5 6 7 8 9 10 11 12 13 14 15 16 17 18 19 20 100" at bounding box center [759, 371] width 821 height 36
select select "5"
click at [349, 353] on select "Select... 4 5 6 7 8 9 10 11 12 13 14 15 16 17 18 19 20 100" at bounding box center [759, 371] width 821 height 36
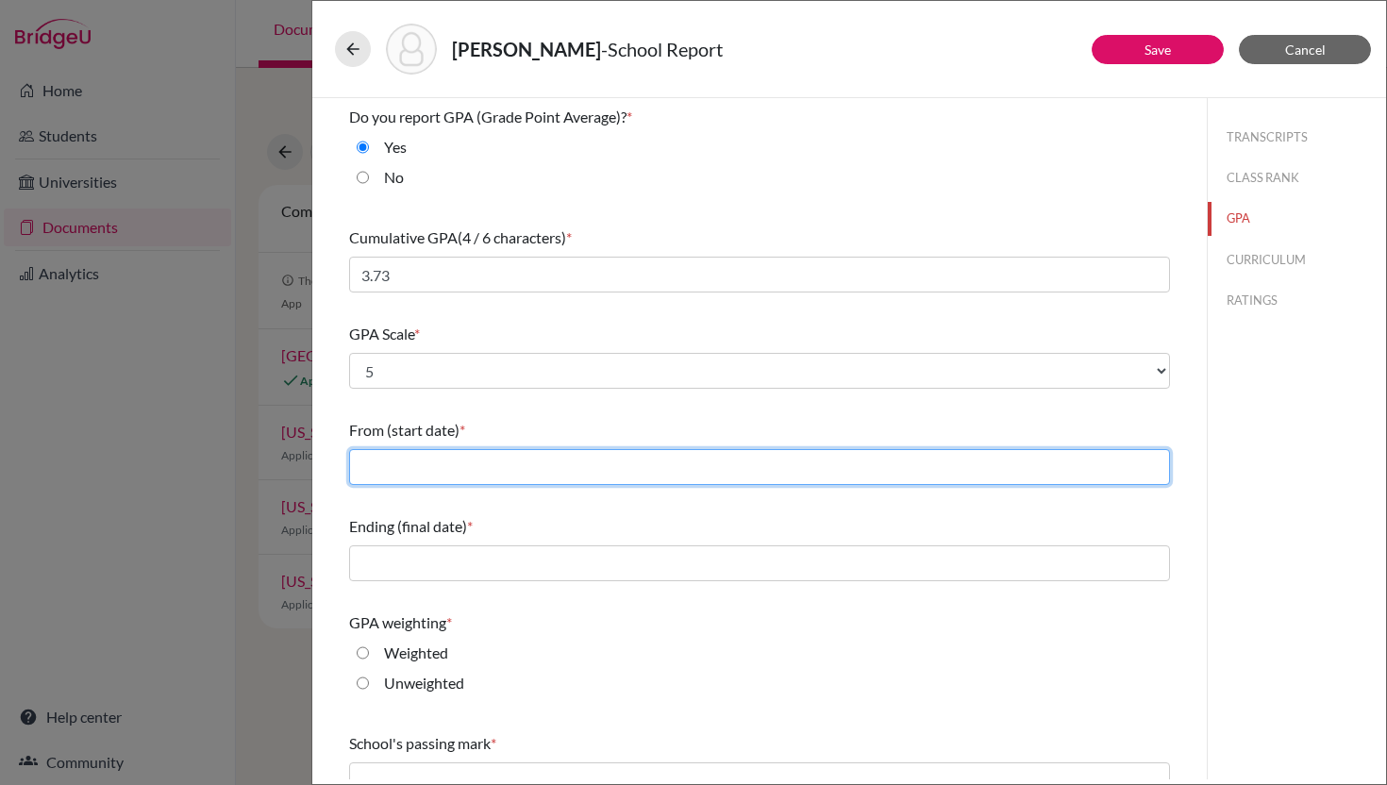
click at [455, 469] on input "text" at bounding box center [759, 467] width 821 height 36
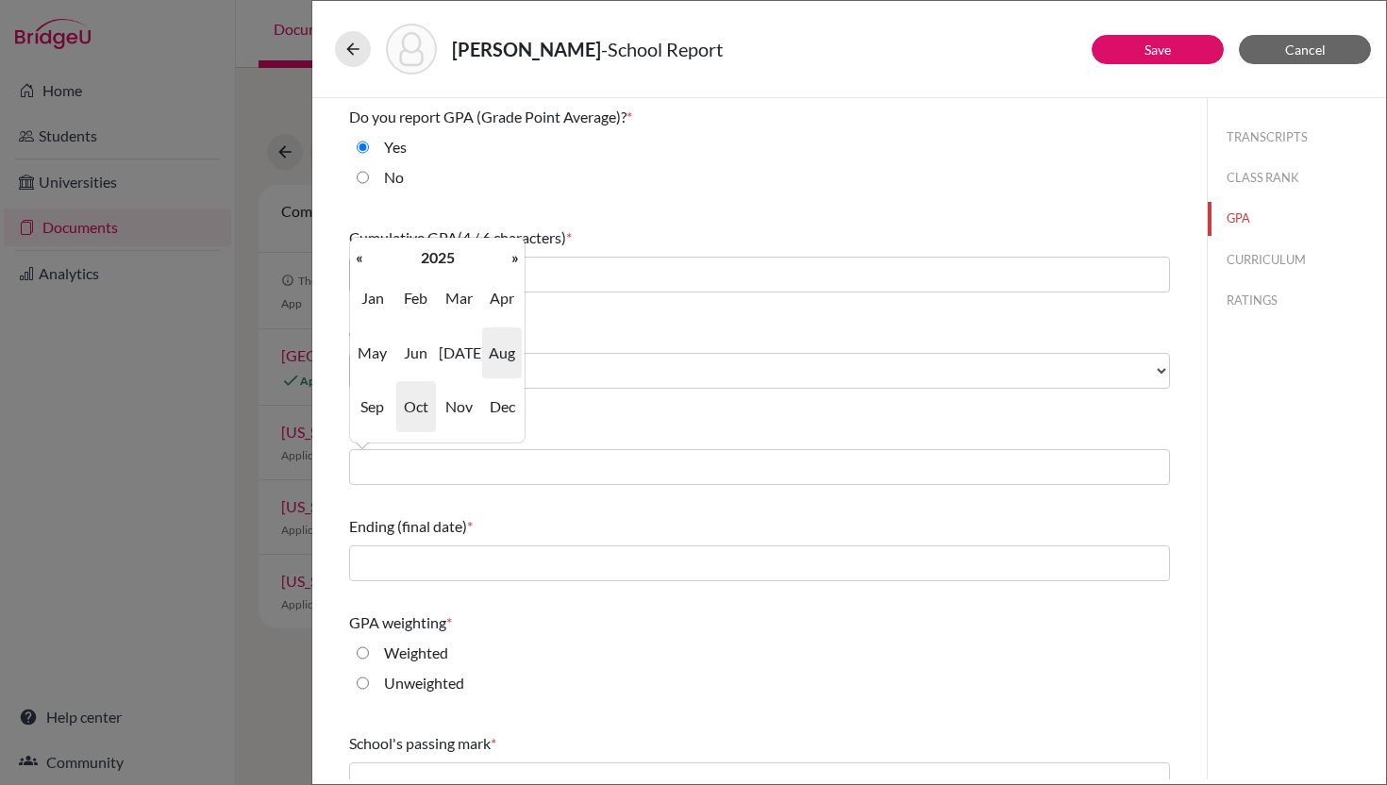
click at [503, 351] on span "Aug" at bounding box center [502, 352] width 40 height 51
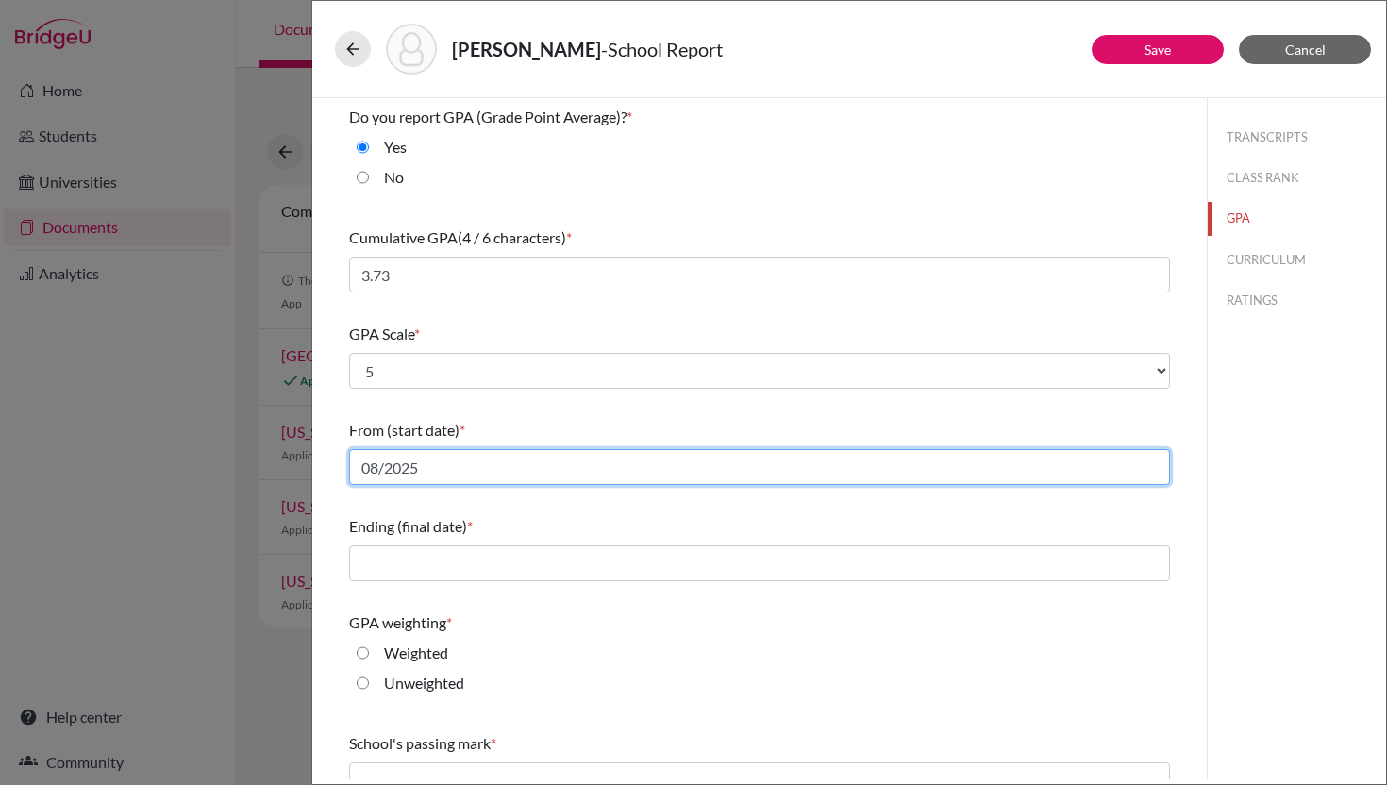
click at [467, 467] on input "08/2025" at bounding box center [759, 467] width 821 height 36
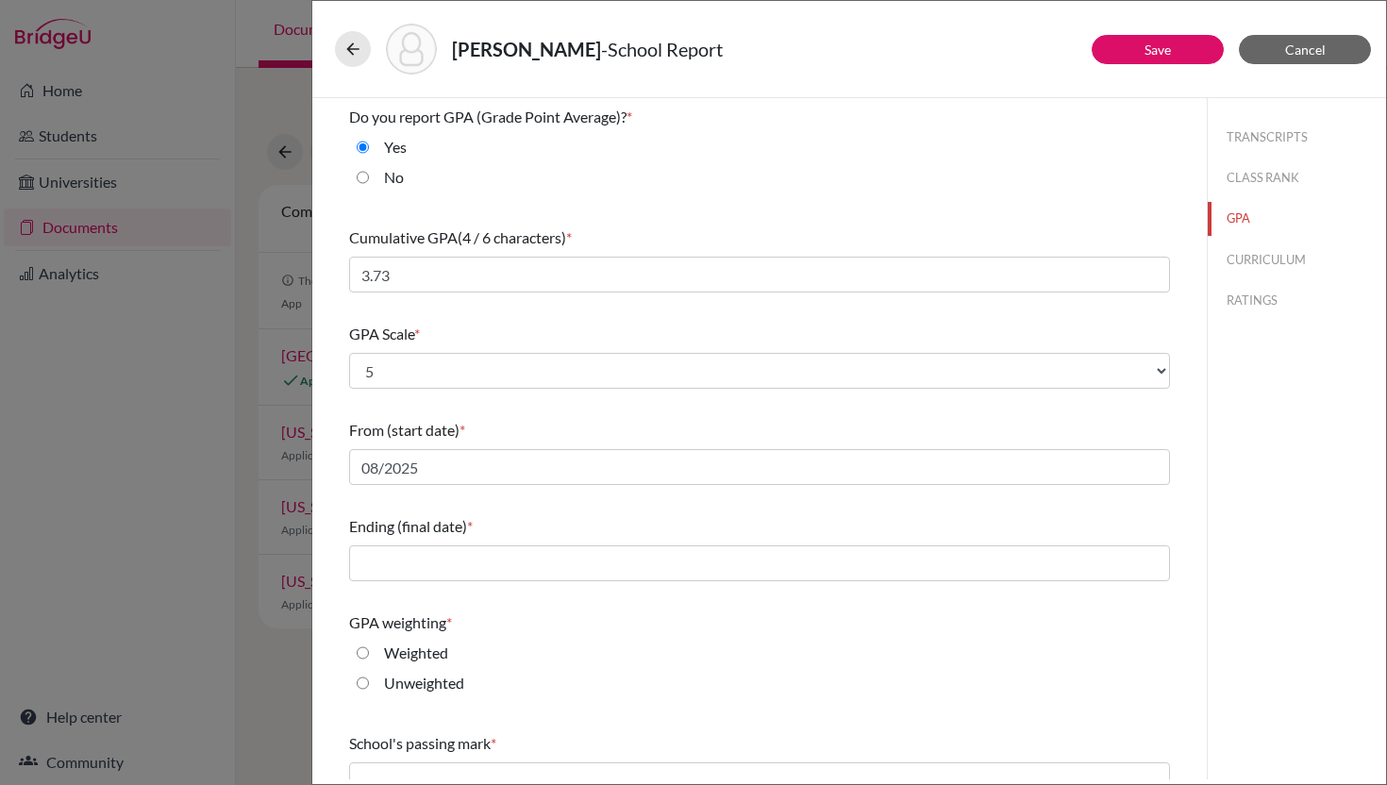
click at [436, 503] on div "Do you report GPA (Grade Point Average)? * Yes No Cumulative GPA (4 / 6 charact…" at bounding box center [759, 500] width 821 height 804
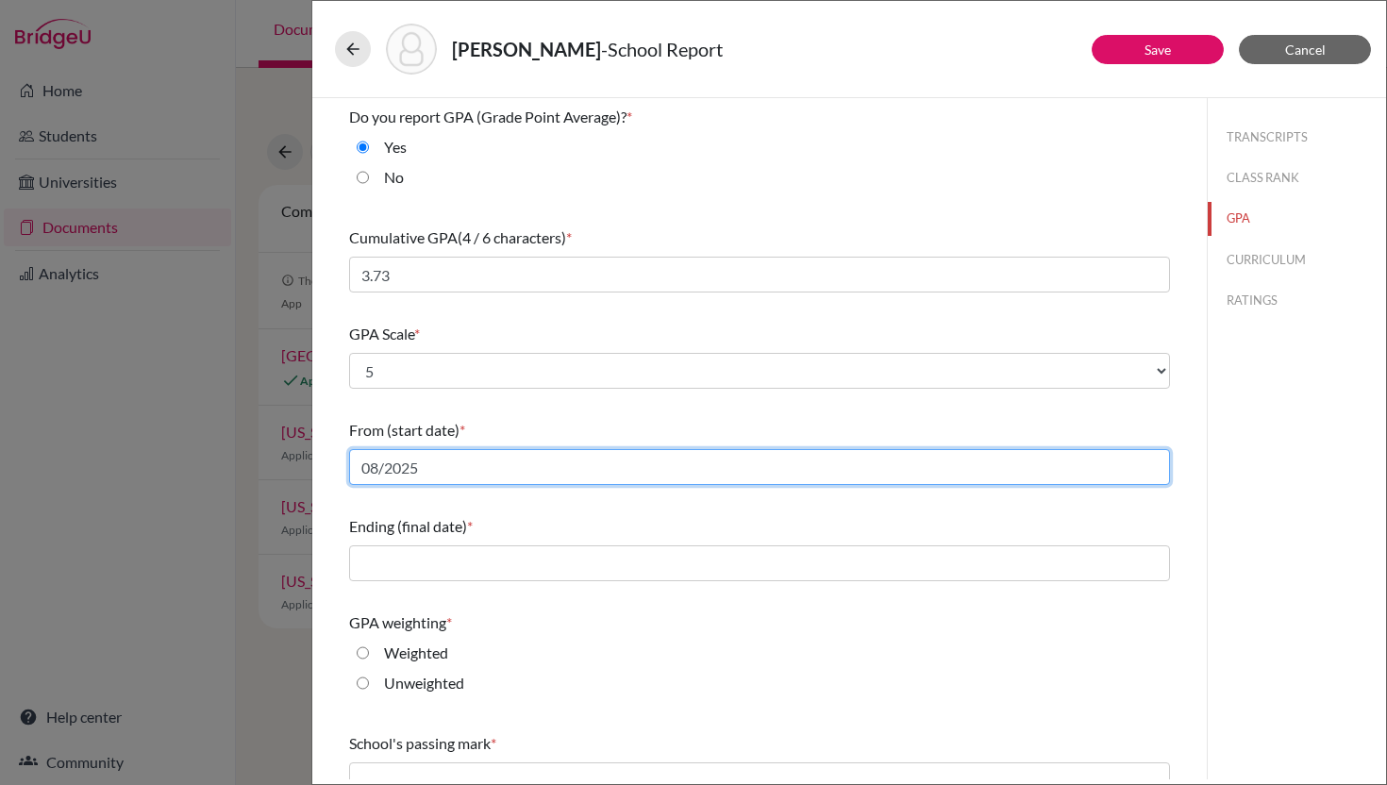
click at [402, 471] on input "08/2025" at bounding box center [759, 467] width 821 height 36
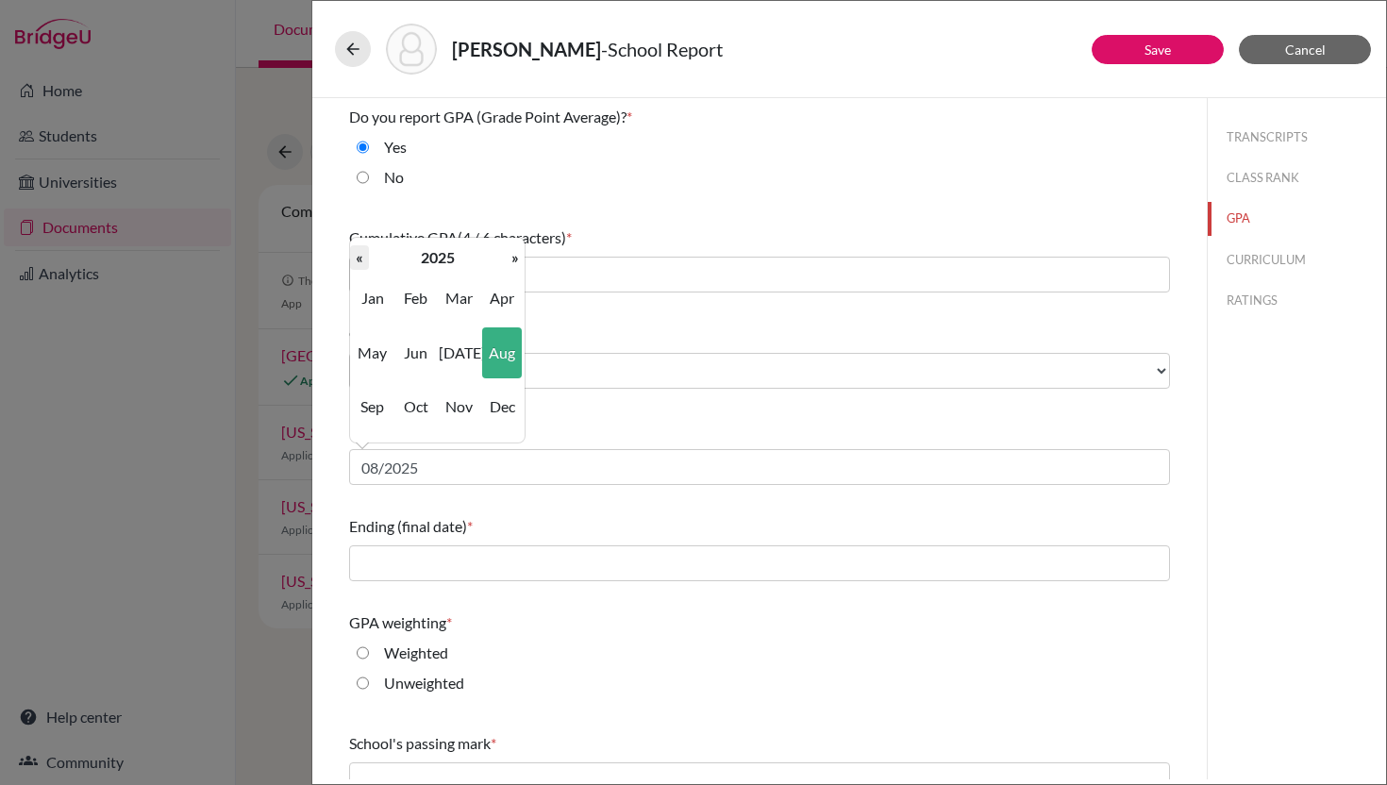
click at [364, 248] on th "«" at bounding box center [359, 257] width 19 height 25
click at [364, 251] on th "«" at bounding box center [359, 257] width 19 height 25
click at [494, 352] on span "Aug" at bounding box center [502, 352] width 40 height 51
type input "08/2023"
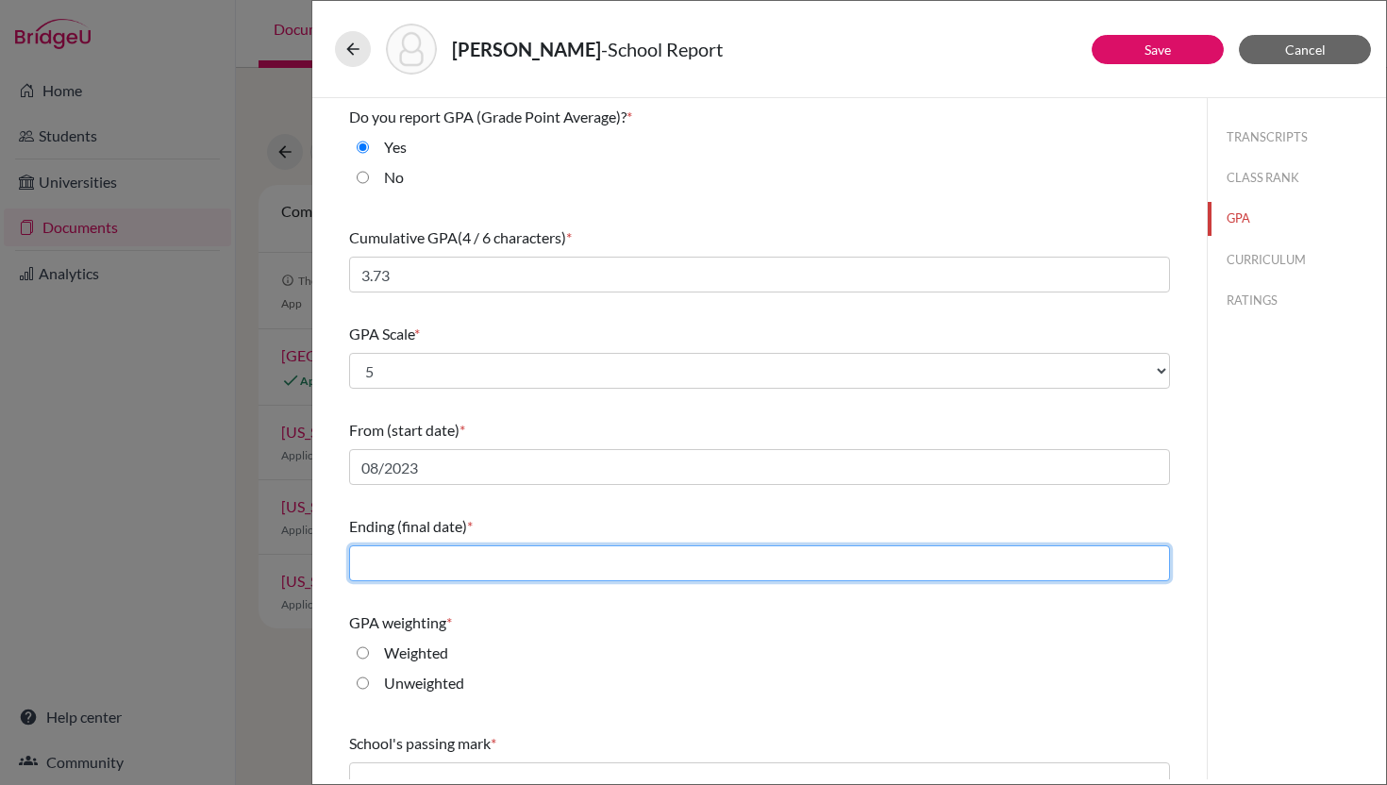
click at [501, 558] on input "text" at bounding box center [759, 563] width 821 height 36
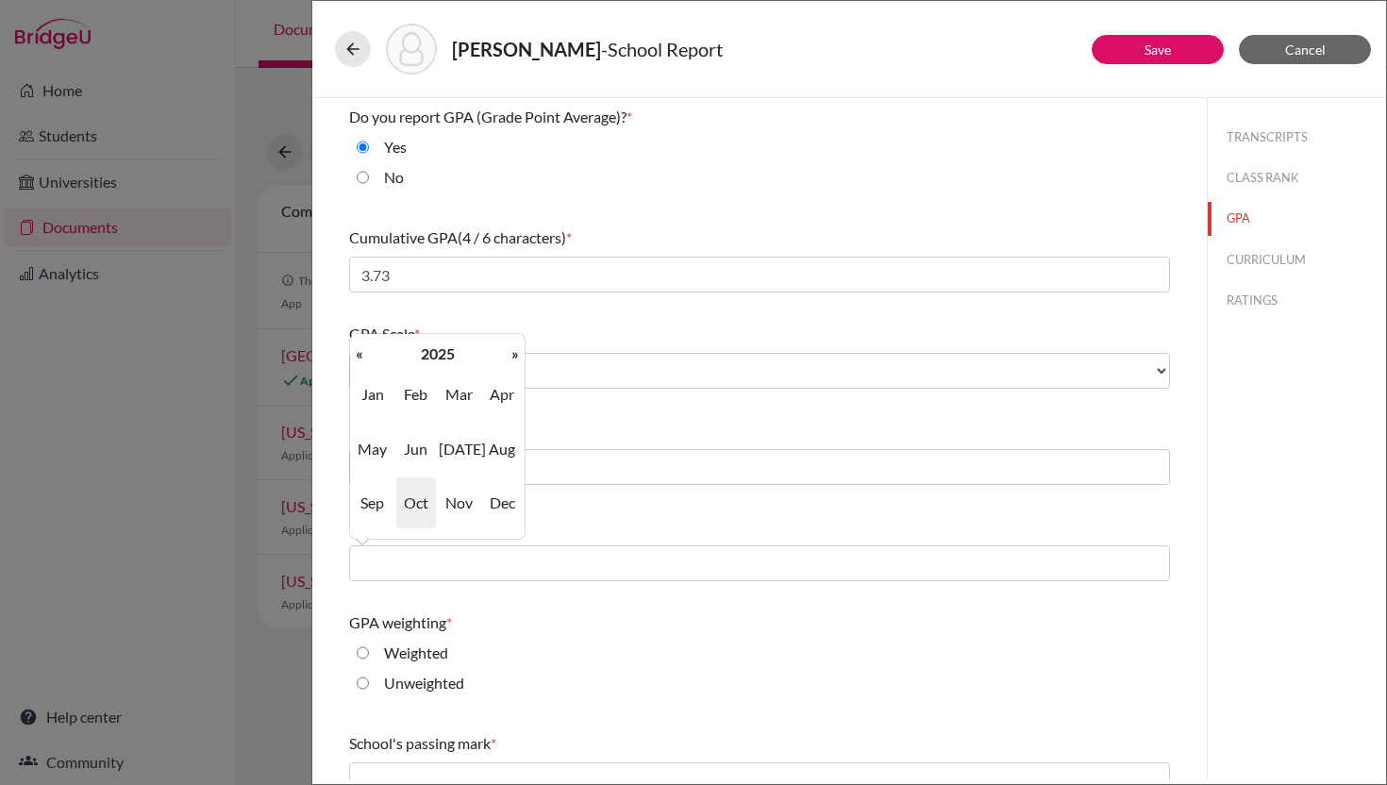
click at [656, 516] on div "Ending (final date) *" at bounding box center [759, 526] width 821 height 23
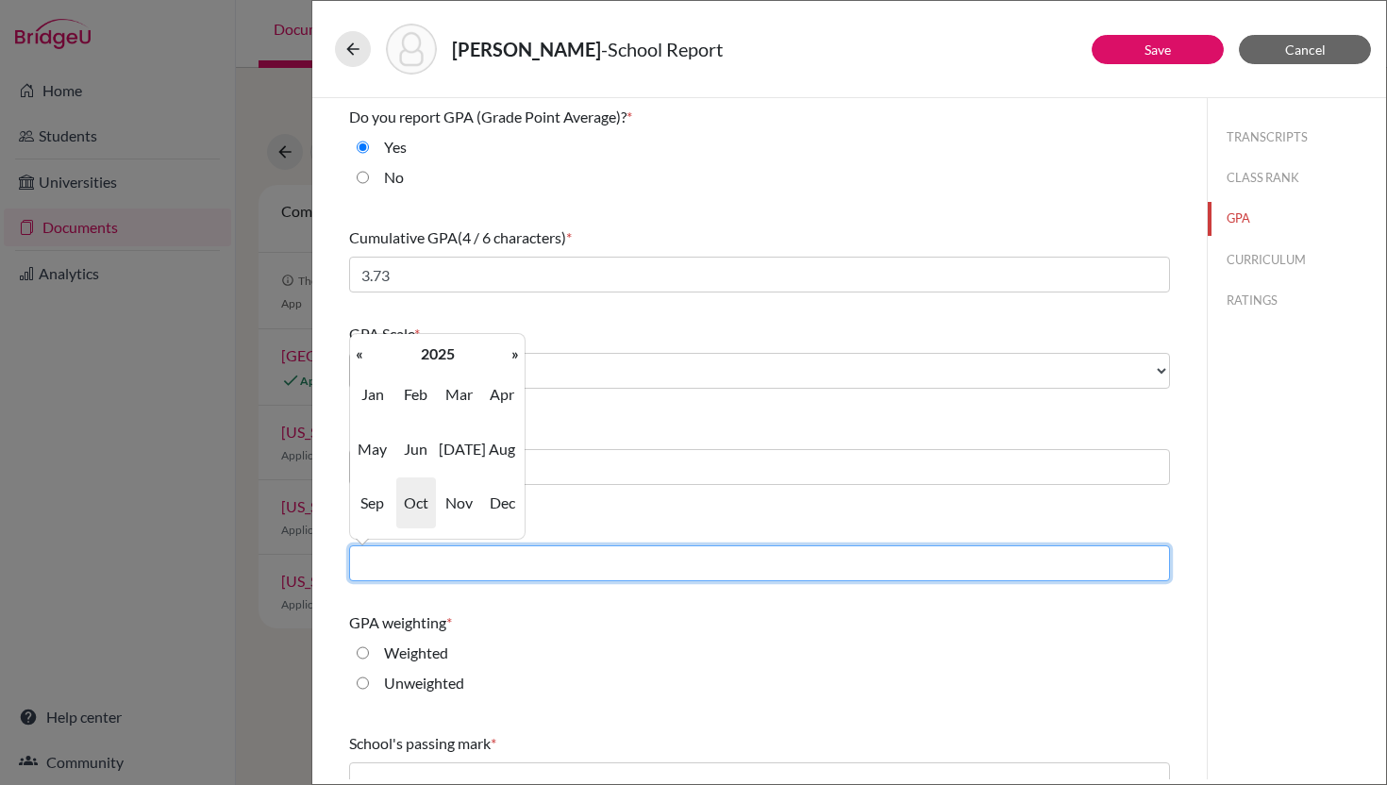
click at [612, 555] on input "text" at bounding box center [759, 563] width 821 height 36
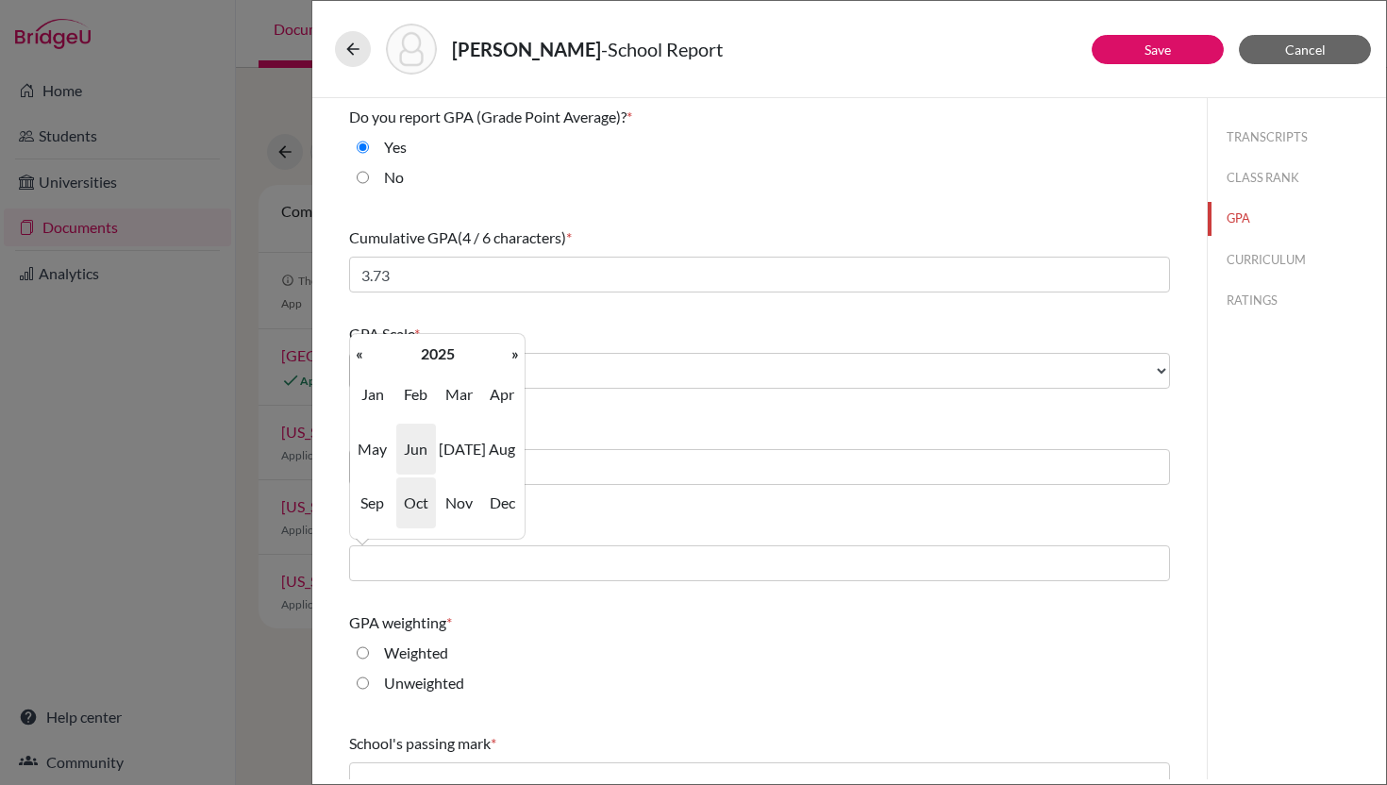
click at [416, 449] on span "Jun" at bounding box center [416, 449] width 40 height 51
type input "06/2025"
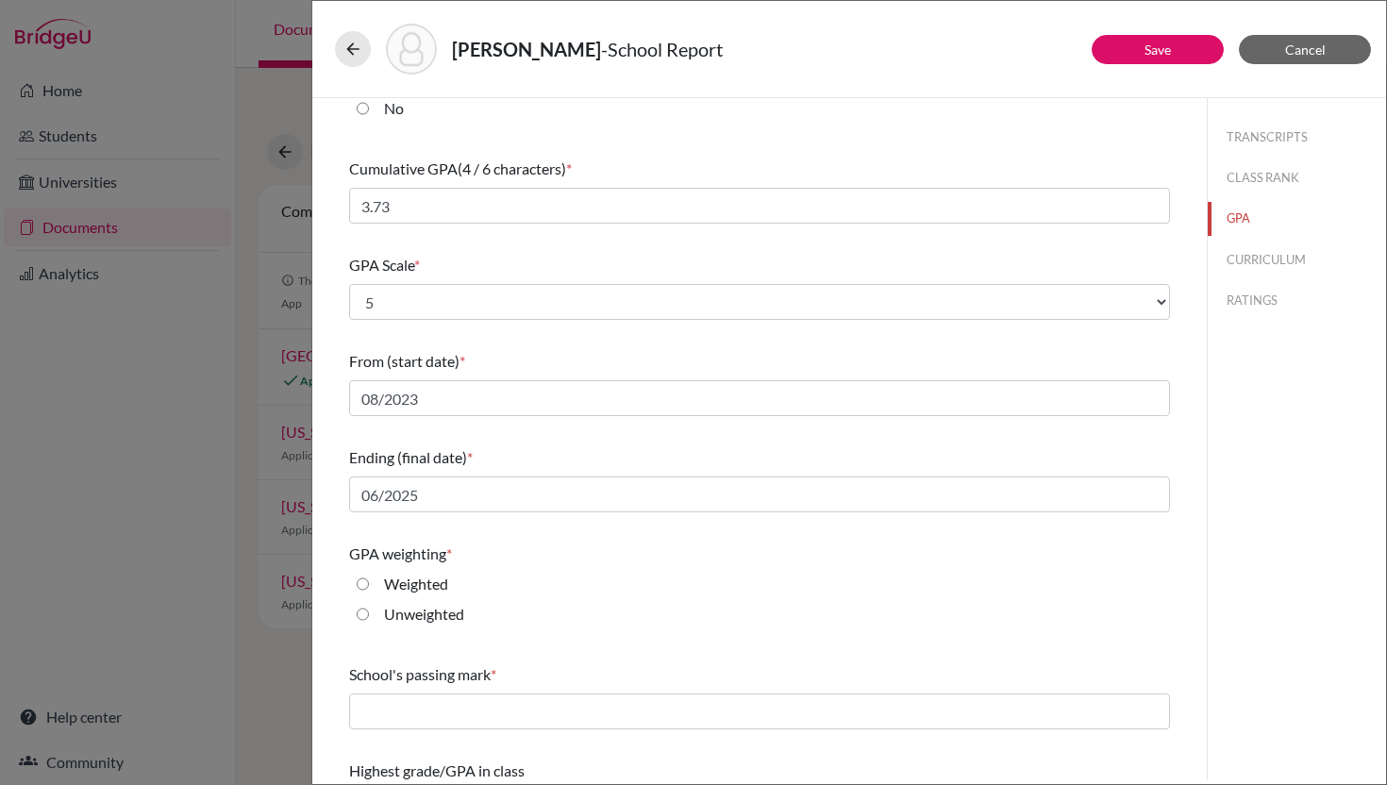
scroll to position [74, 0]
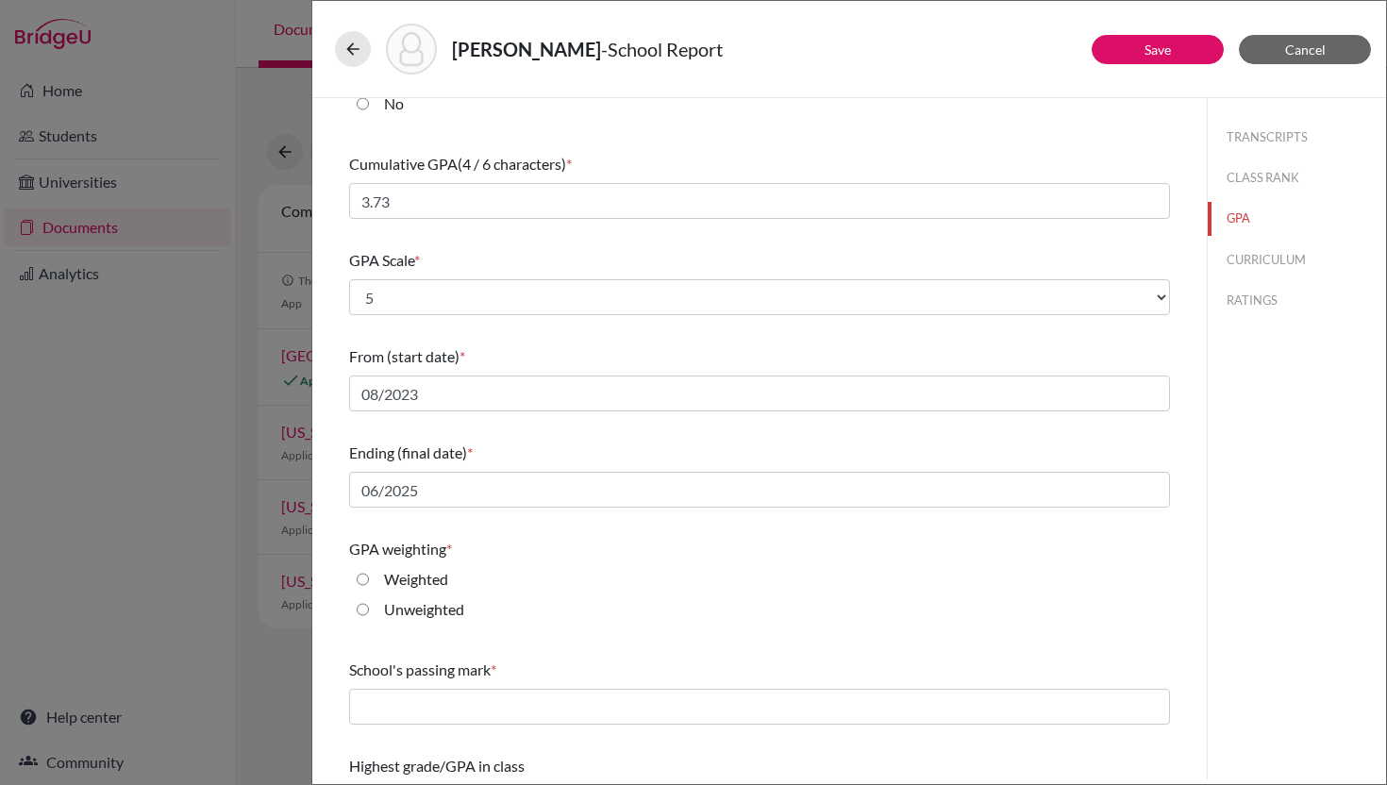
click at [378, 576] on div "Weighted" at bounding box center [408, 583] width 79 height 30
click at [361, 573] on input "Weighted" at bounding box center [363, 579] width 12 height 23
radio input "true"
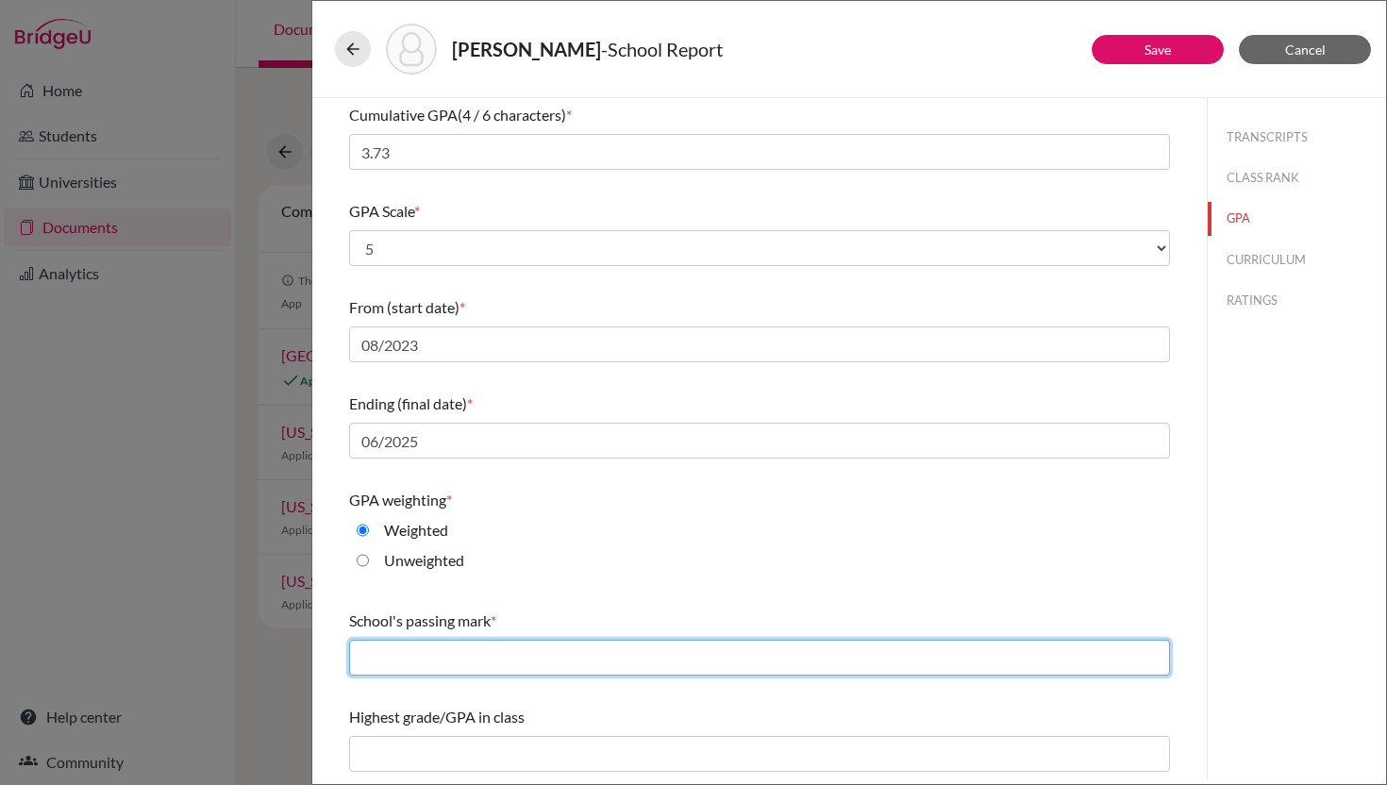
click at [511, 652] on input "text" at bounding box center [759, 658] width 821 height 36
type input "60"
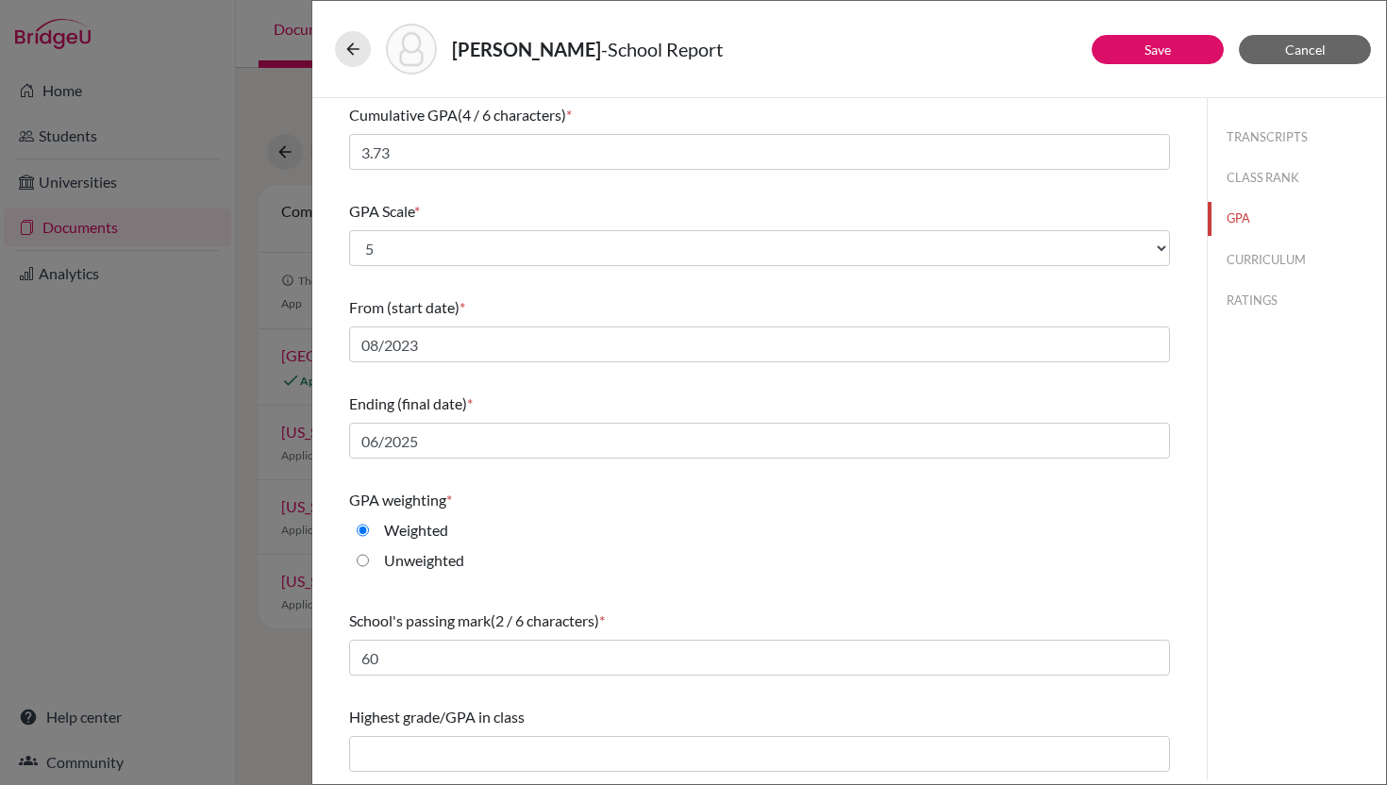
click at [469, 774] on div "Highest grade/GPA in class" at bounding box center [759, 738] width 821 height 81
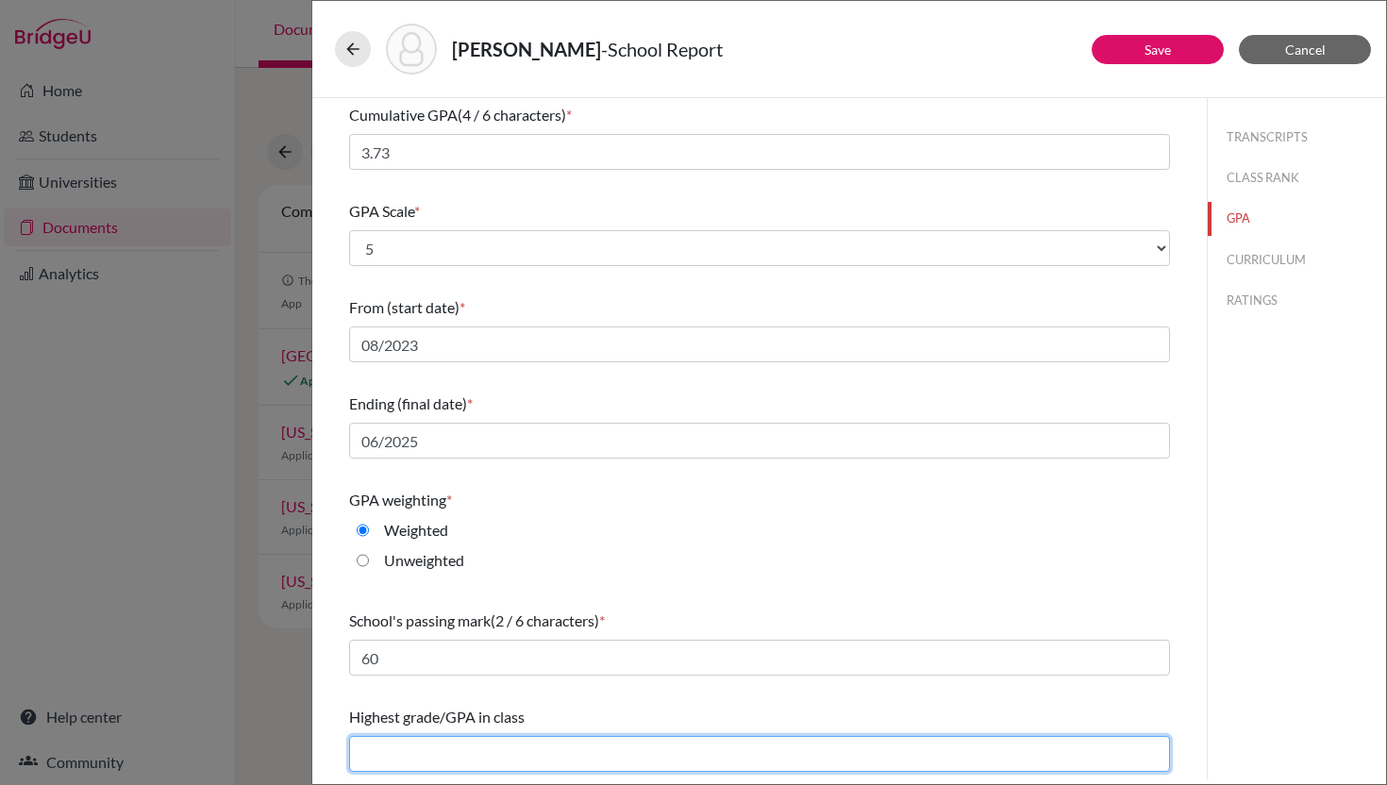
click at [470, 754] on input "text" at bounding box center [759, 754] width 821 height 36
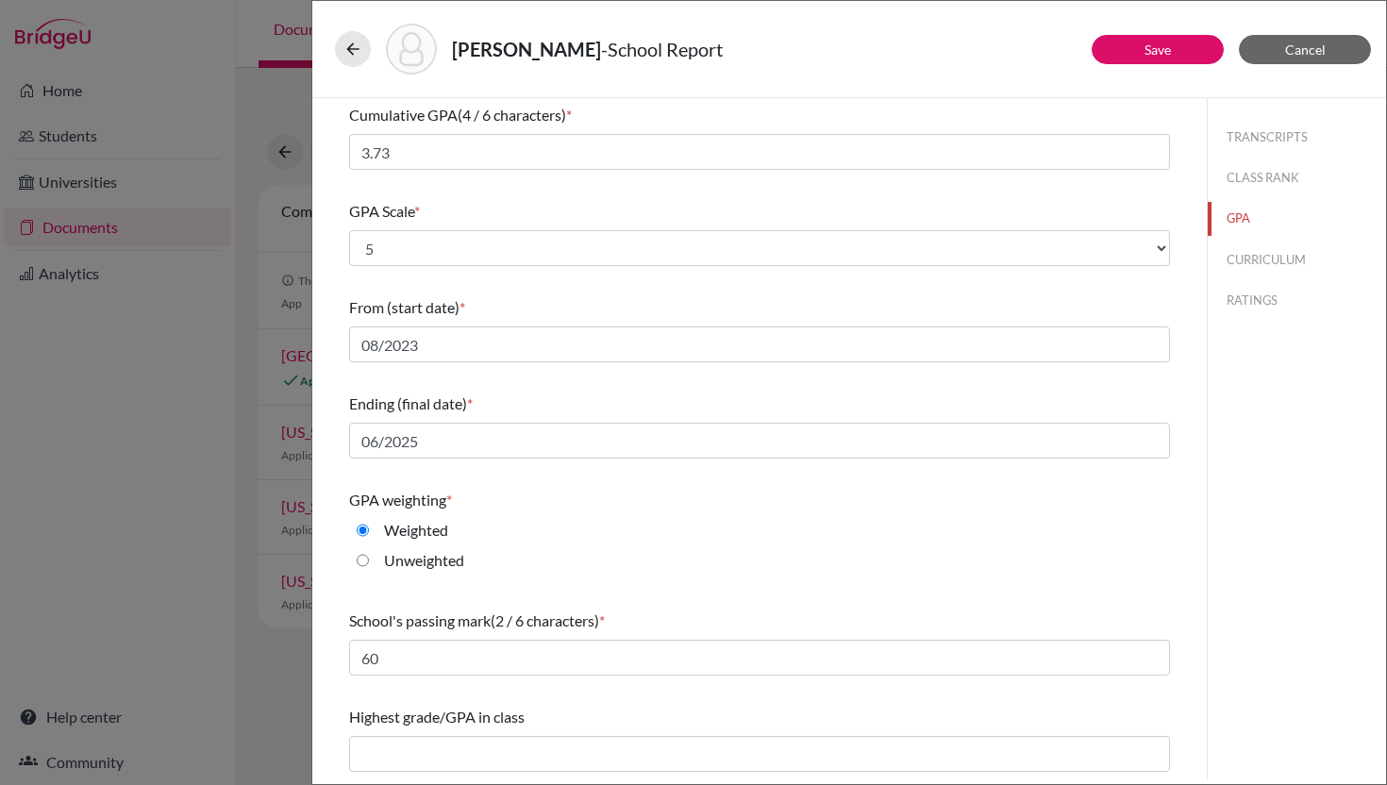
click at [626, 731] on div "Highest grade/GPA in class" at bounding box center [759, 738] width 821 height 81
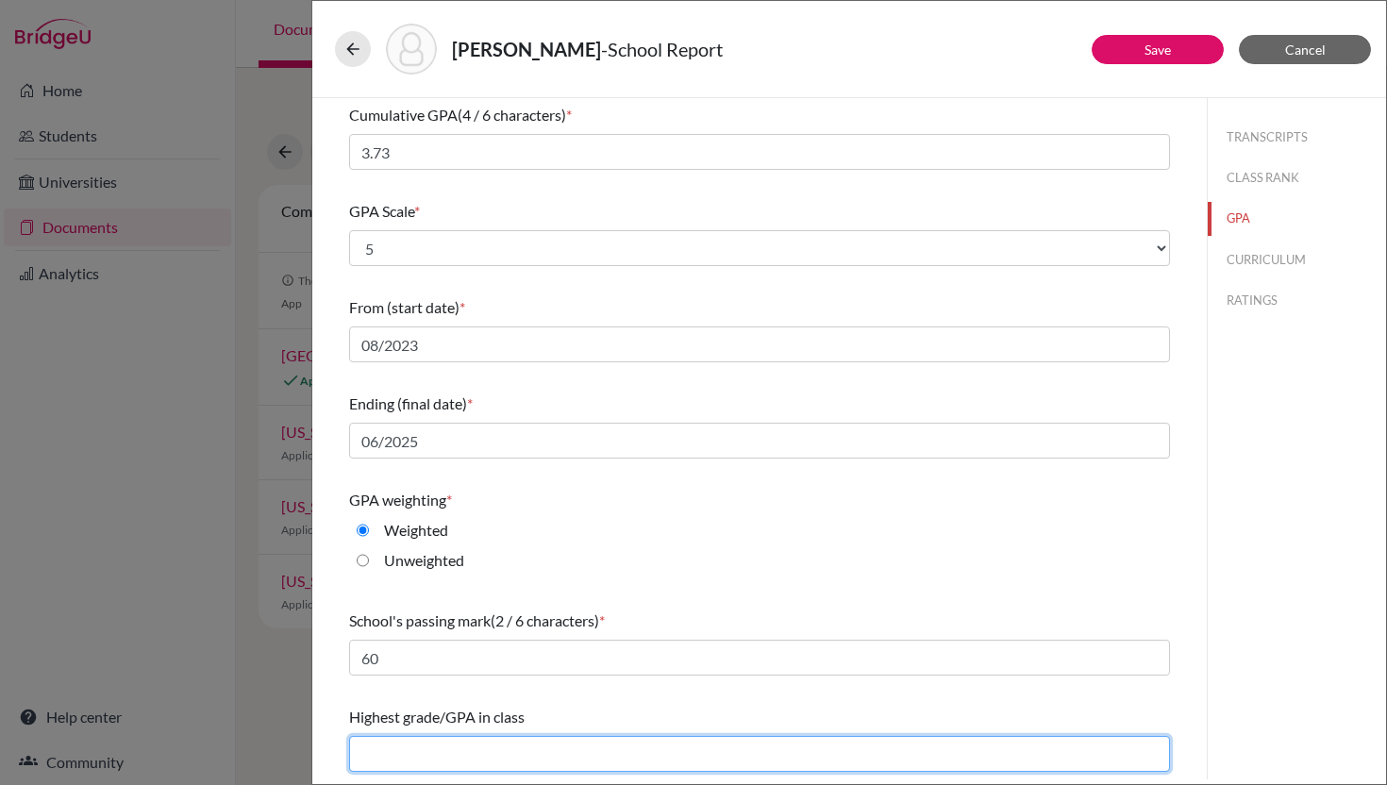
click at [553, 755] on input "text" at bounding box center [759, 754] width 821 height 36
type input "100"
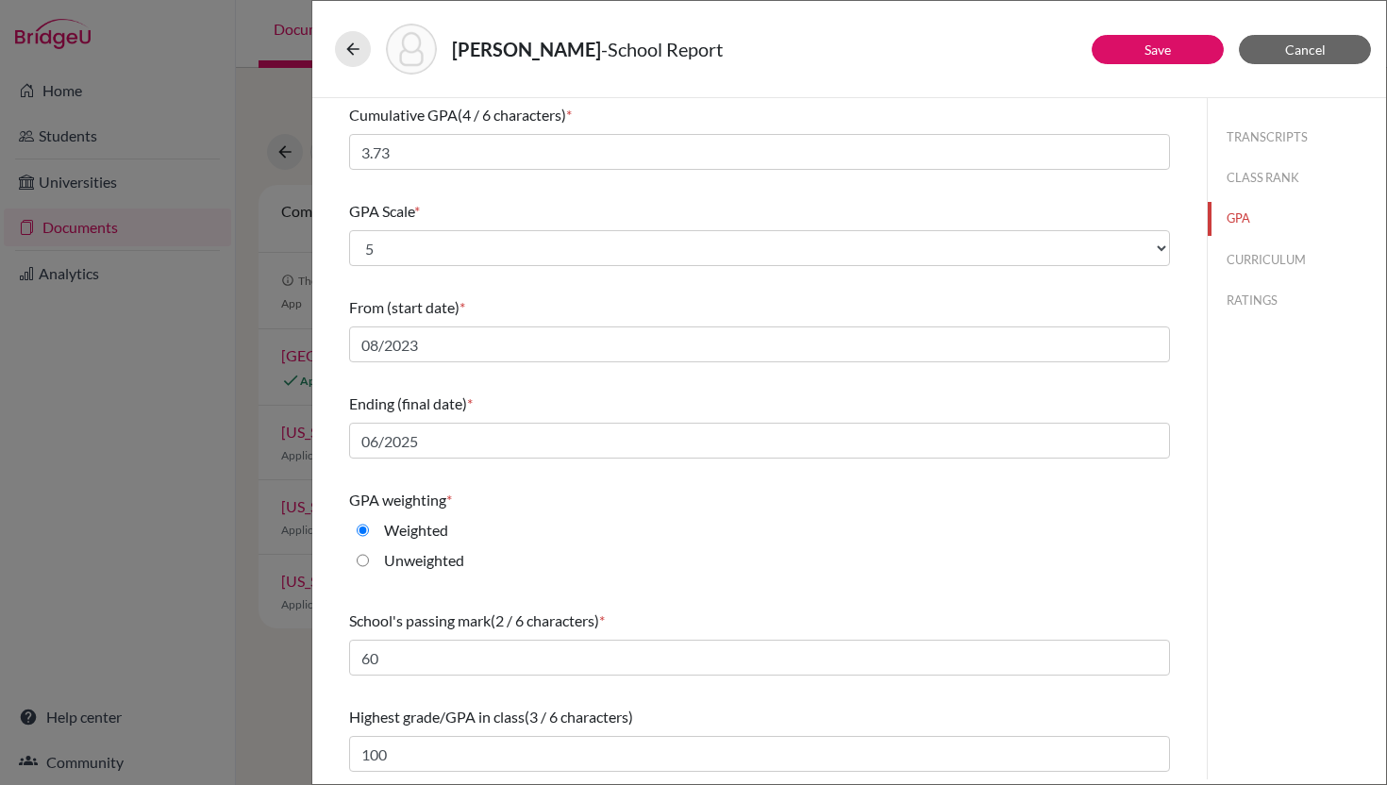
click at [594, 698] on div "Highest grade/GPA in class (3 / 6 characters) 100" at bounding box center [759, 738] width 821 height 81
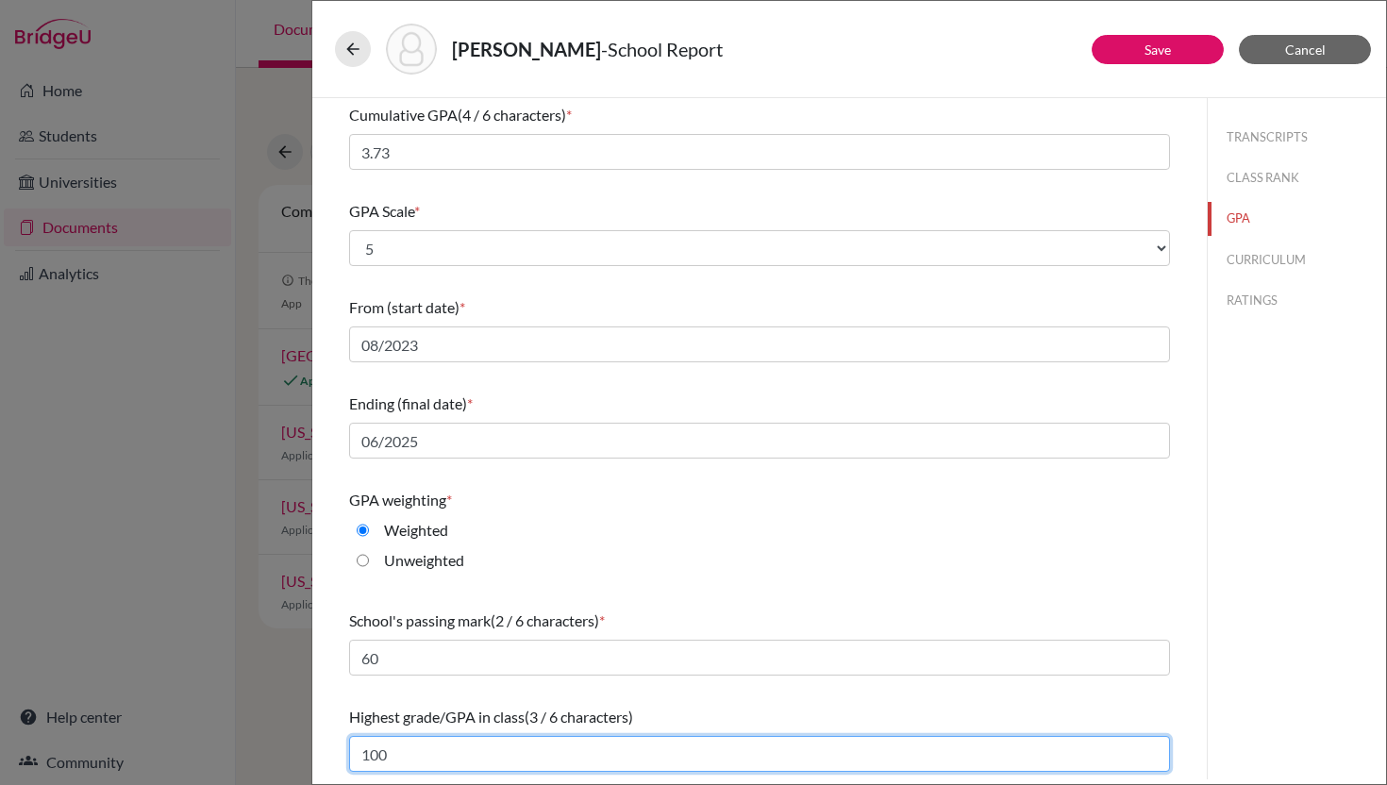
click at [557, 759] on input "100" at bounding box center [759, 754] width 821 height 36
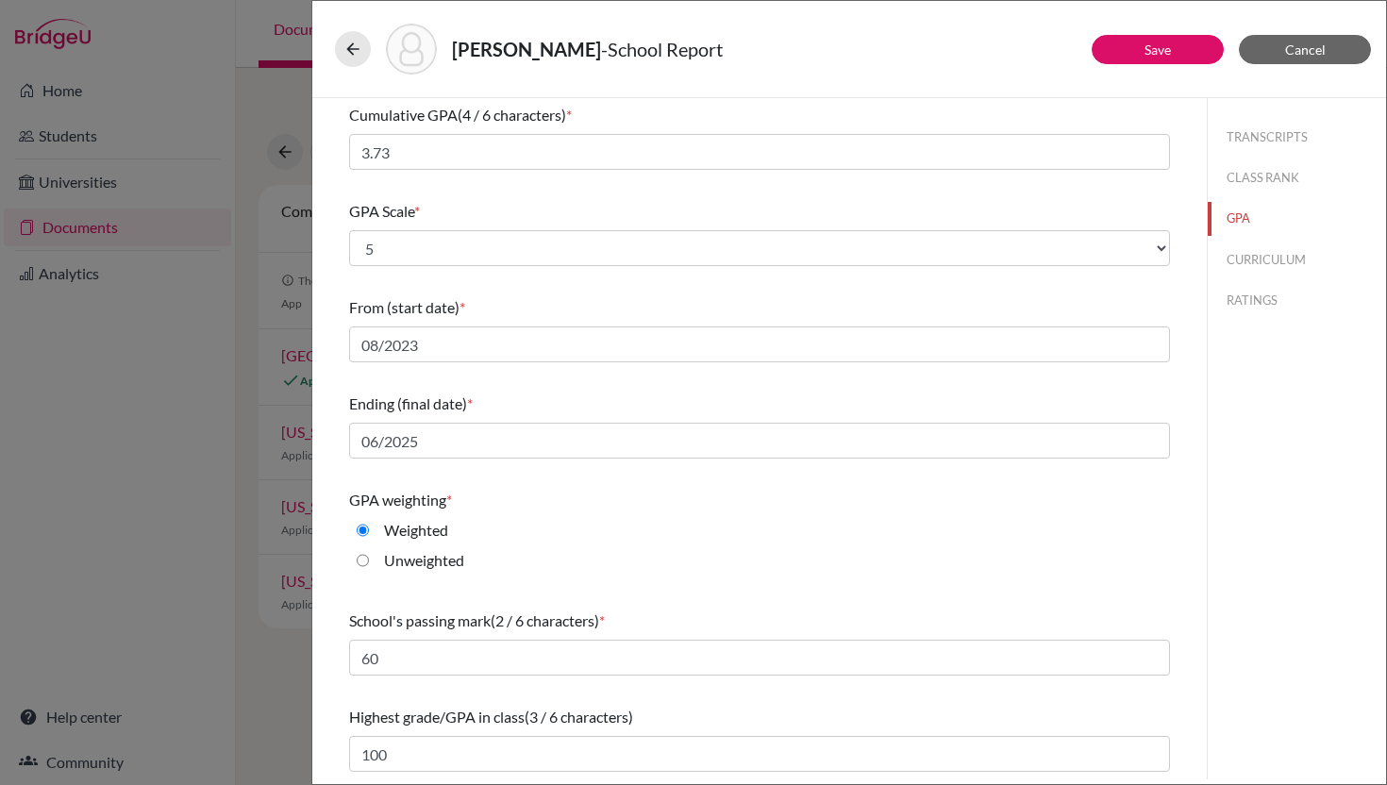
click at [727, 697] on div "Do you report GPA (Grade Point Average)? * Yes No Cumulative GPA (4 / 6 charact…" at bounding box center [759, 377] width 821 height 804
click at [1235, 262] on button "CURRICULUM" at bounding box center [1297, 259] width 178 height 33
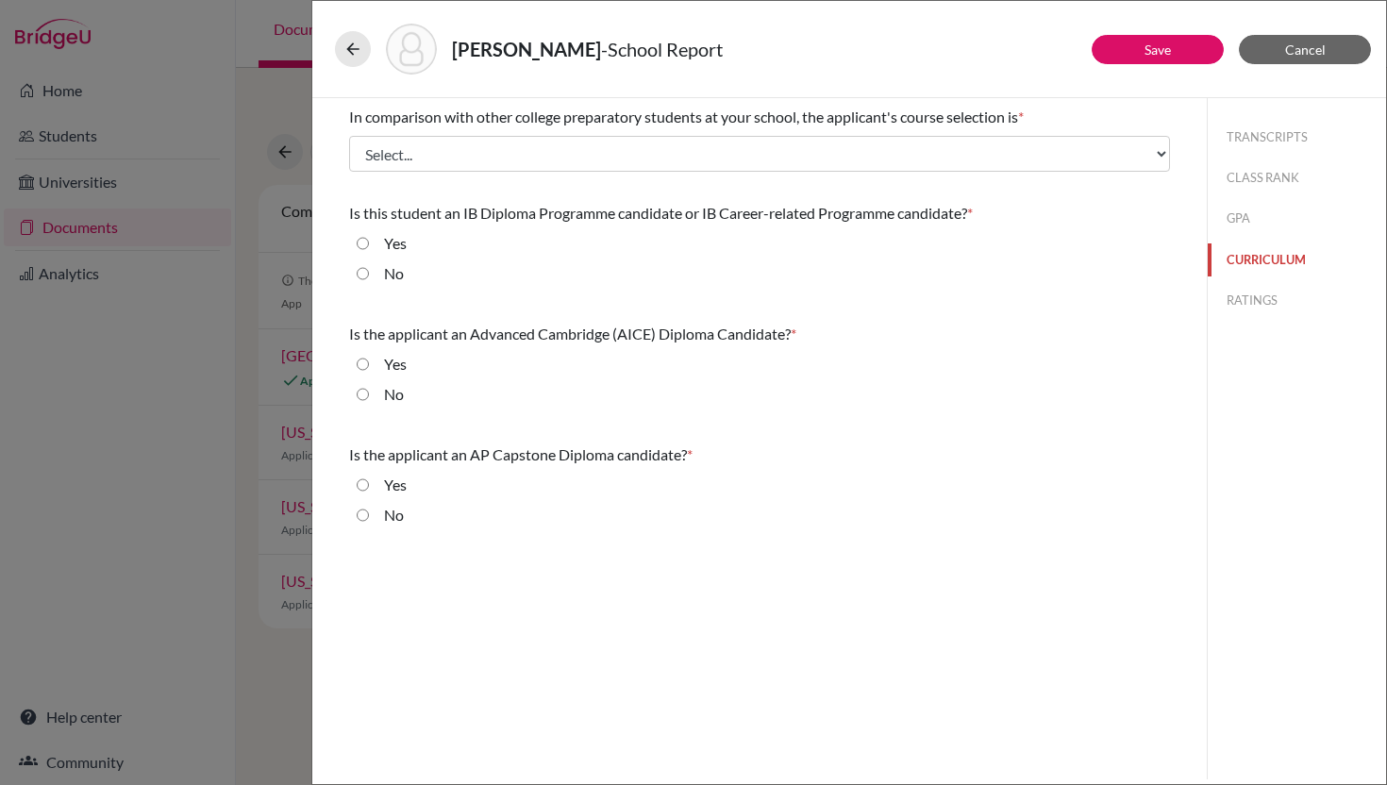
scroll to position [0, 0]
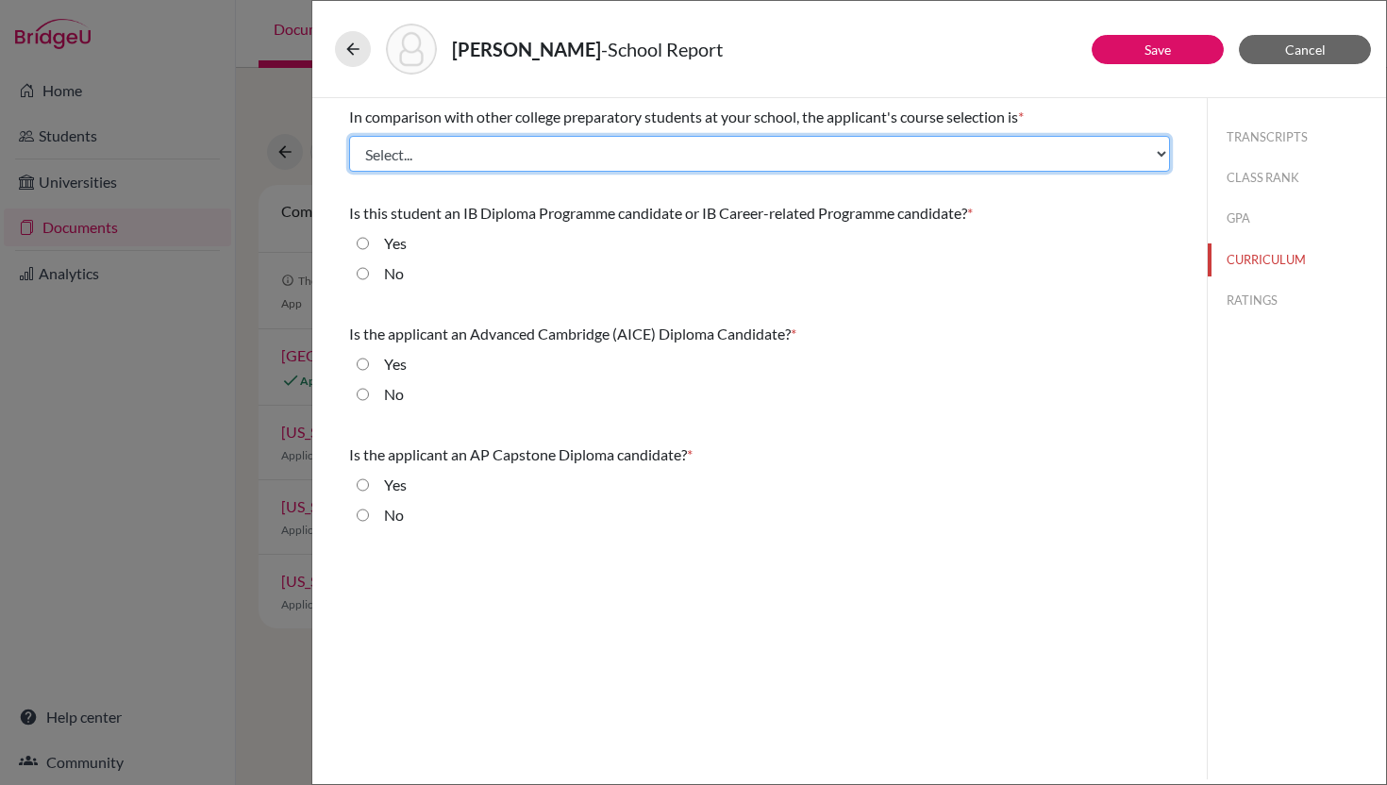
click at [935, 142] on select "Select... Less than demanding Average Demanding Very demanding Most demanding P…" at bounding box center [759, 154] width 821 height 36
select select "4"
click at [349, 136] on select "Select... Less than demanding Average Demanding Very demanding Most demanding P…" at bounding box center [759, 154] width 821 height 36
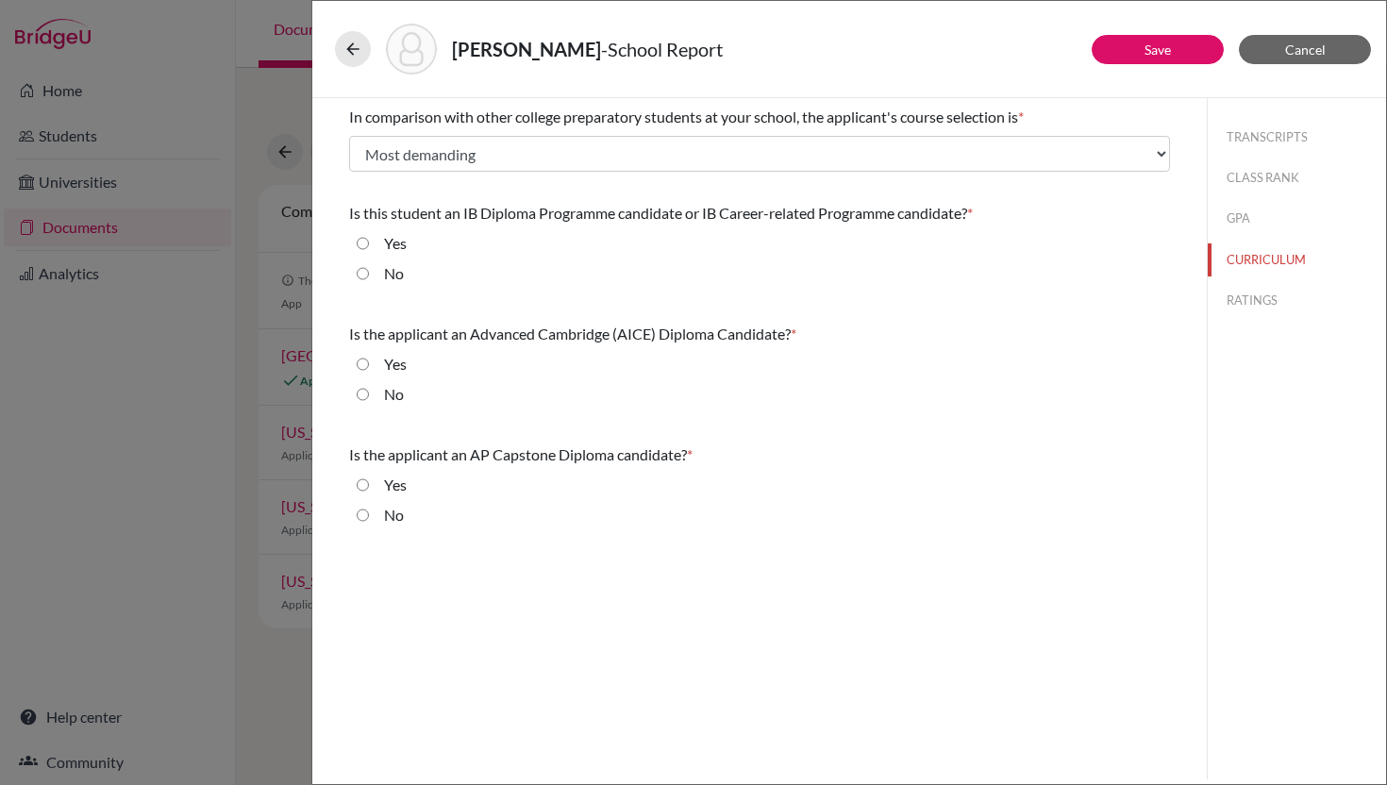
click at [365, 274] on input "No" at bounding box center [363, 273] width 12 height 23
radio input "true"
click at [361, 395] on input "No" at bounding box center [363, 394] width 12 height 23
radio input "true"
click at [364, 511] on input "No" at bounding box center [363, 515] width 12 height 23
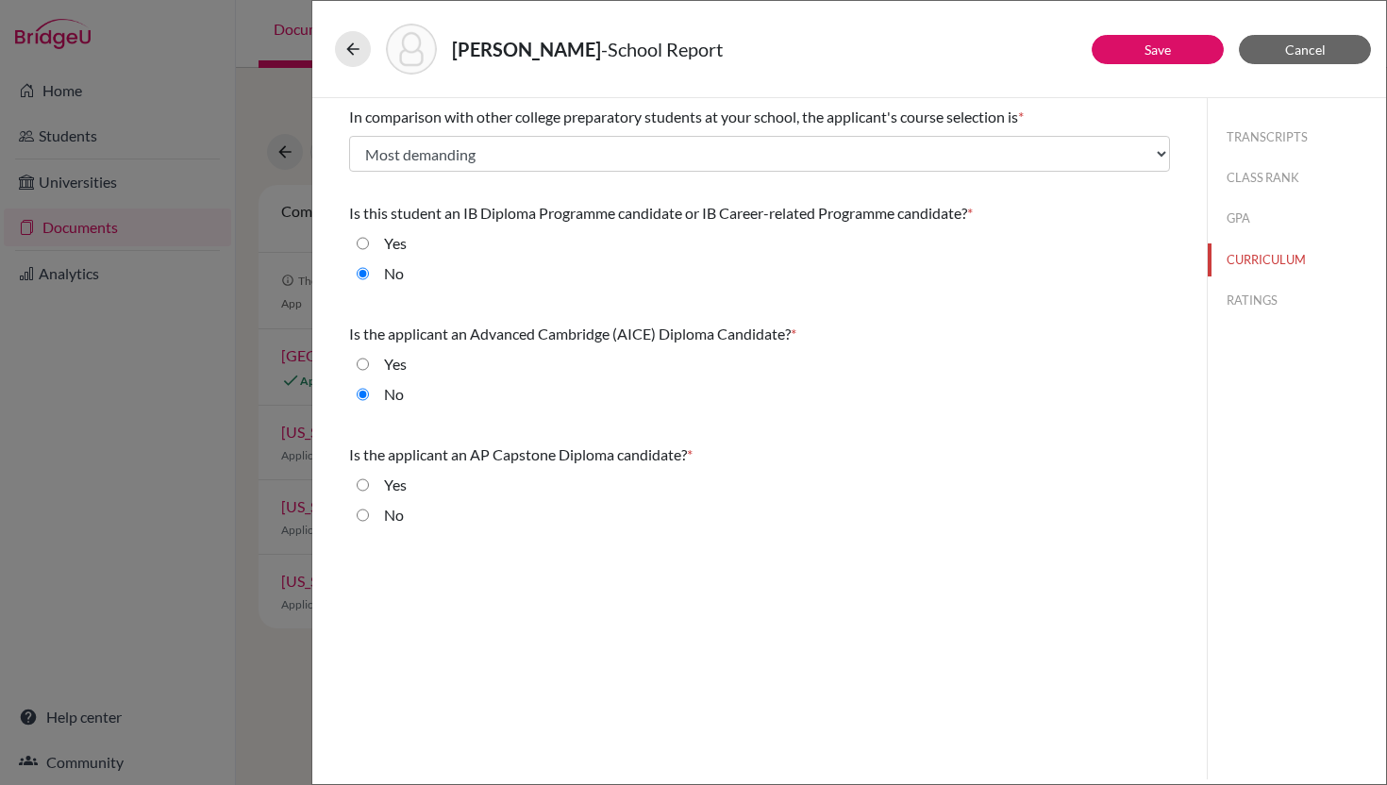
radio input "true"
click at [1256, 303] on button "RATINGS" at bounding box center [1297, 300] width 178 height 33
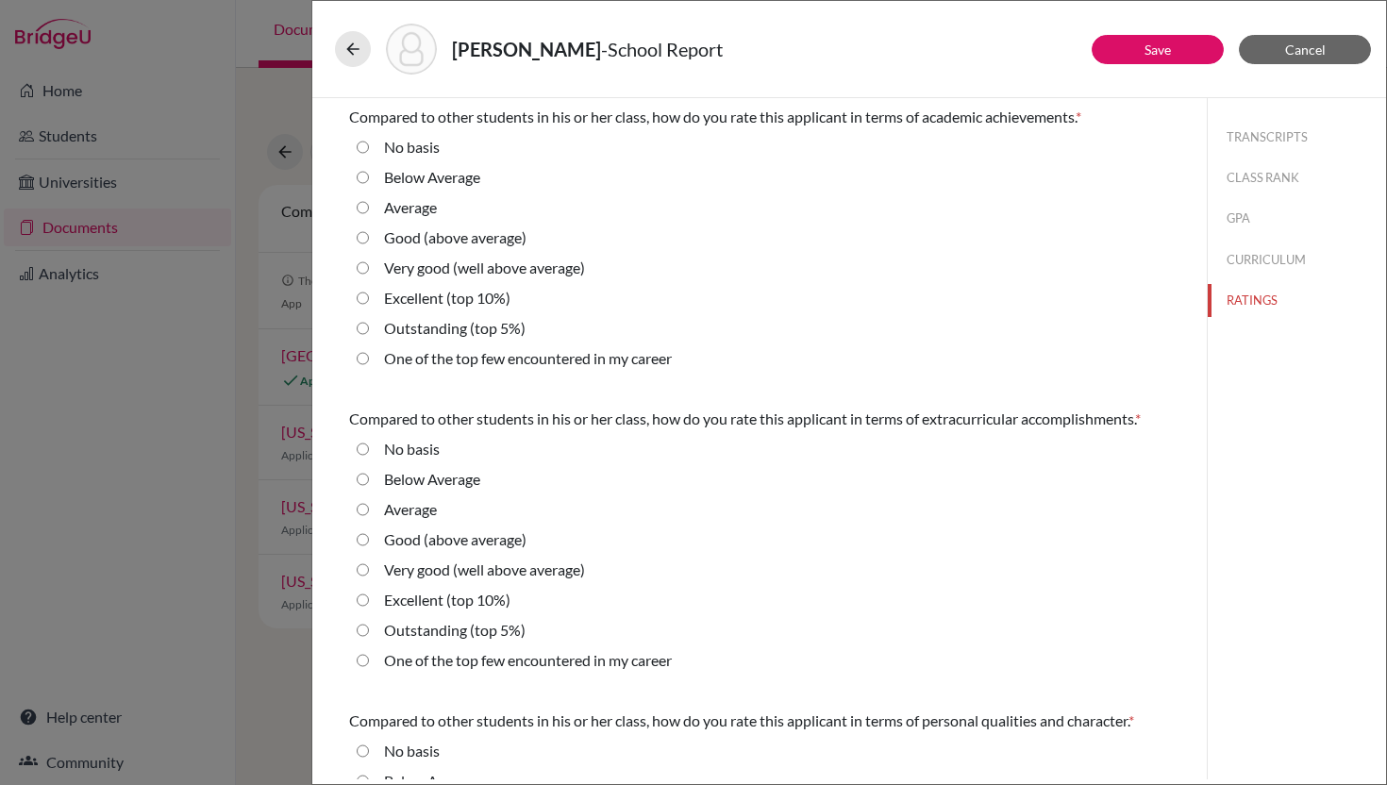
click at [364, 300] on 10\%\) "Excellent (top 10%)" at bounding box center [363, 298] width 12 height 23
radio 10\%\) "true"
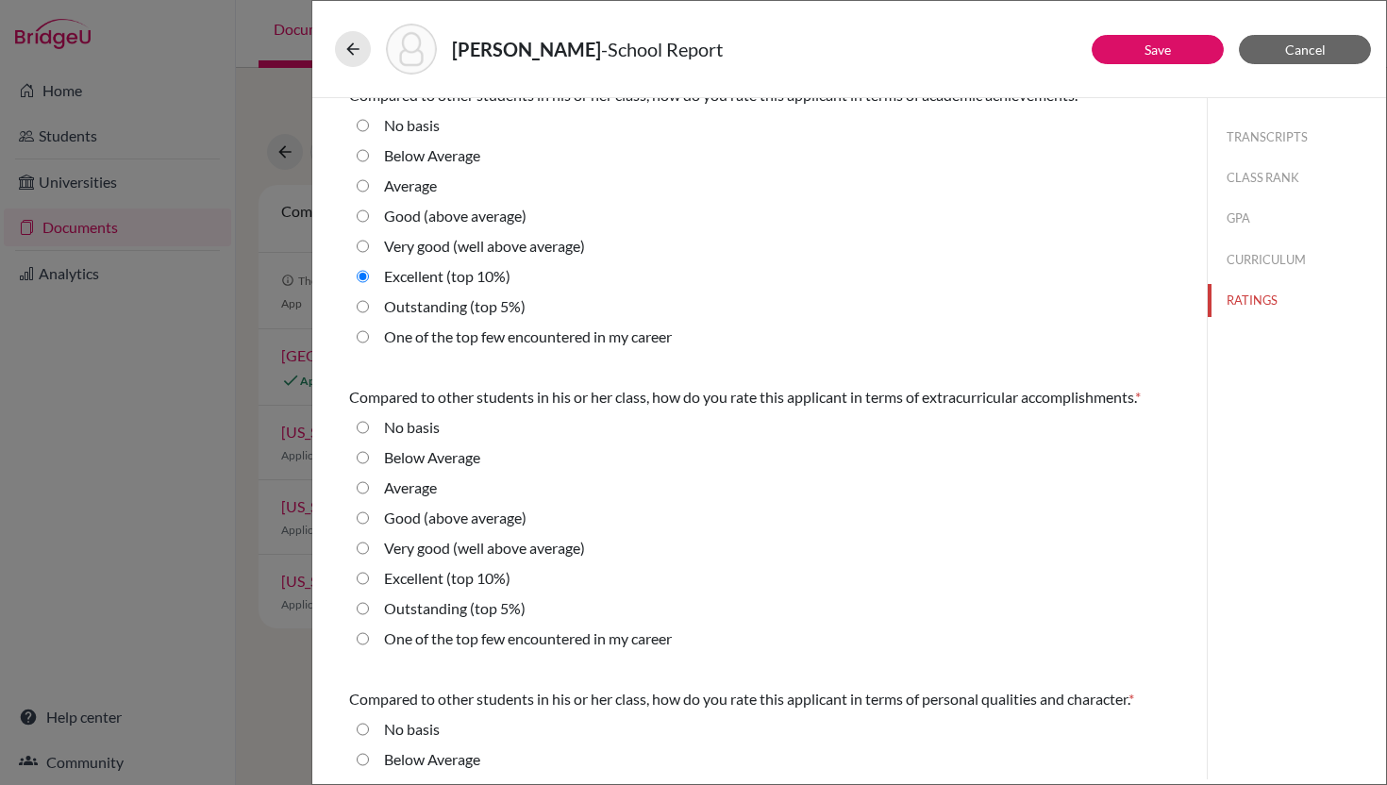
scroll to position [47, 0]
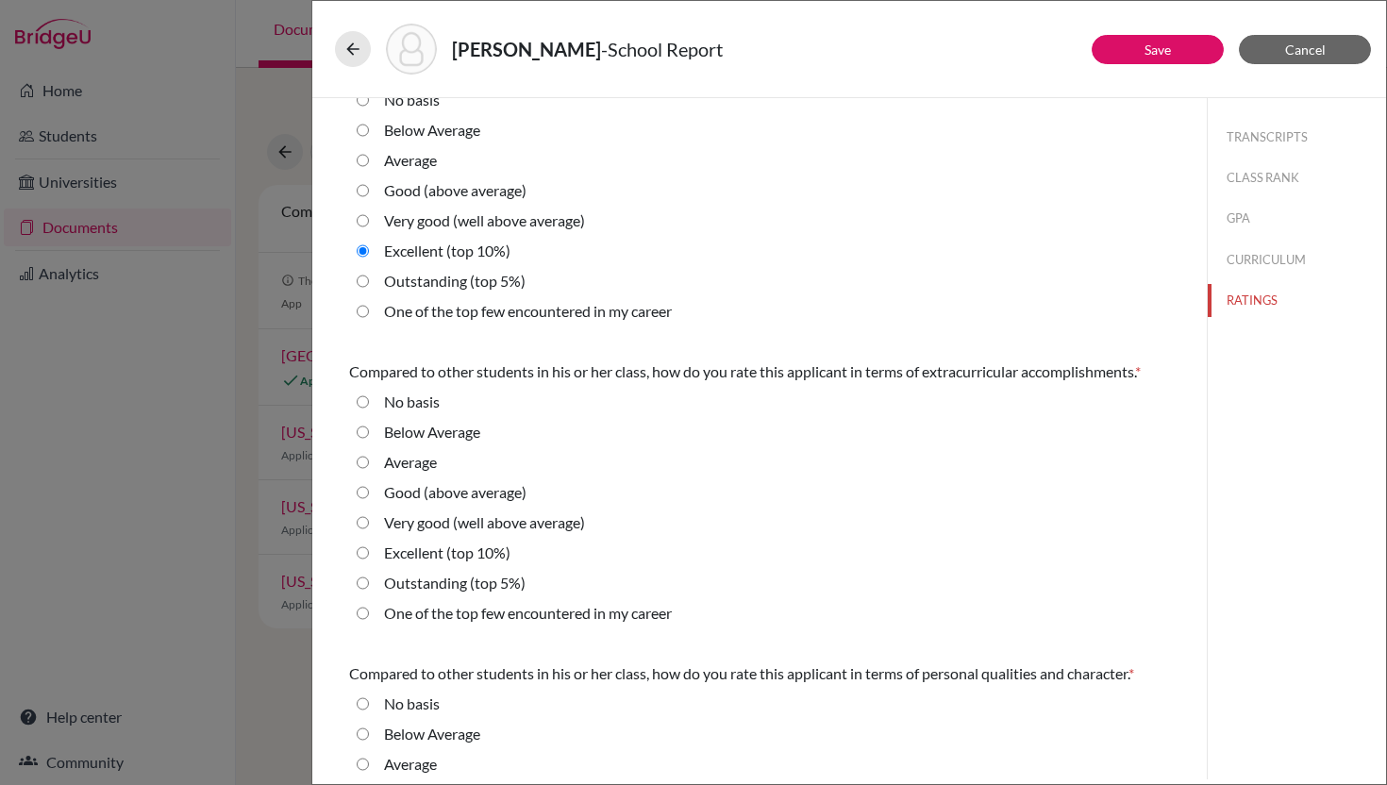
click at [362, 557] on 10\%\) "Excellent (top 10%)" at bounding box center [363, 553] width 12 height 23
radio 10\%\) "true"
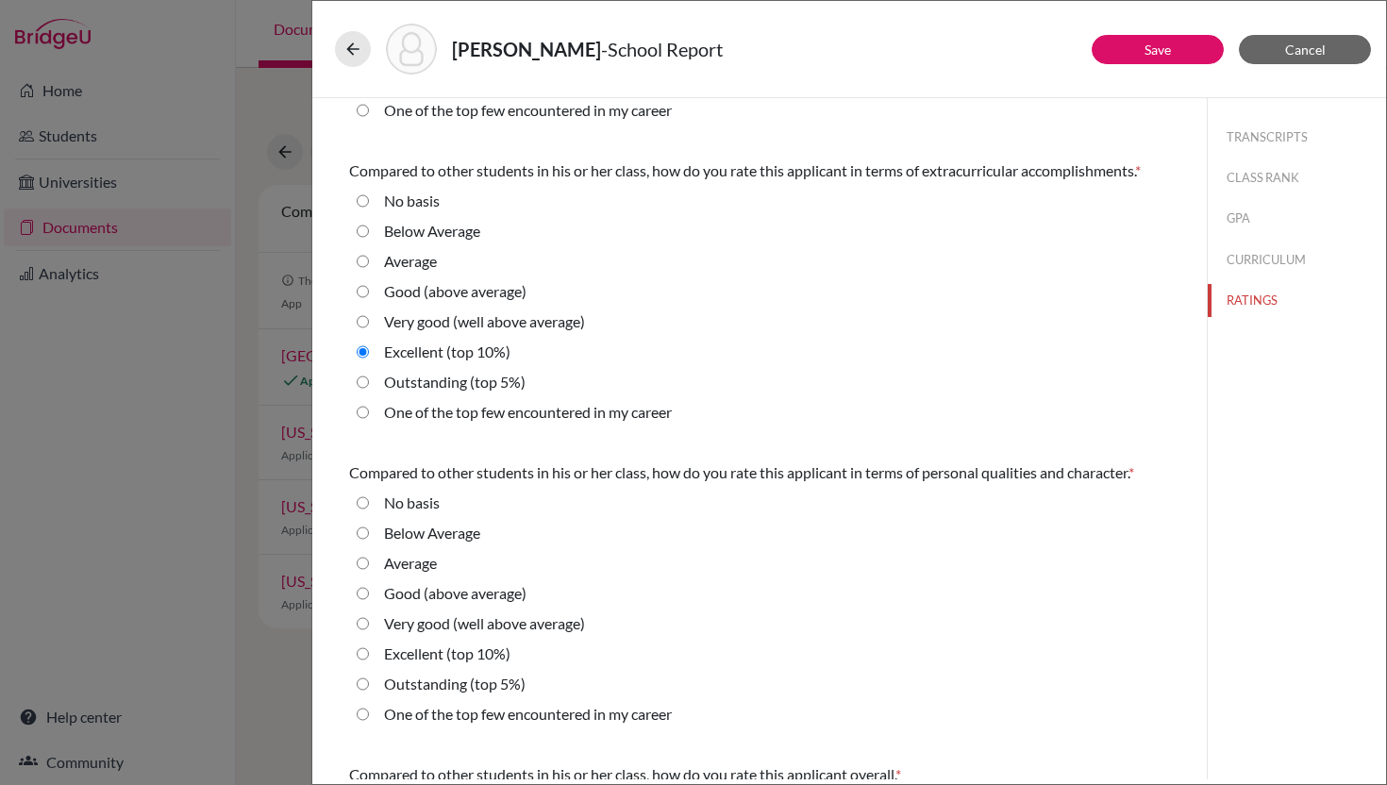
scroll to position [249, 0]
click at [360, 685] on 5\%\) "Outstanding (top 5%)" at bounding box center [363, 683] width 12 height 23
radio 5\%\) "true"
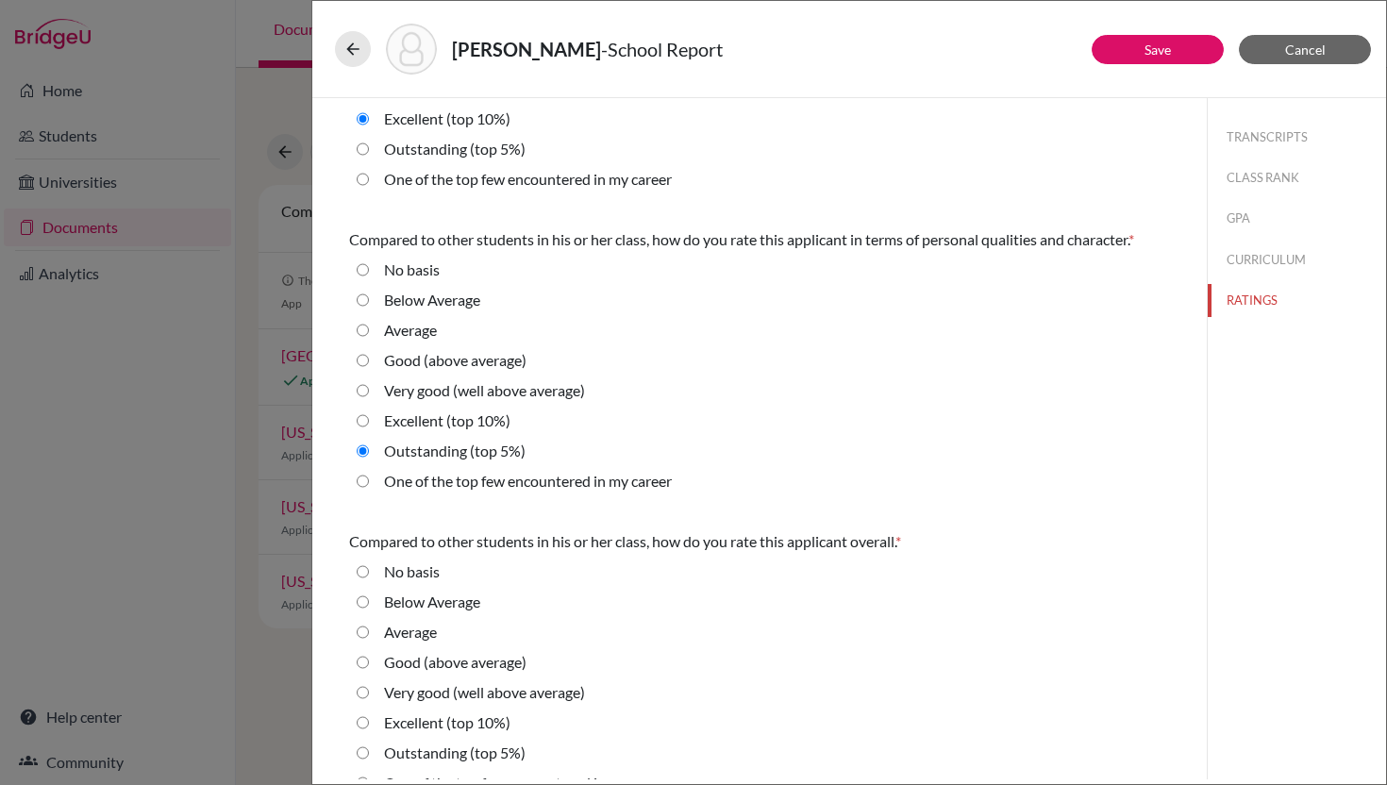
scroll to position [511, 0]
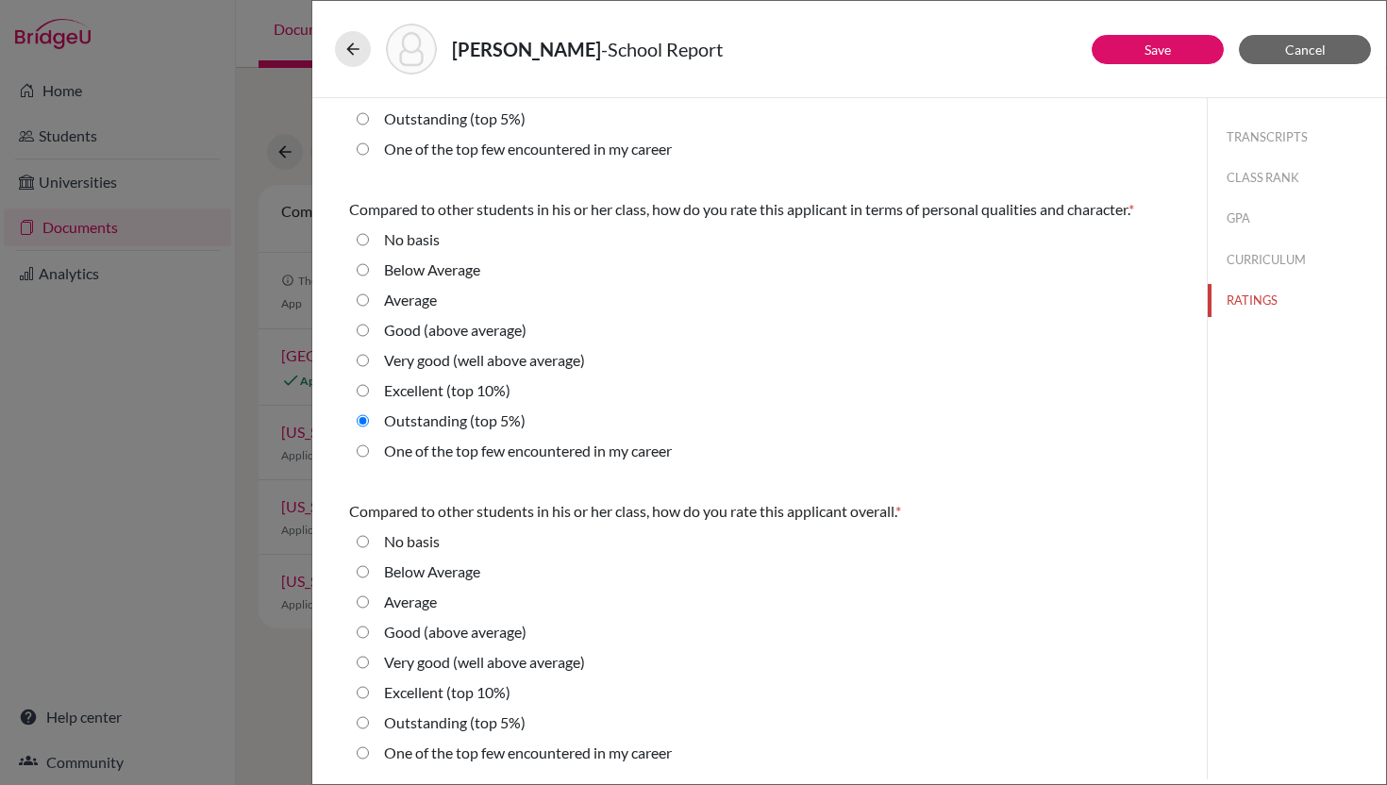
click at [368, 693] on 10\%\) "Excellent (top 10%)" at bounding box center [363, 692] width 12 height 23
radio 10\%\) "true"
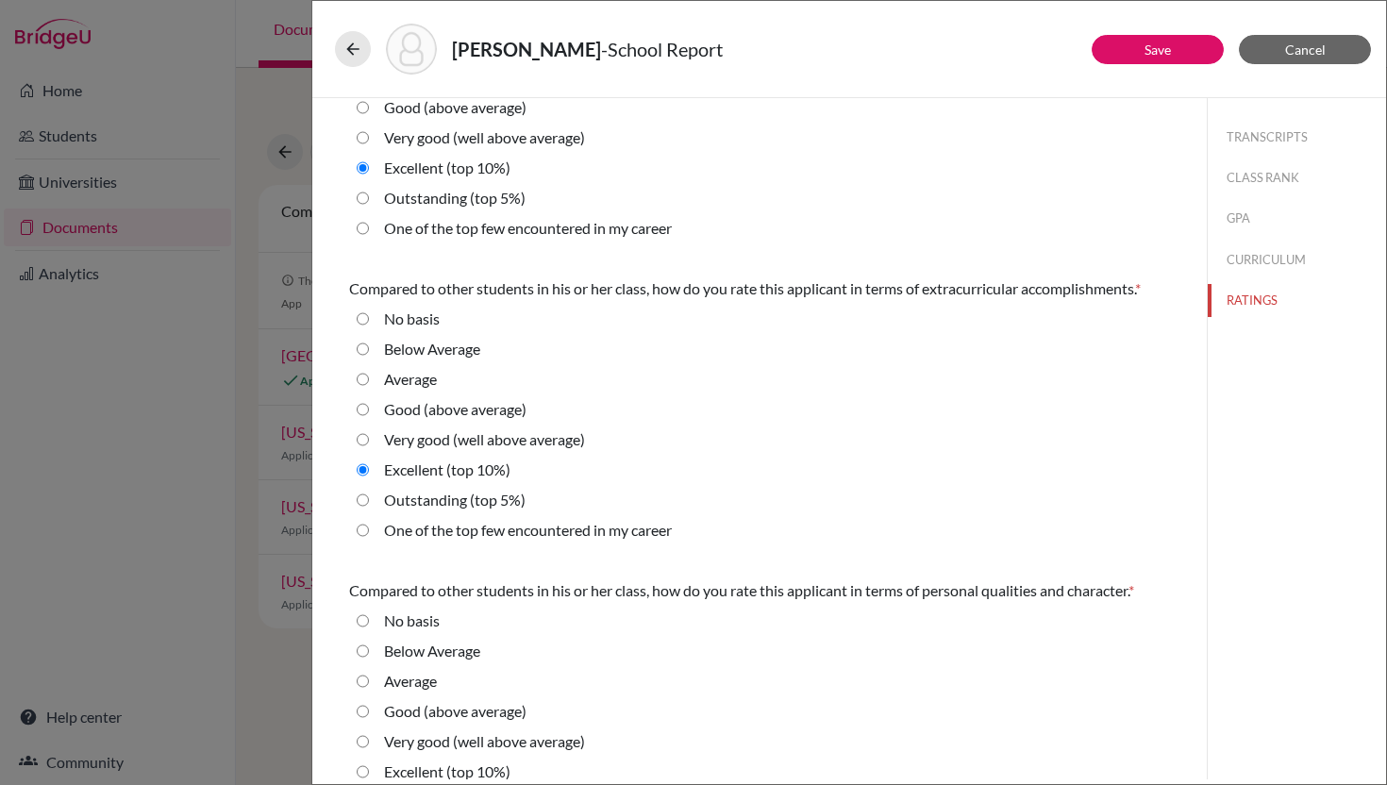
scroll to position [0, 0]
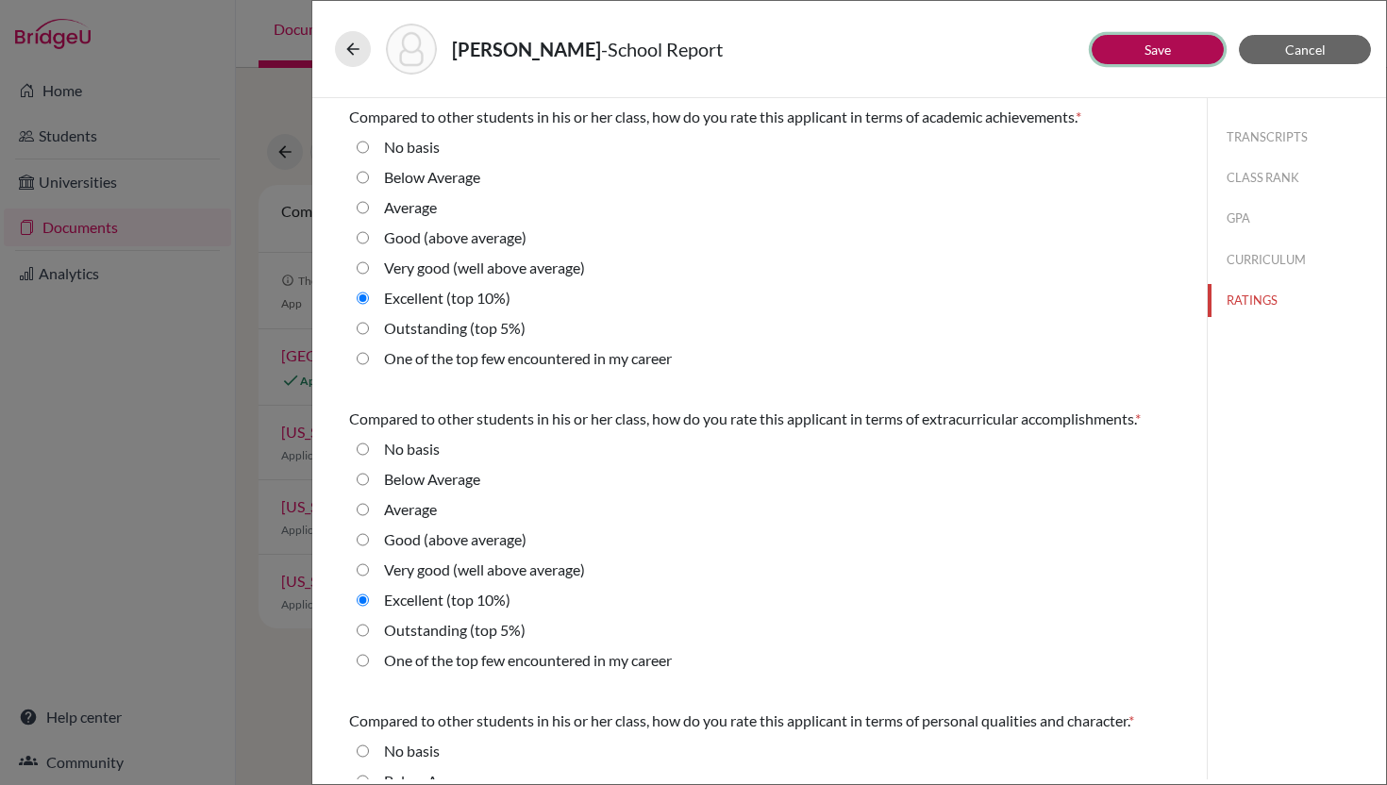
click at [1145, 55] on link "Save" at bounding box center [1157, 50] width 26 height 16
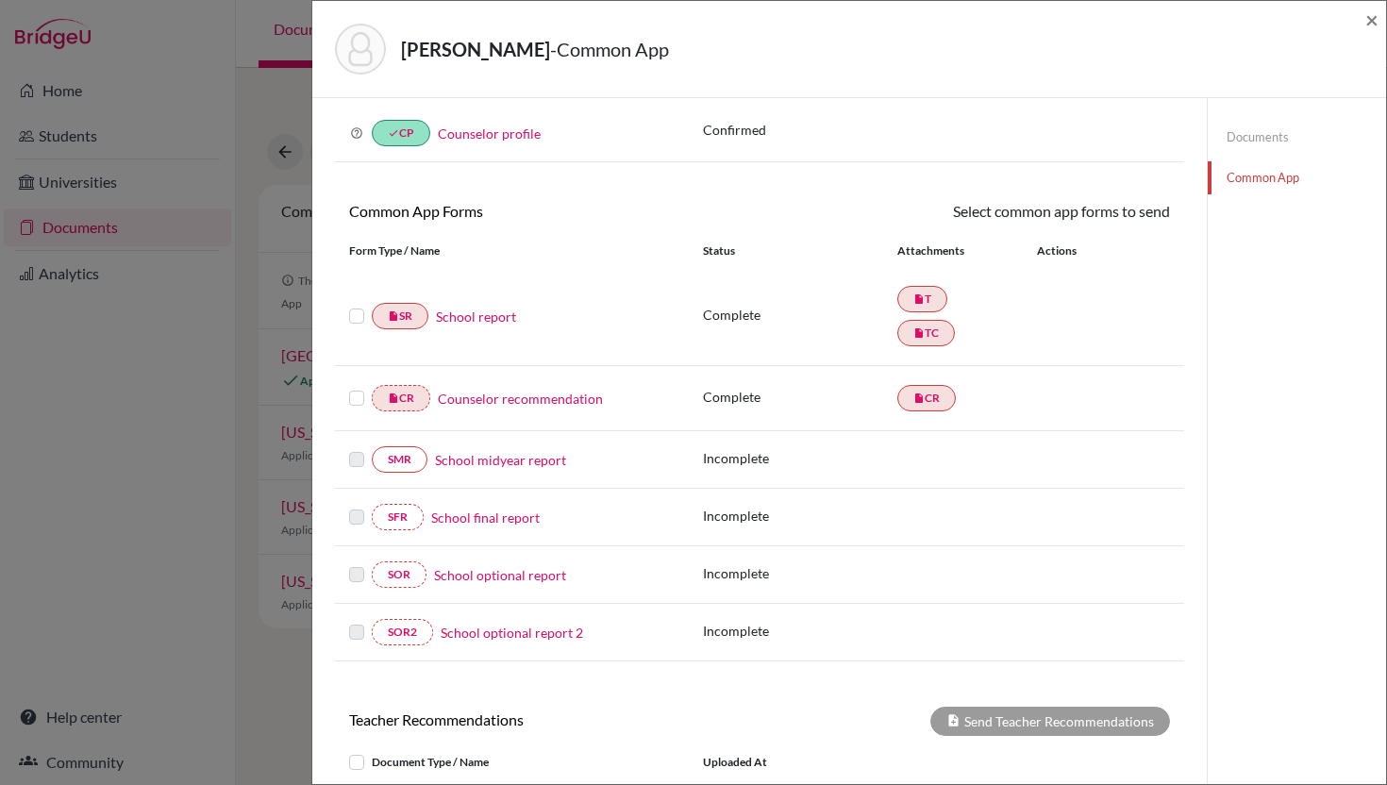
scroll to position [80, 0]
click at [490, 579] on link "School optional report" at bounding box center [500, 576] width 132 height 20
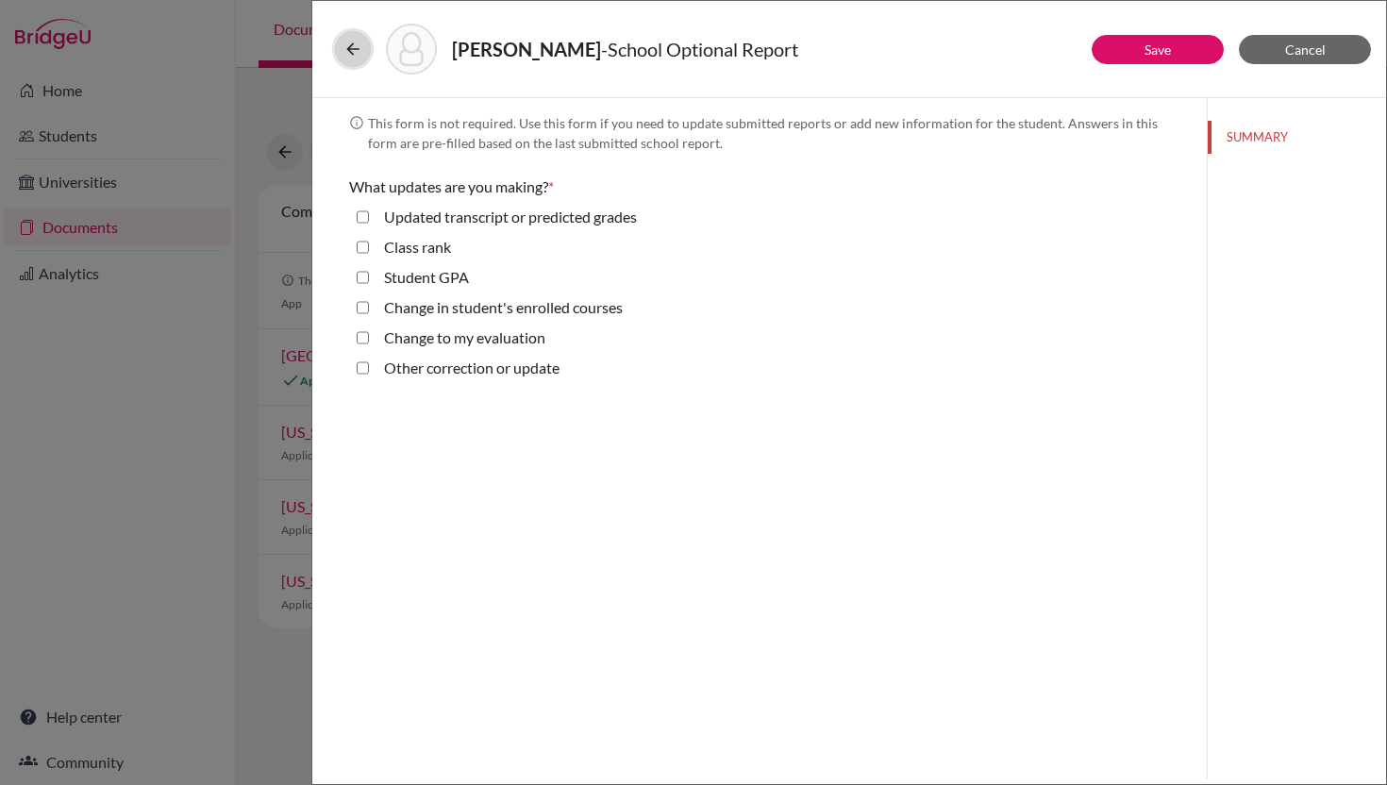
click at [352, 55] on icon at bounding box center [352, 49] width 19 height 19
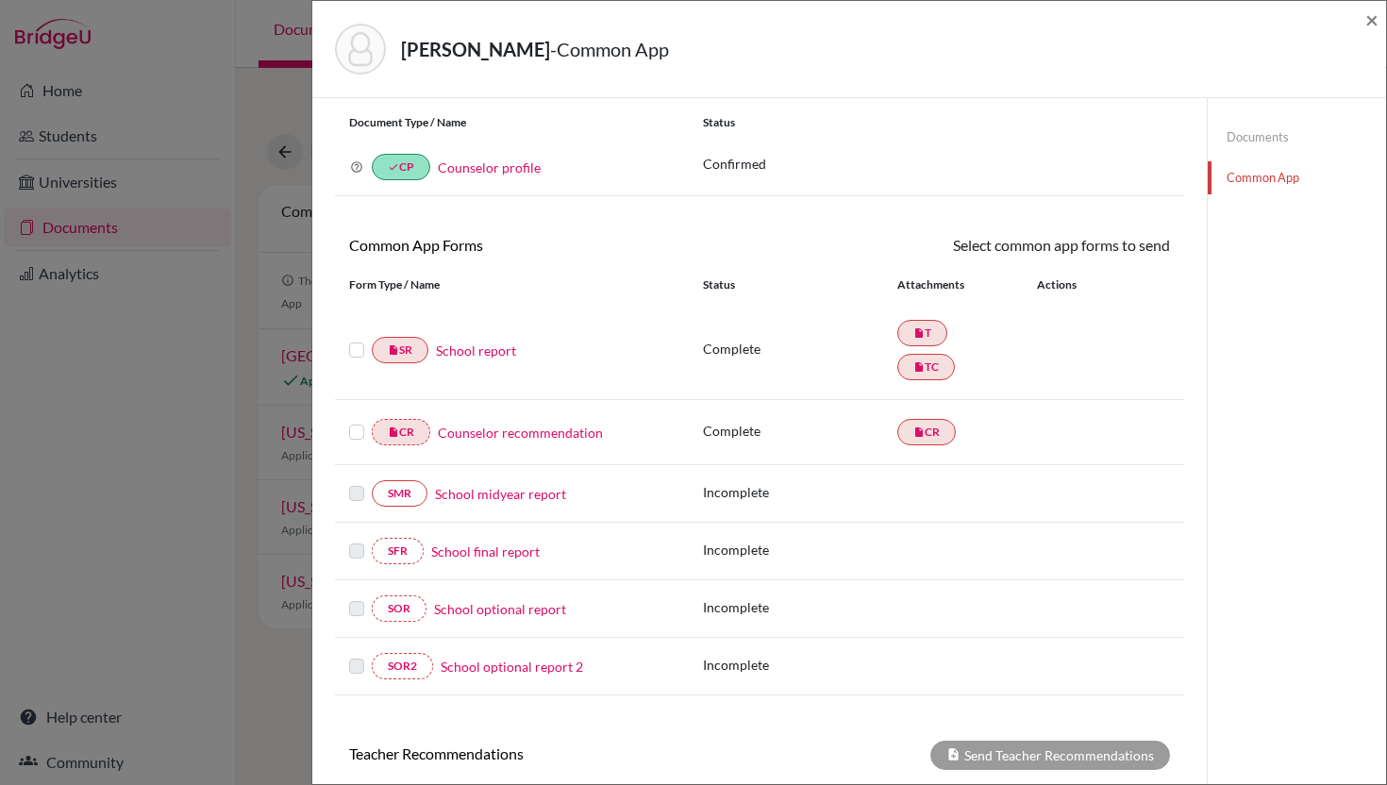
scroll to position [51, 0]
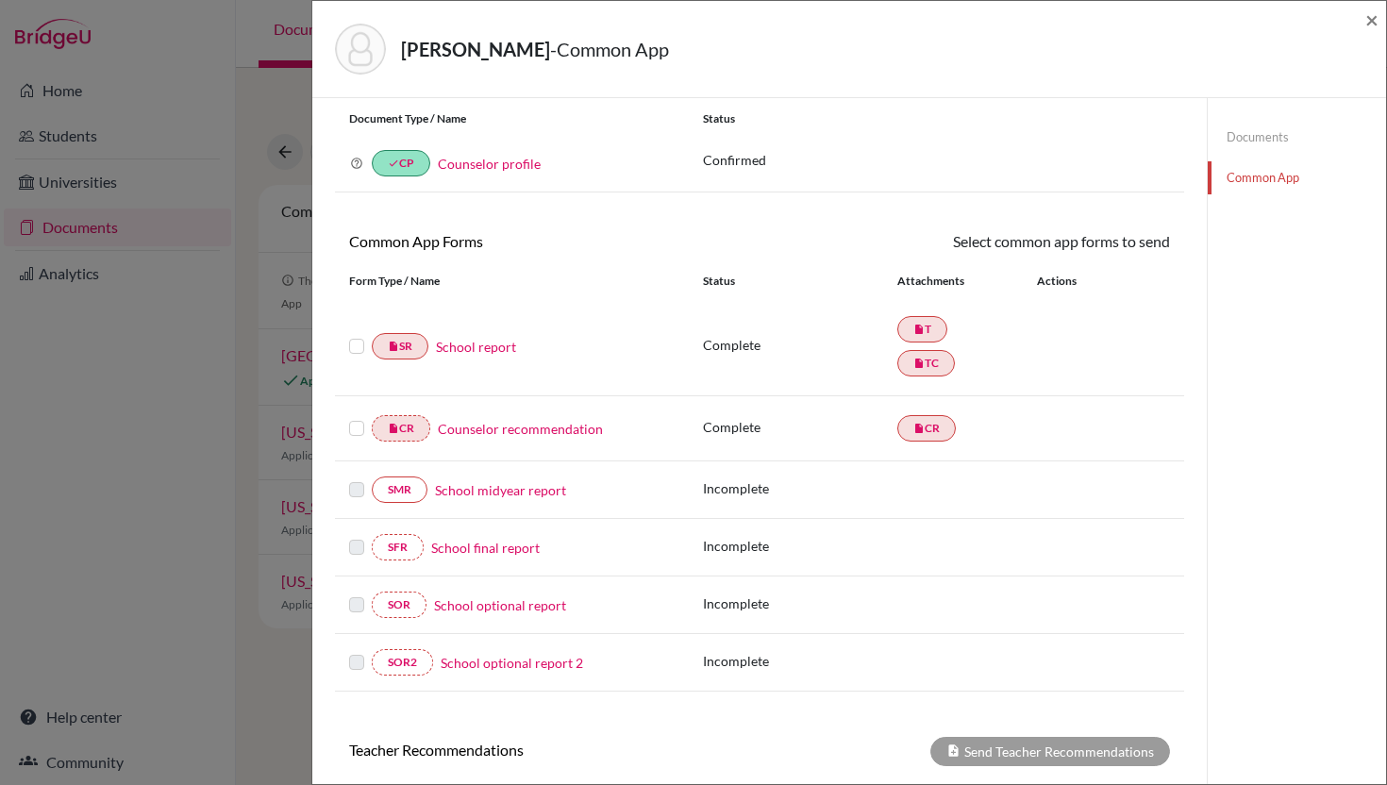
click at [513, 662] on link "School optional report 2" at bounding box center [512, 663] width 142 height 20
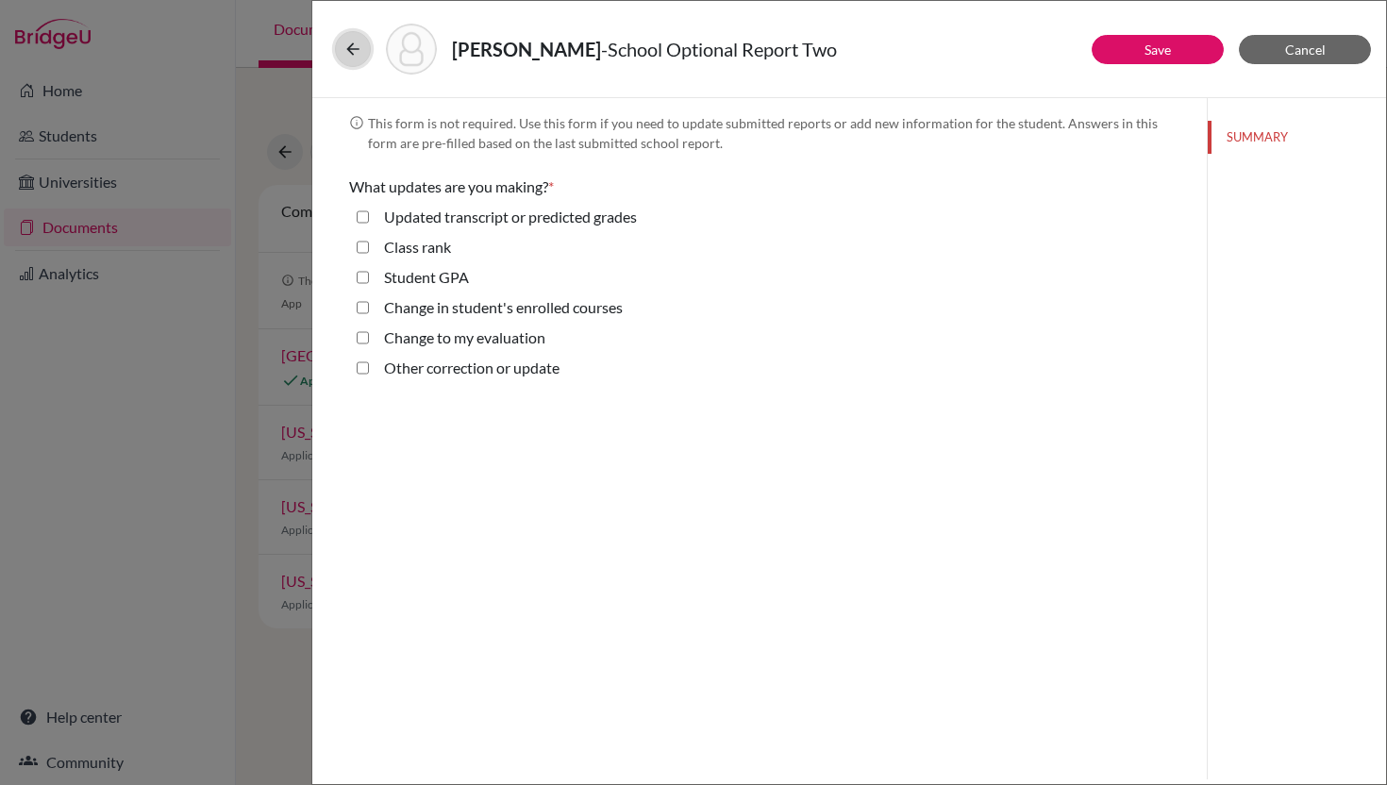
click at [357, 48] on icon at bounding box center [352, 49] width 19 height 19
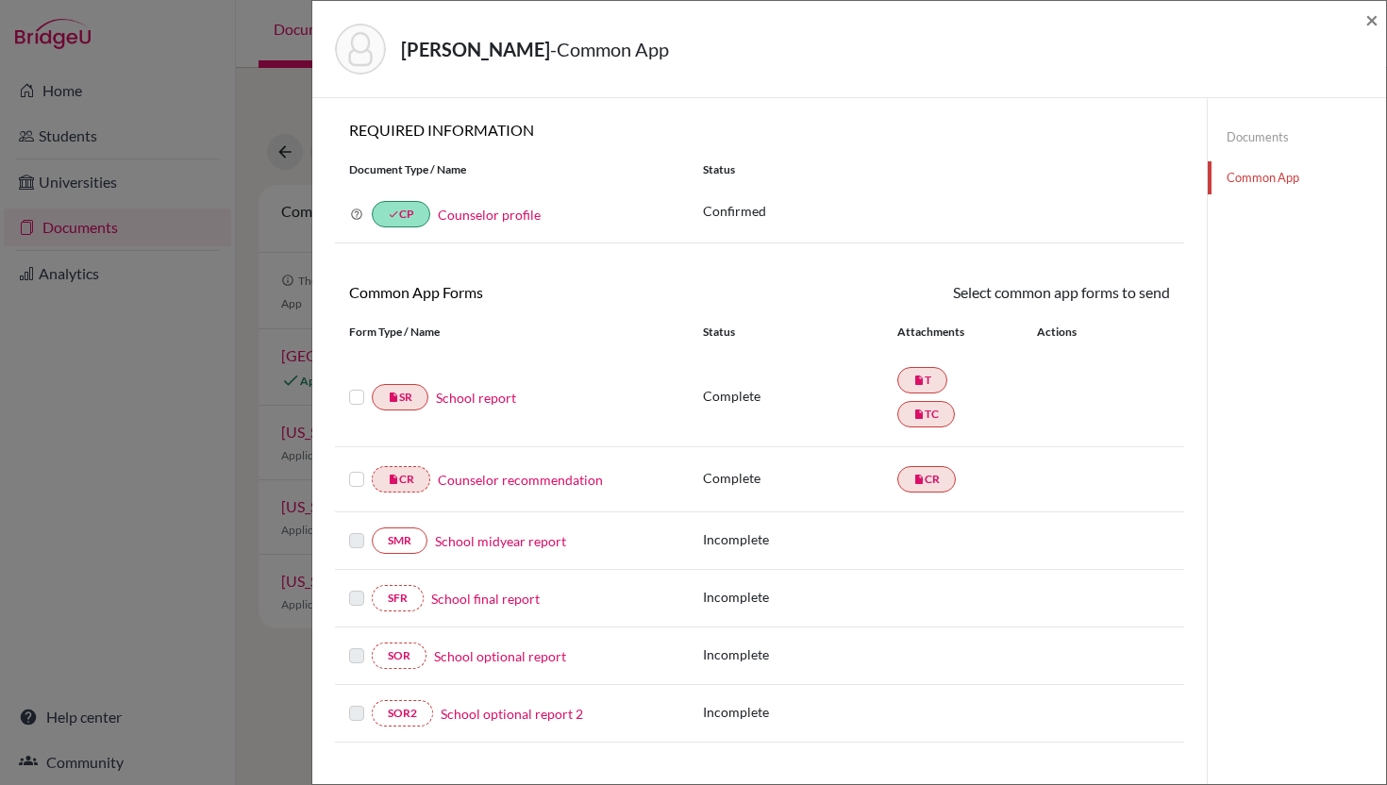
click at [486, 542] on link "School midyear report" at bounding box center [500, 541] width 131 height 20
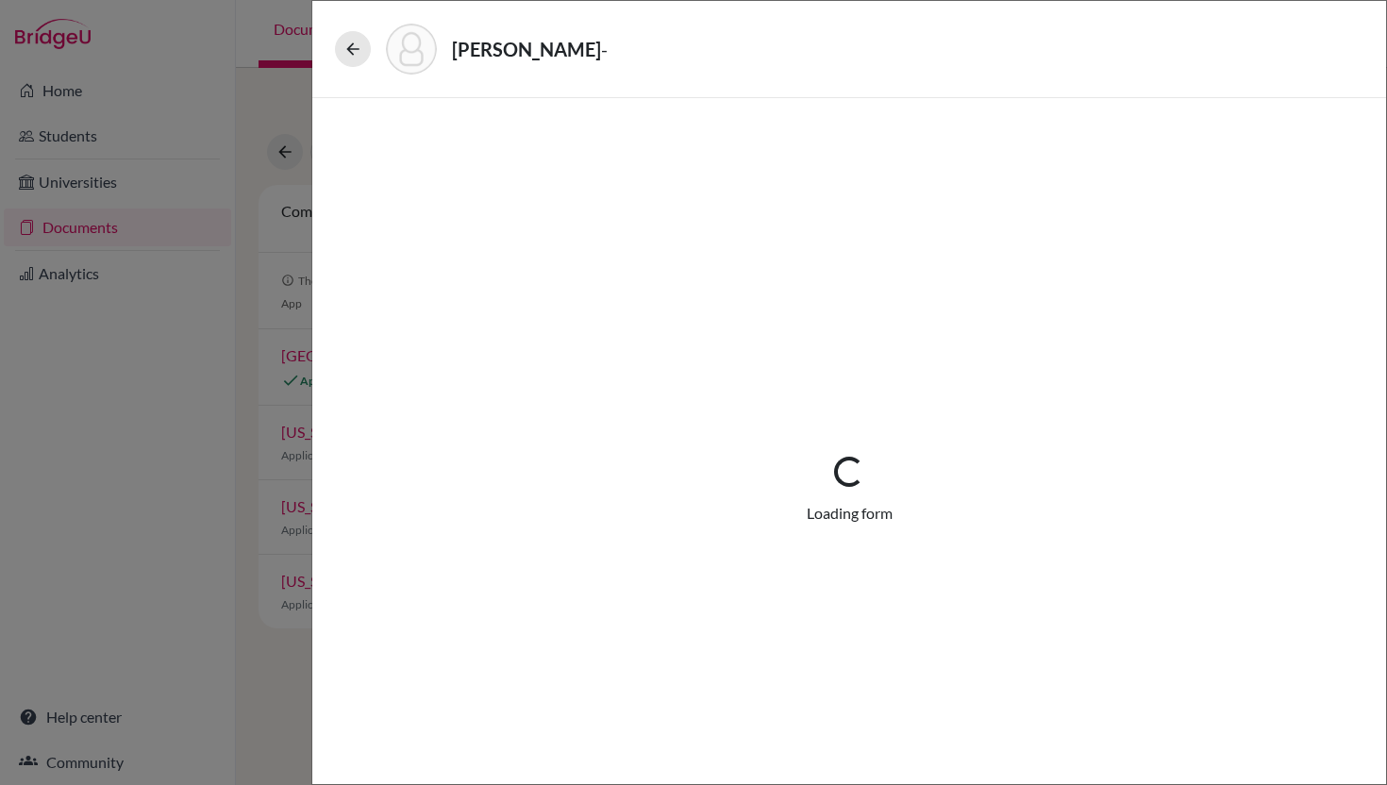
select select "5"
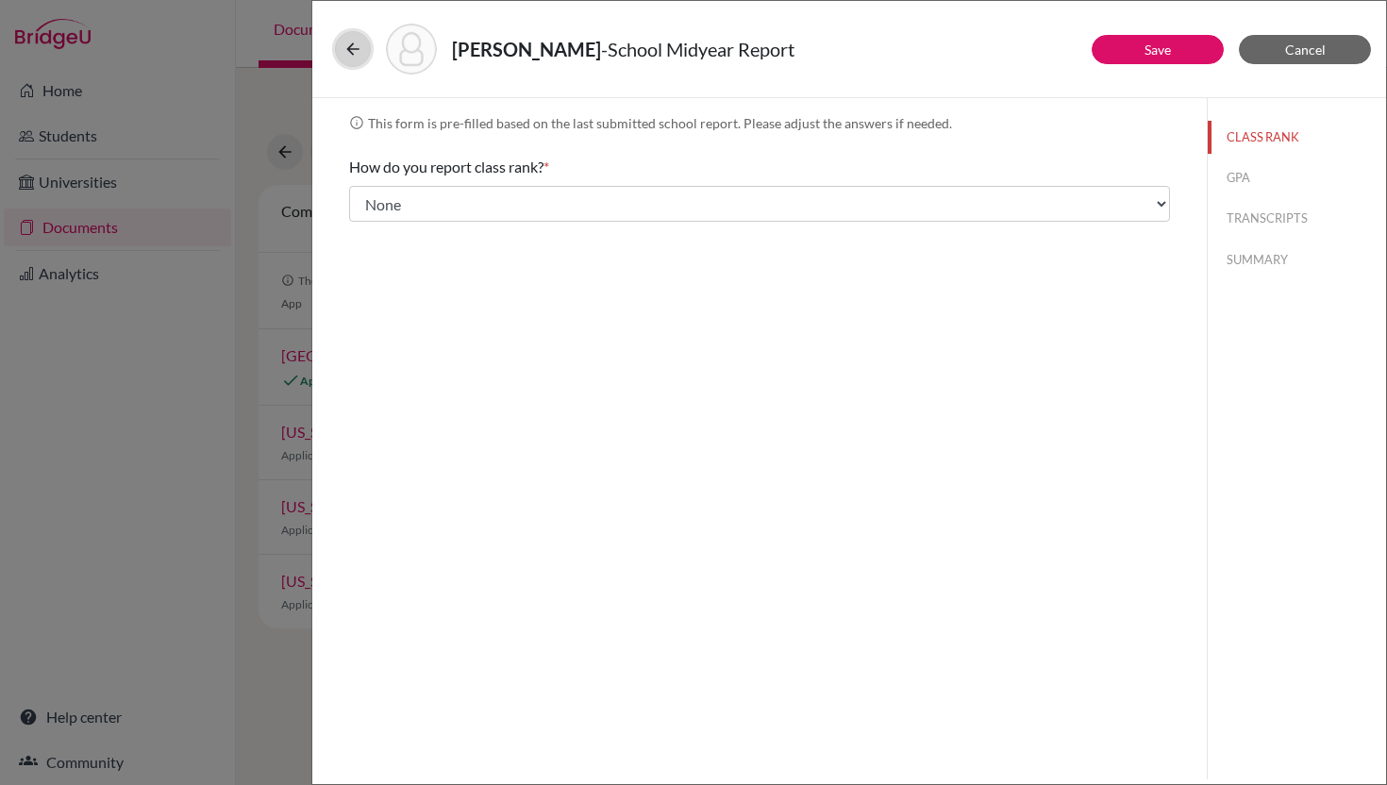
click at [359, 45] on icon at bounding box center [352, 49] width 19 height 19
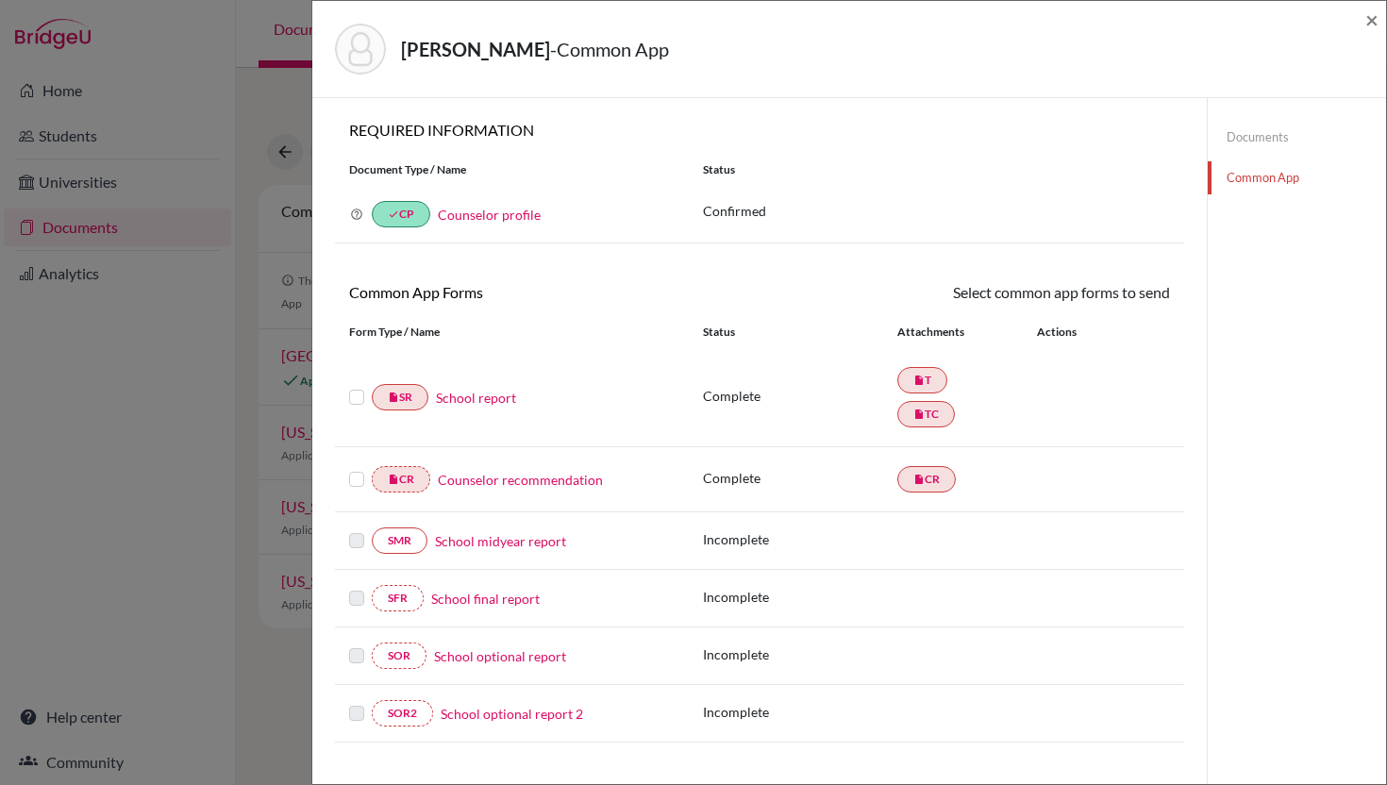
click at [358, 386] on label at bounding box center [356, 386] width 15 height 0
click at [0, 0] on input "checkbox" at bounding box center [0, 0] width 0 height 0
click at [359, 470] on label at bounding box center [356, 470] width 15 height 0
click at [0, 0] on input "checkbox" at bounding box center [0, 0] width 0 height 0
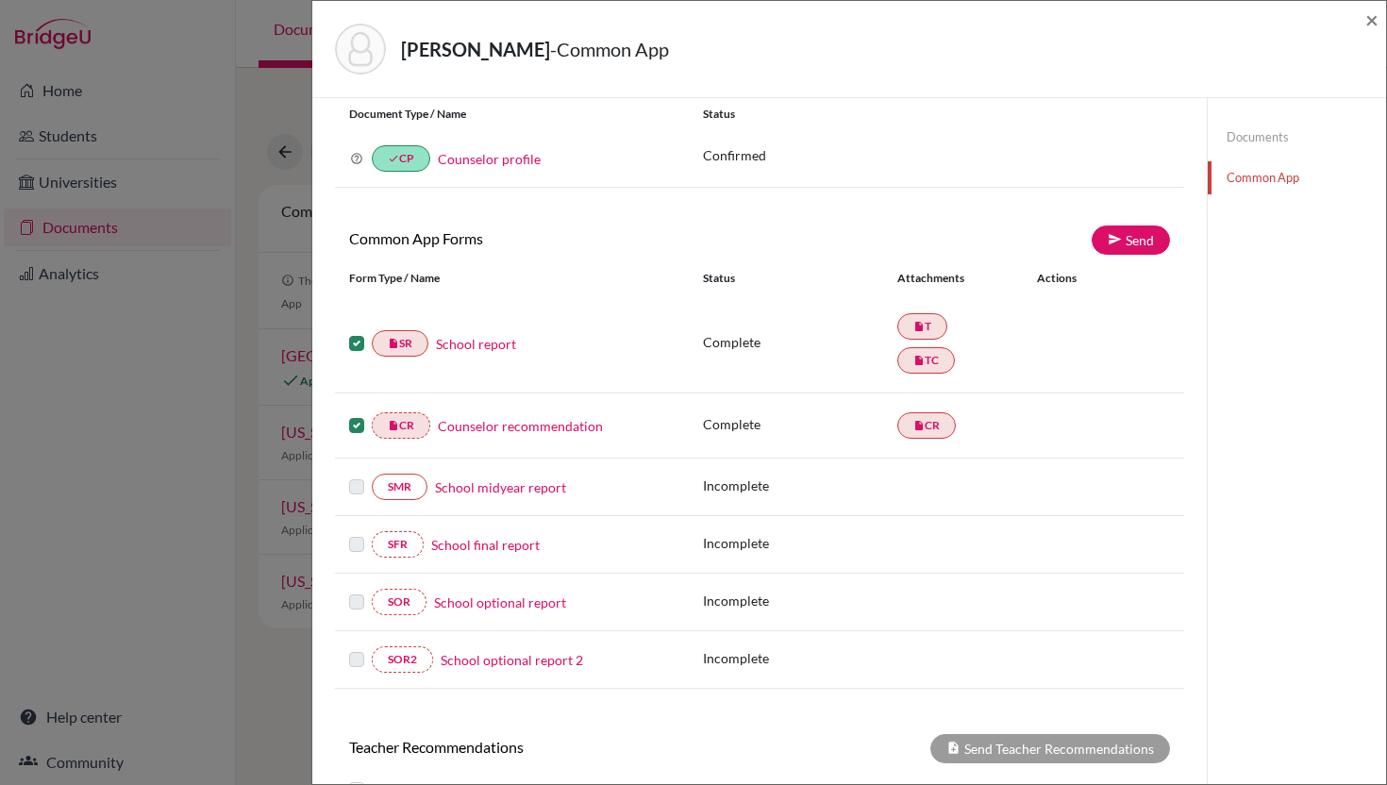
scroll to position [396, 0]
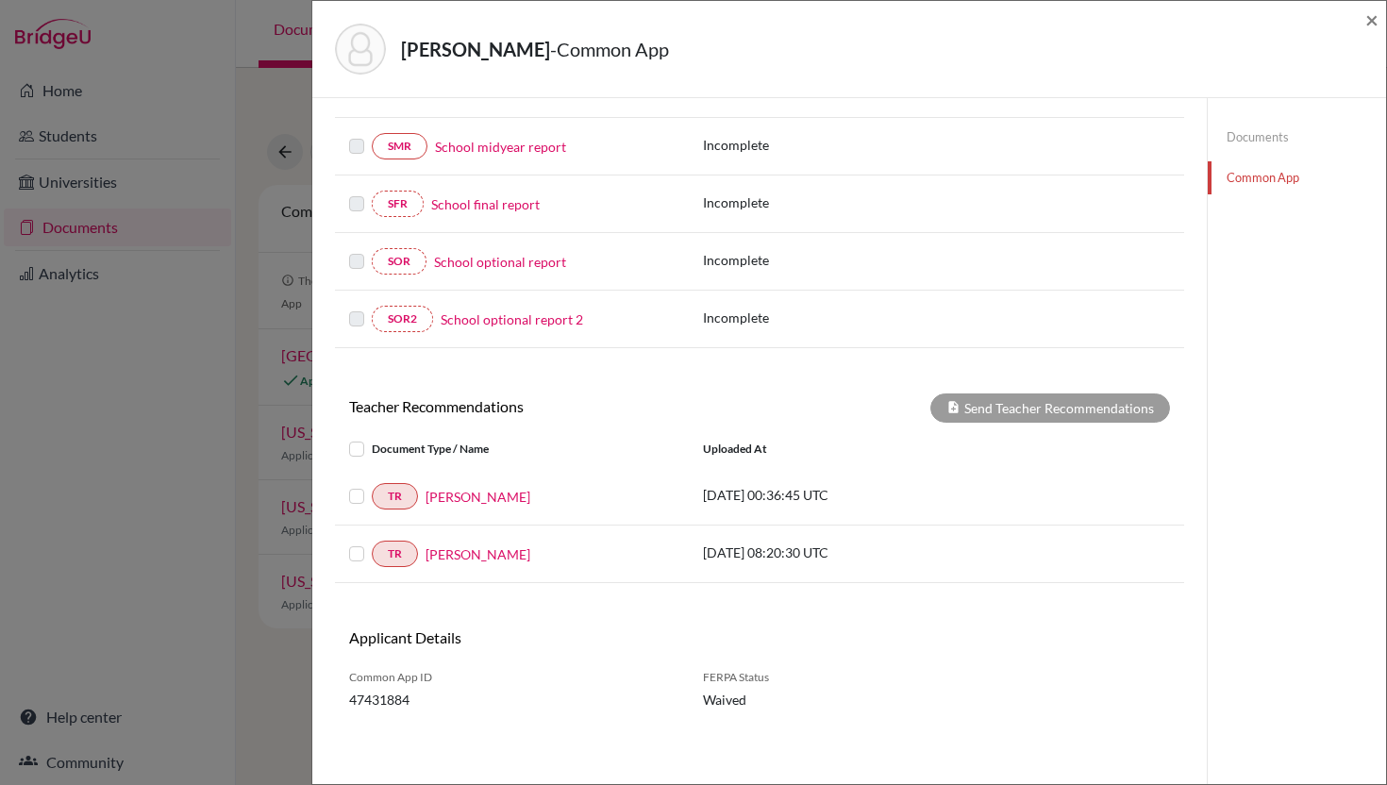
click at [372, 485] on label at bounding box center [372, 485] width 0 height 0
click at [0, 0] on input "checkbox" at bounding box center [0, 0] width 0 height 0
click at [372, 542] on label at bounding box center [372, 542] width 0 height 0
click at [0, 0] on input "checkbox" at bounding box center [0, 0] width 0 height 0
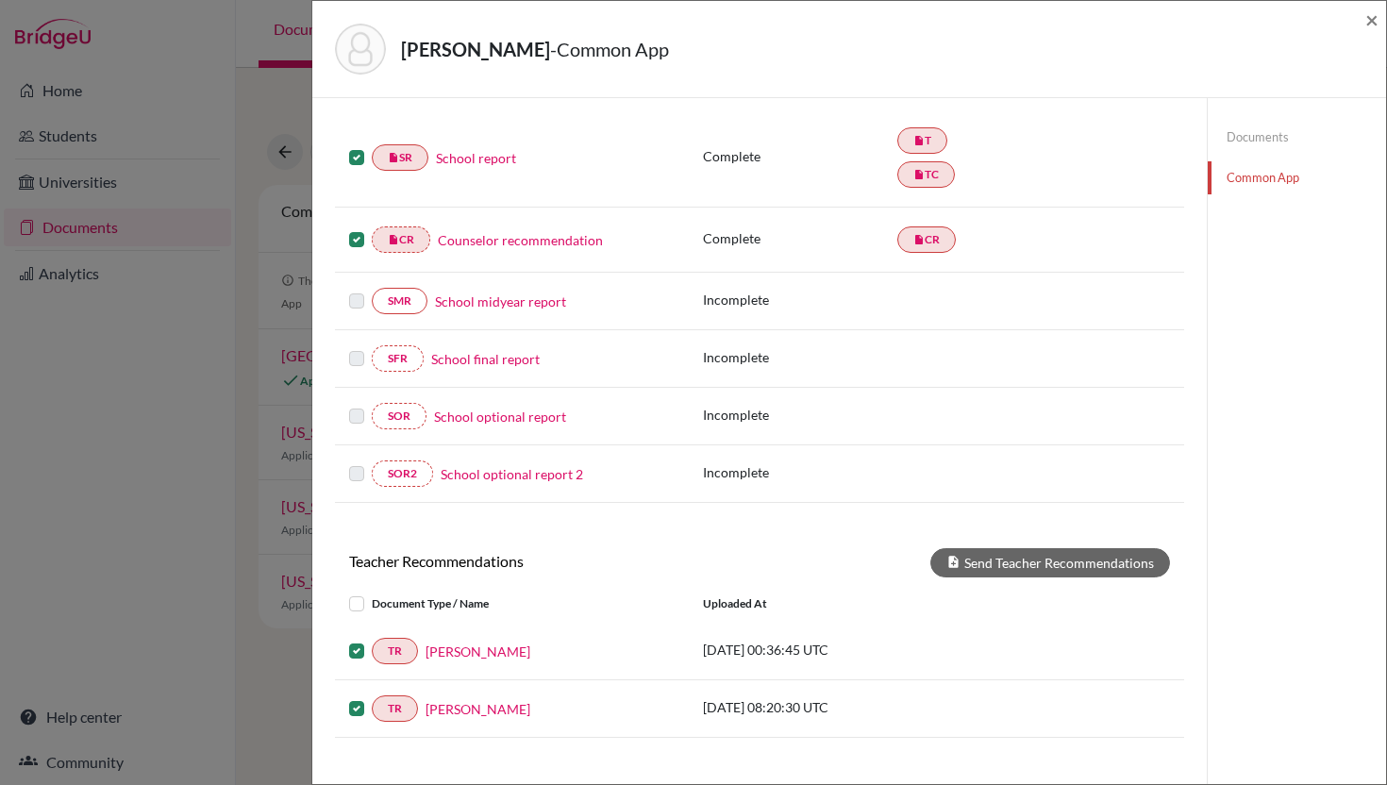
scroll to position [398, 0]
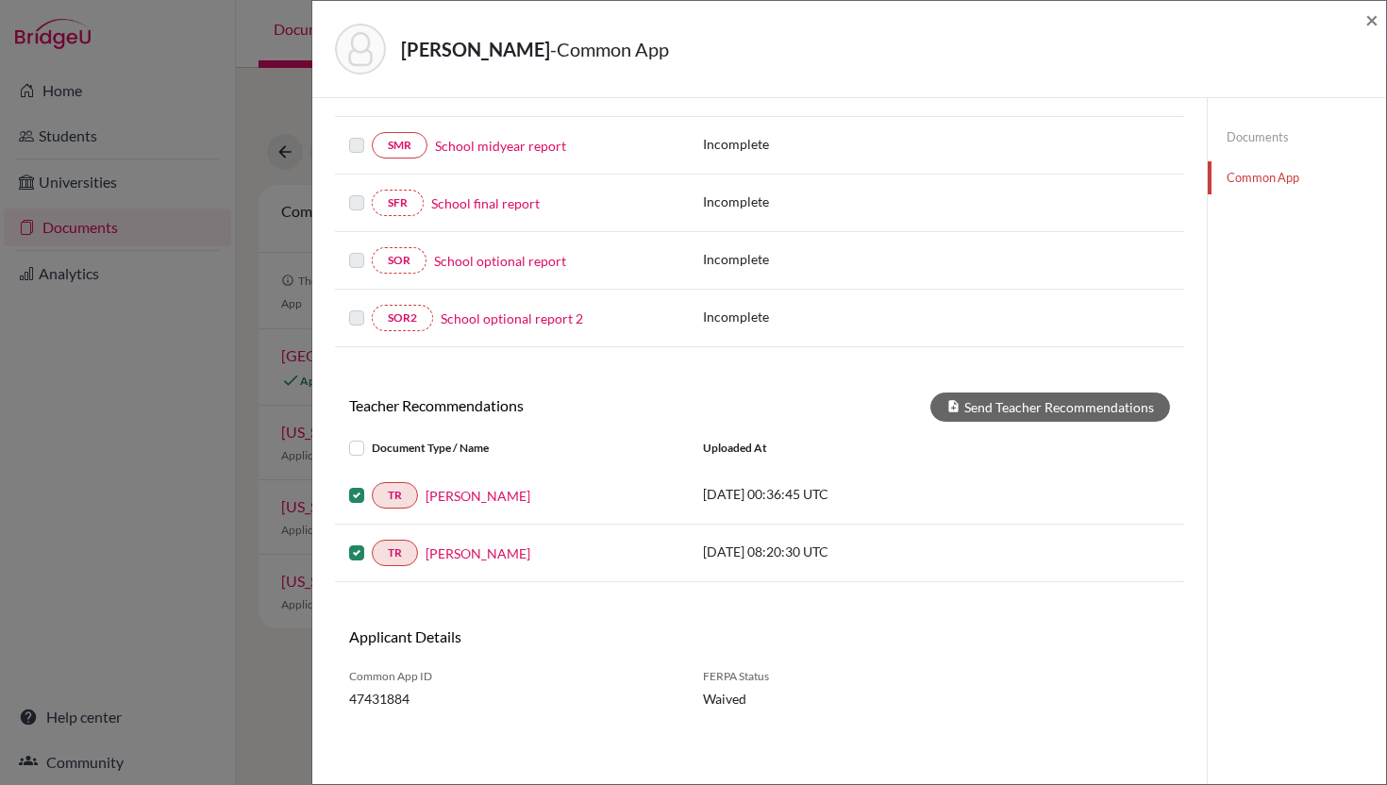
click at [372, 484] on label at bounding box center [372, 484] width 0 height 0
click at [0, 0] on input "checkbox" at bounding box center [0, 0] width 0 height 0
click at [372, 542] on label at bounding box center [372, 542] width 0 height 0
click at [0, 0] on input "checkbox" at bounding box center [0, 0] width 0 height 0
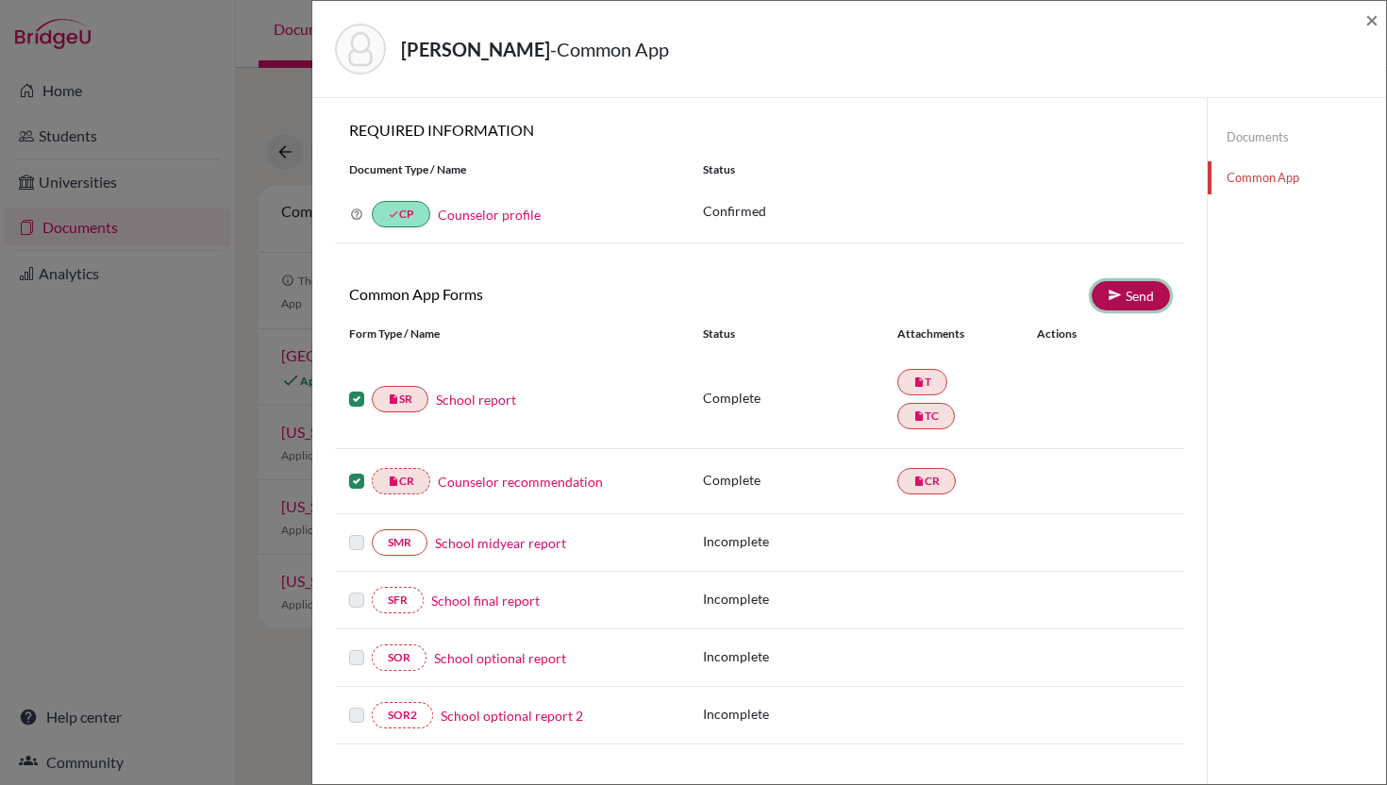
click at [1131, 297] on link "Send" at bounding box center [1131, 295] width 78 height 29
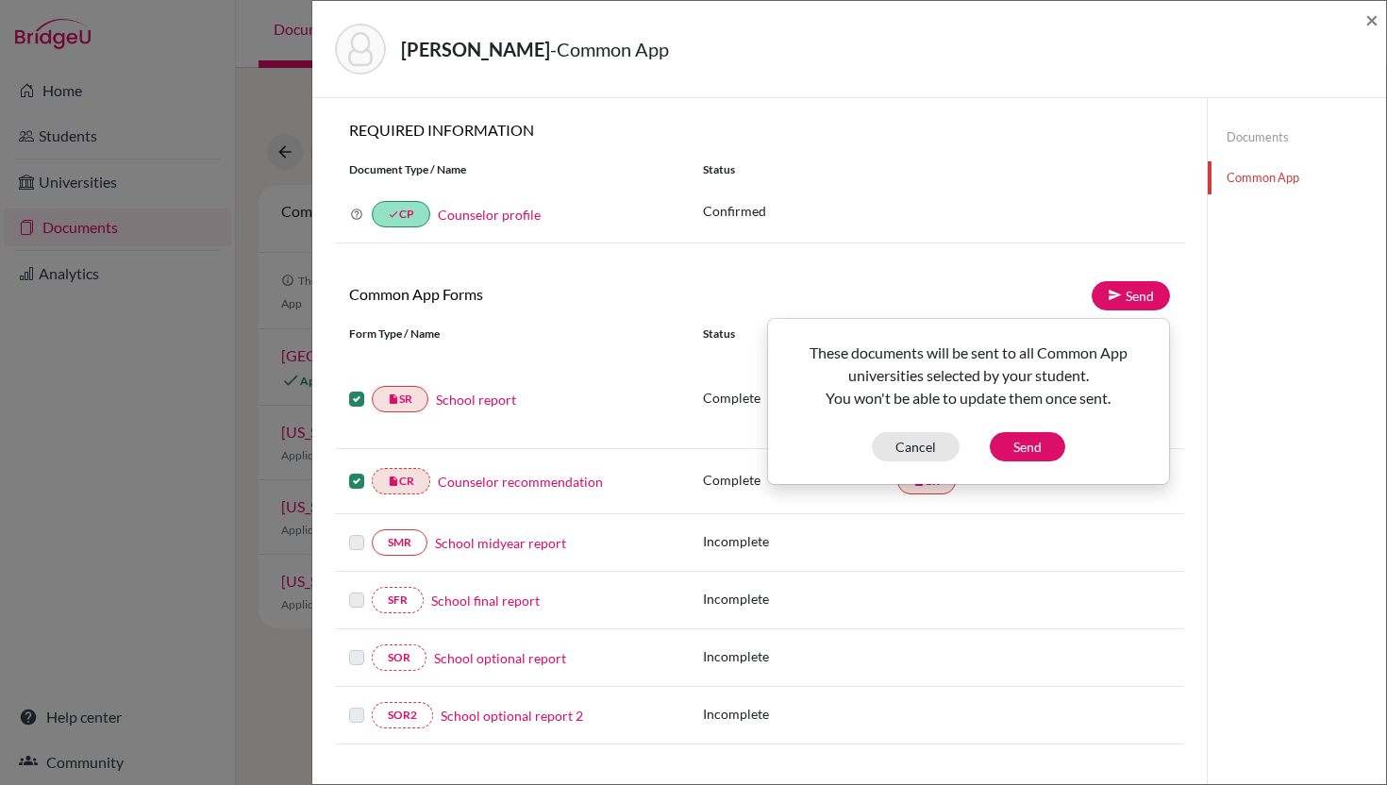
click at [691, 433] on div "insert_drive_file SR School report Complete insert_drive_file T insert_drive_fi…" at bounding box center [759, 399] width 849 height 99
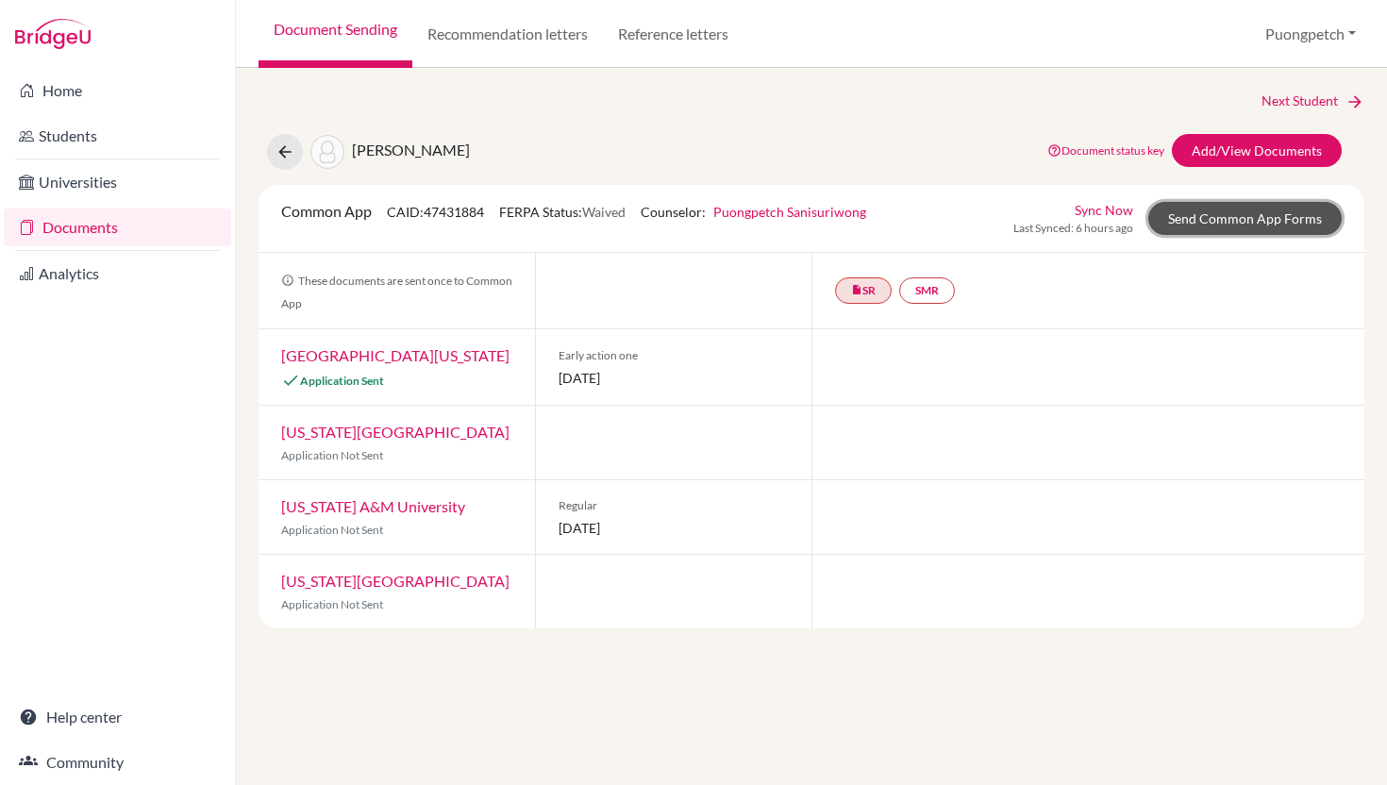
click at [1203, 221] on link "Send Common App Forms" at bounding box center [1244, 218] width 193 height 33
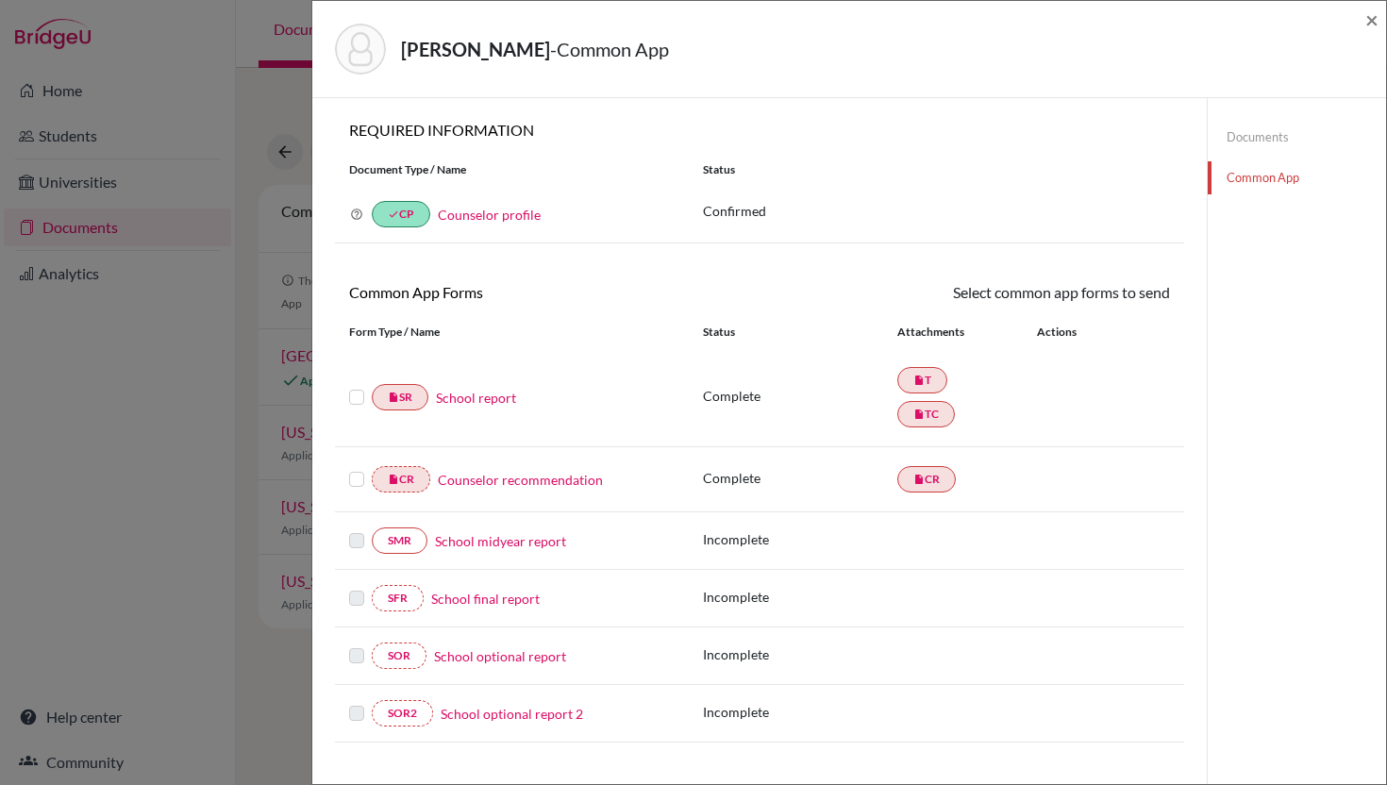
click at [354, 386] on label at bounding box center [356, 386] width 15 height 0
click at [0, 0] on input "checkbox" at bounding box center [0, 0] width 0 height 0
click at [355, 470] on label at bounding box center [356, 470] width 15 height 0
click at [0, 0] on input "checkbox" at bounding box center [0, 0] width 0 height 0
click at [1135, 299] on link "Send" at bounding box center [1131, 295] width 78 height 29
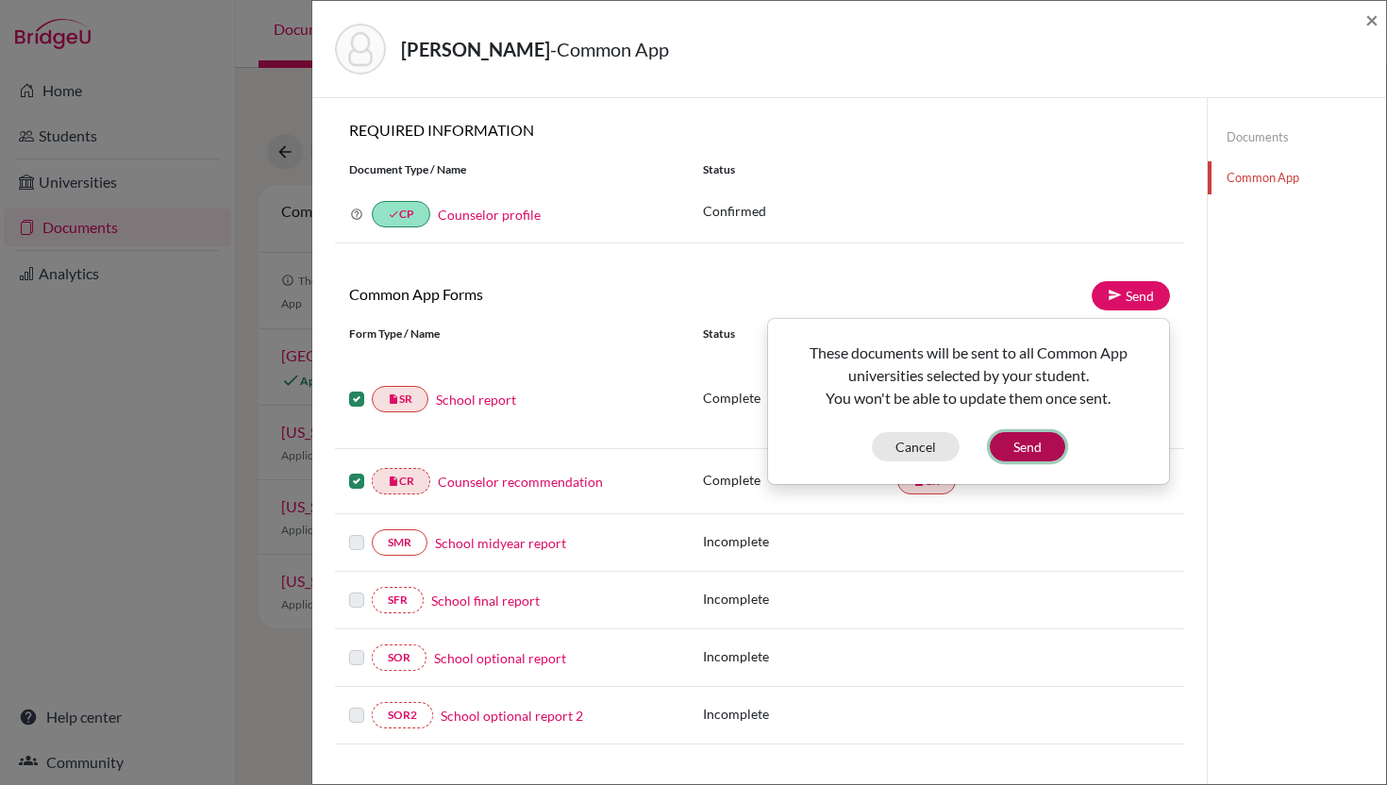
click at [1034, 442] on button "Send" at bounding box center [1027, 446] width 75 height 29
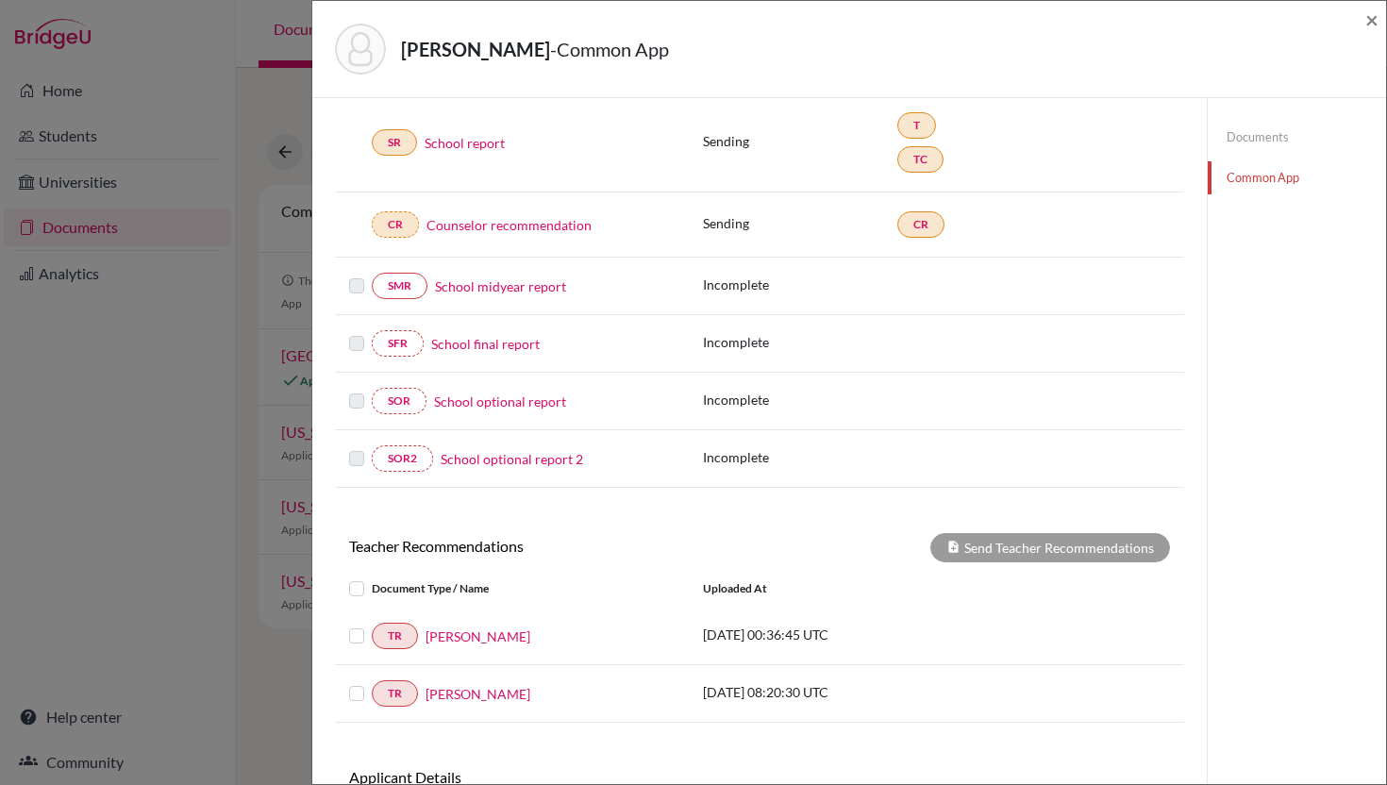
scroll to position [209, 0]
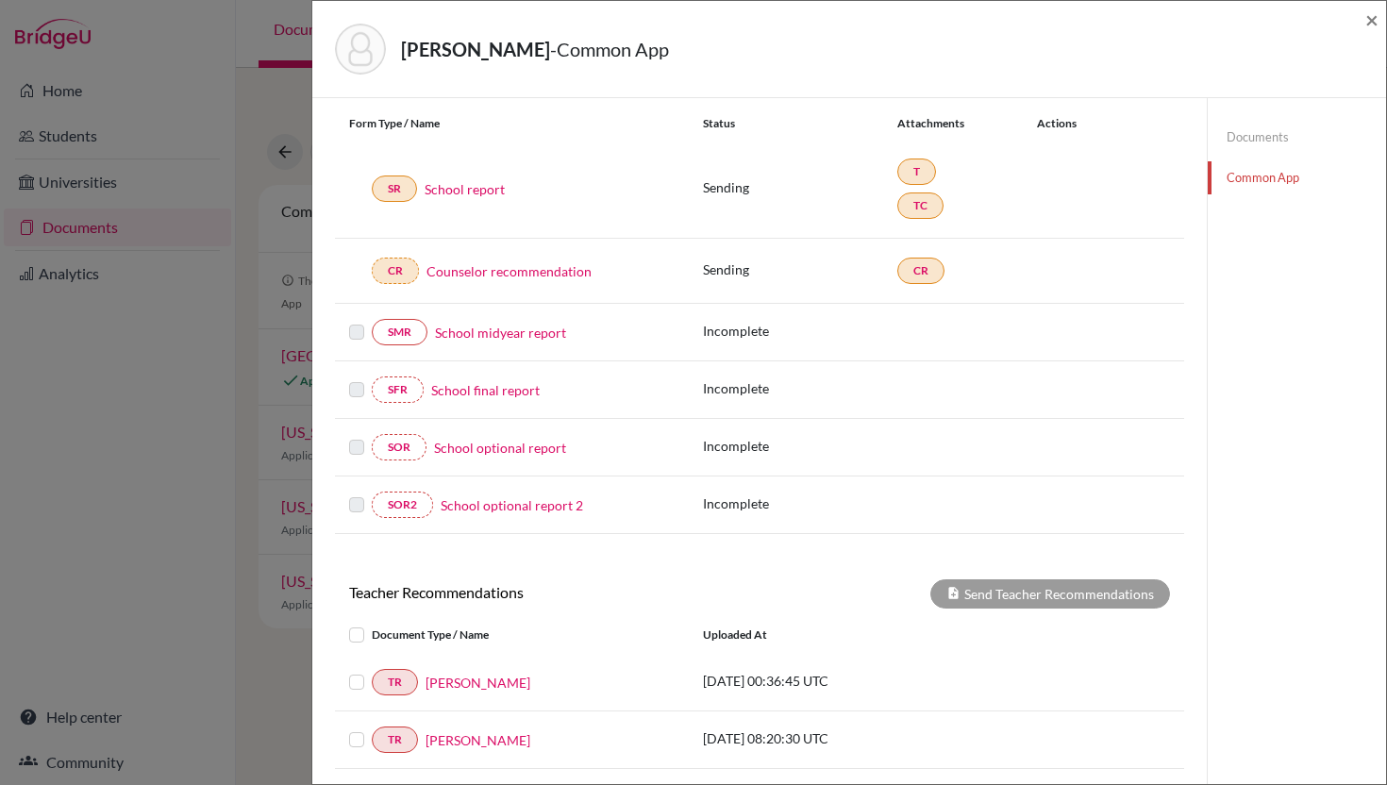
click at [372, 671] on label at bounding box center [372, 671] width 0 height 0
click at [0, 0] on input "checkbox" at bounding box center [0, 0] width 0 height 0
click at [372, 728] on label at bounding box center [372, 728] width 0 height 0
click at [0, 0] on input "checkbox" at bounding box center [0, 0] width 0 height 0
click at [1027, 597] on button "Send Teacher Recommendations" at bounding box center [1050, 593] width 240 height 29
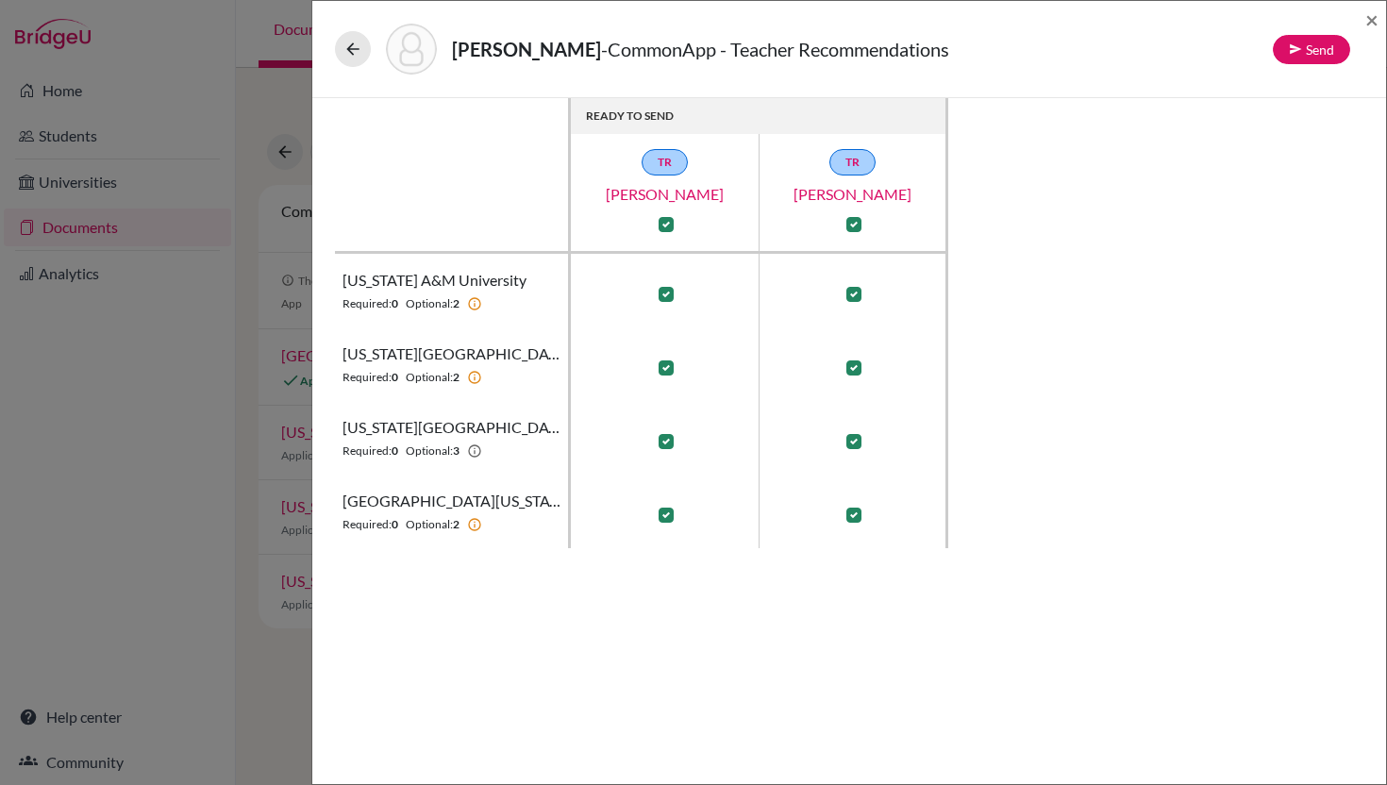
click at [666, 370] on label at bounding box center [666, 367] width 15 height 15
click at [666, 370] on input "checkbox" at bounding box center [661, 366] width 15 height 19
checkbox input "false"
click at [668, 438] on label at bounding box center [666, 441] width 15 height 15
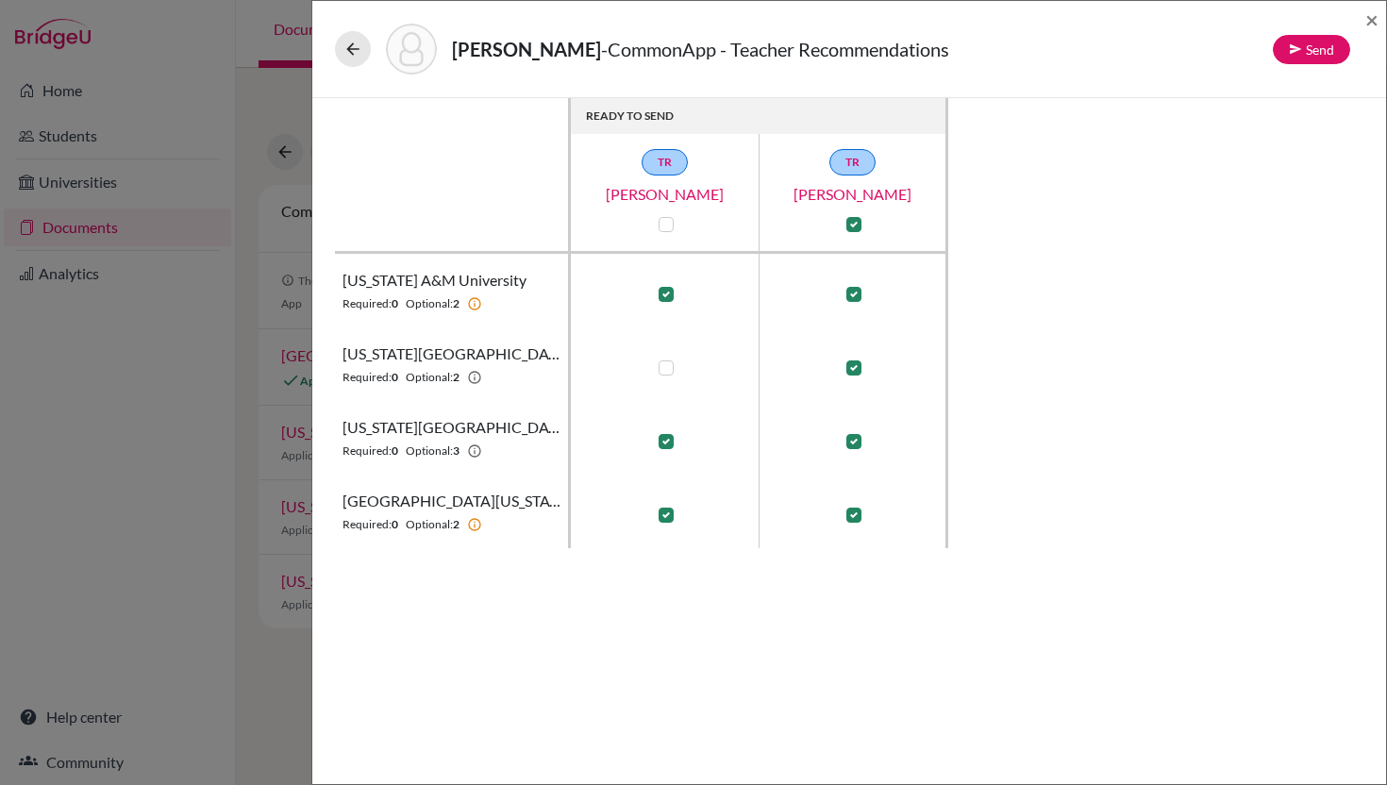
click at [668, 438] on input "checkbox" at bounding box center [661, 439] width 15 height 19
checkbox input "false"
click at [665, 294] on label at bounding box center [666, 294] width 15 height 15
click at [665, 294] on input "checkbox" at bounding box center [661, 292] width 15 height 19
checkbox input "false"
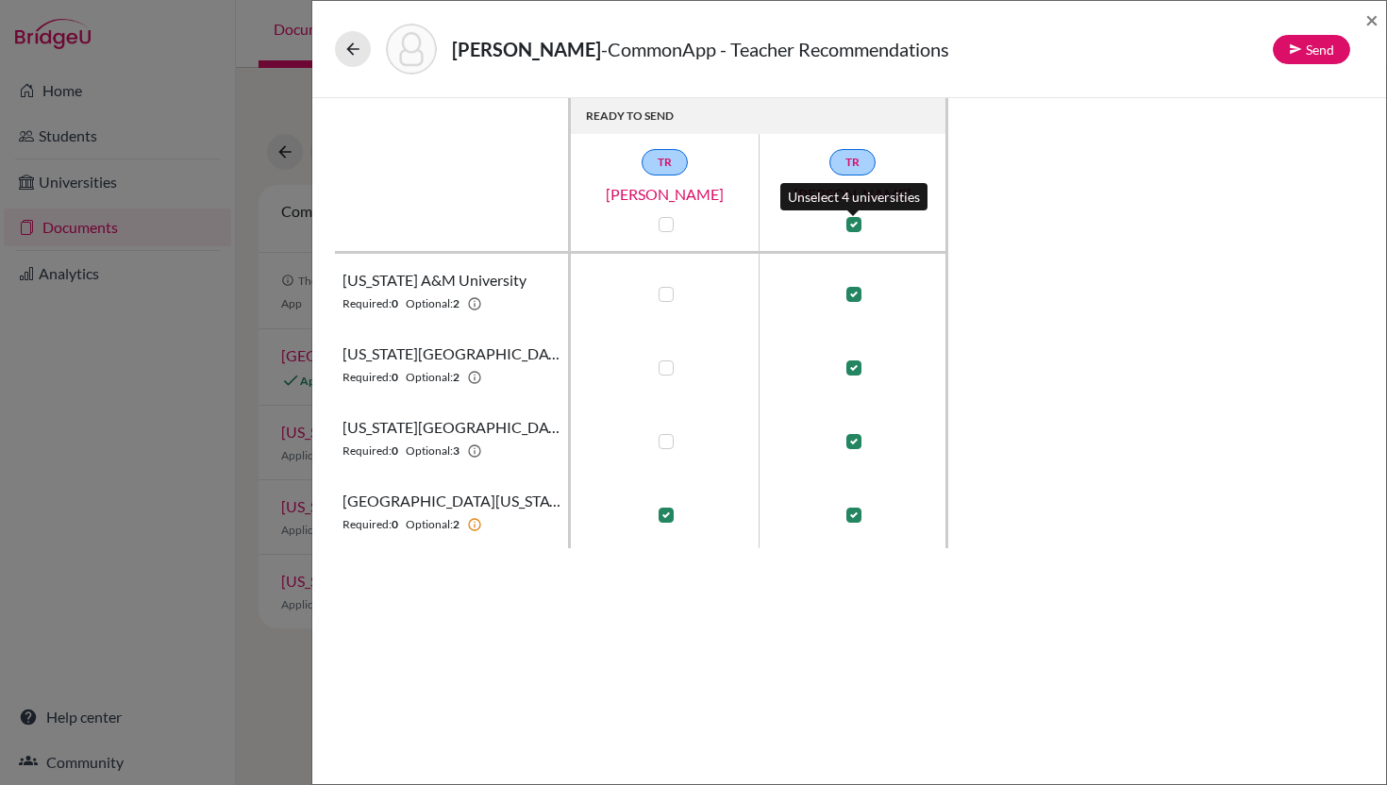
click at [856, 221] on label at bounding box center [853, 224] width 15 height 15
click at [856, 221] on input "checkbox" at bounding box center [849, 222] width 15 height 19
checkbox input "false"
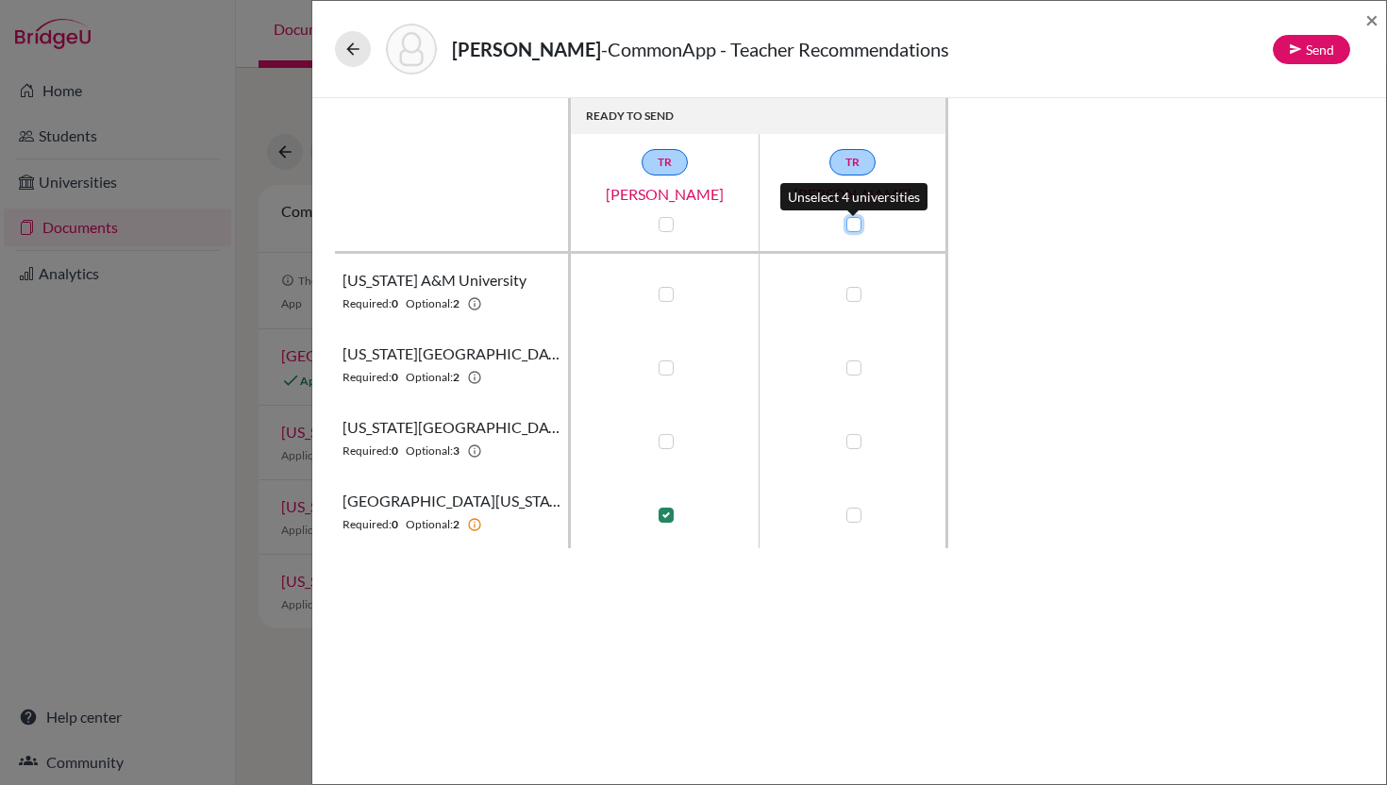
checkbox input "false"
click at [853, 515] on label at bounding box center [853, 515] width 15 height 15
click at [853, 515] on input "checkbox" at bounding box center [849, 513] width 15 height 19
checkbox input "true"
click at [1299, 43] on icon at bounding box center [1295, 48] width 13 height 13
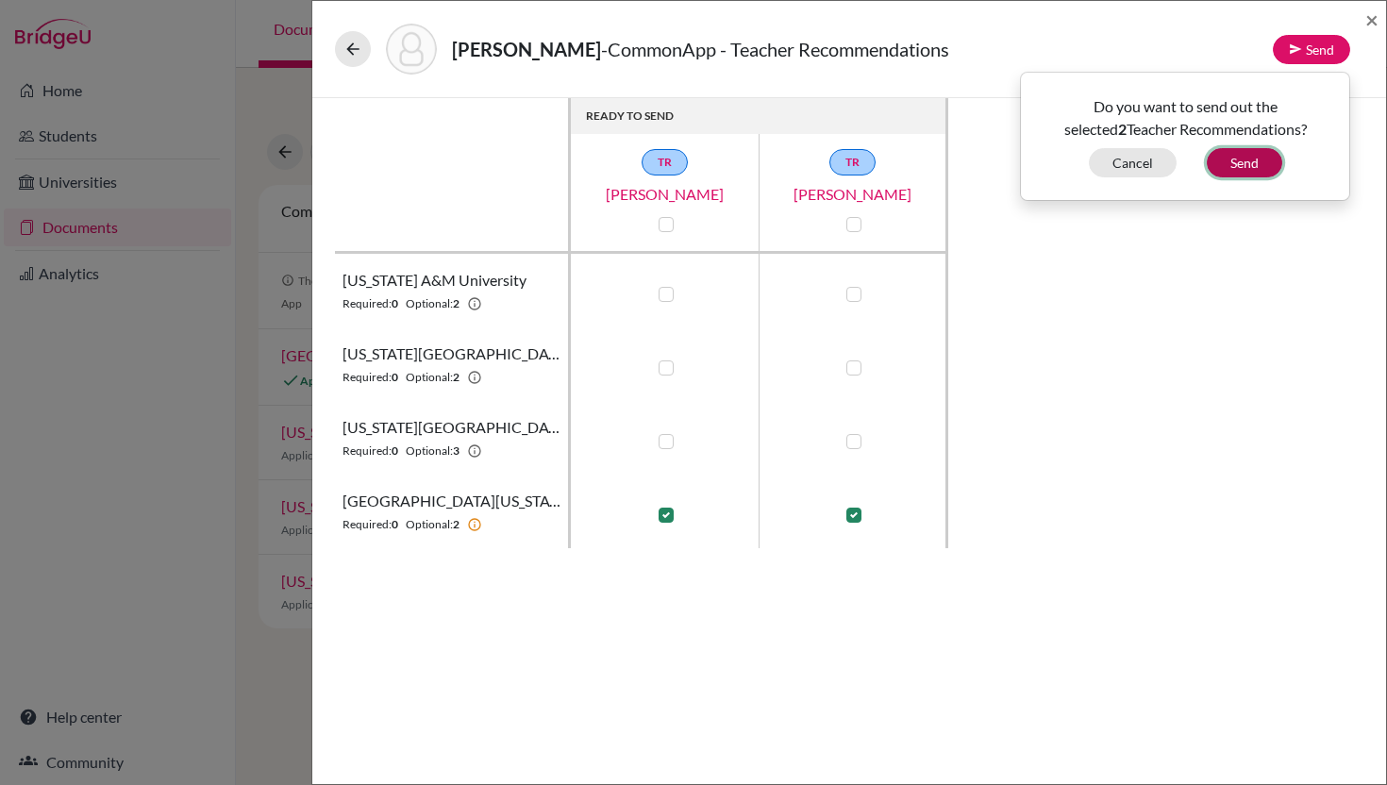
click at [1243, 166] on button "Send" at bounding box center [1244, 162] width 75 height 29
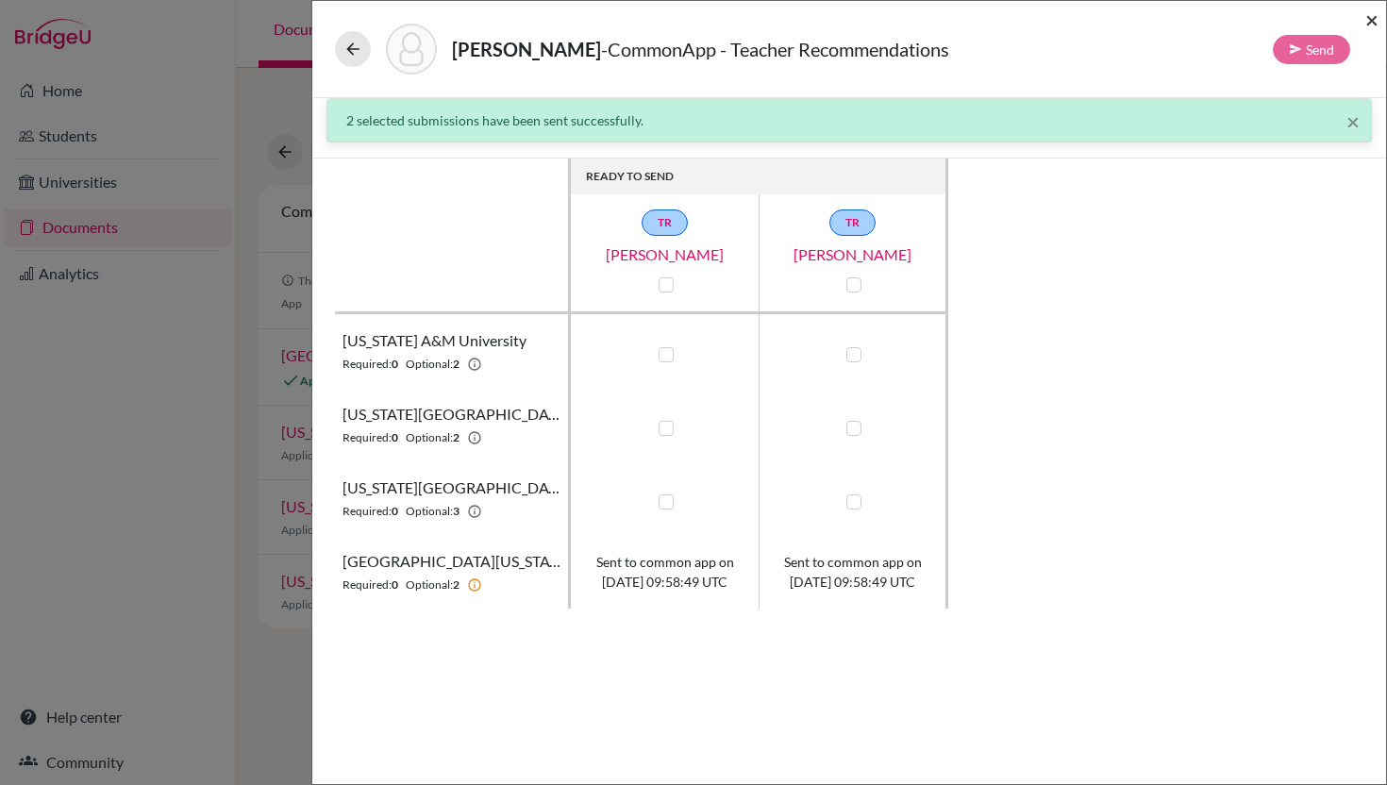
click at [1368, 18] on span "×" at bounding box center [1371, 19] width 13 height 27
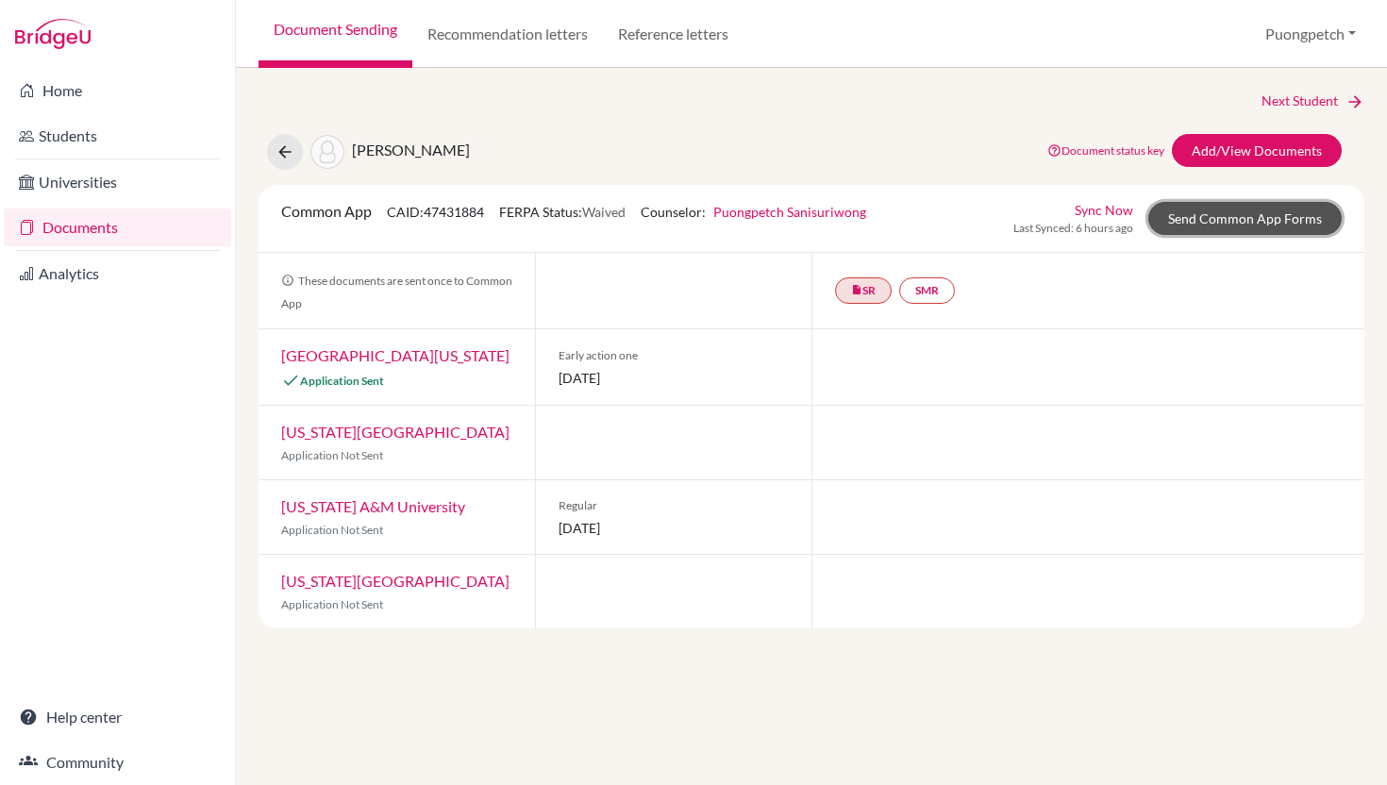
click at [1210, 225] on link "Send Common App Forms" at bounding box center [1244, 218] width 193 height 33
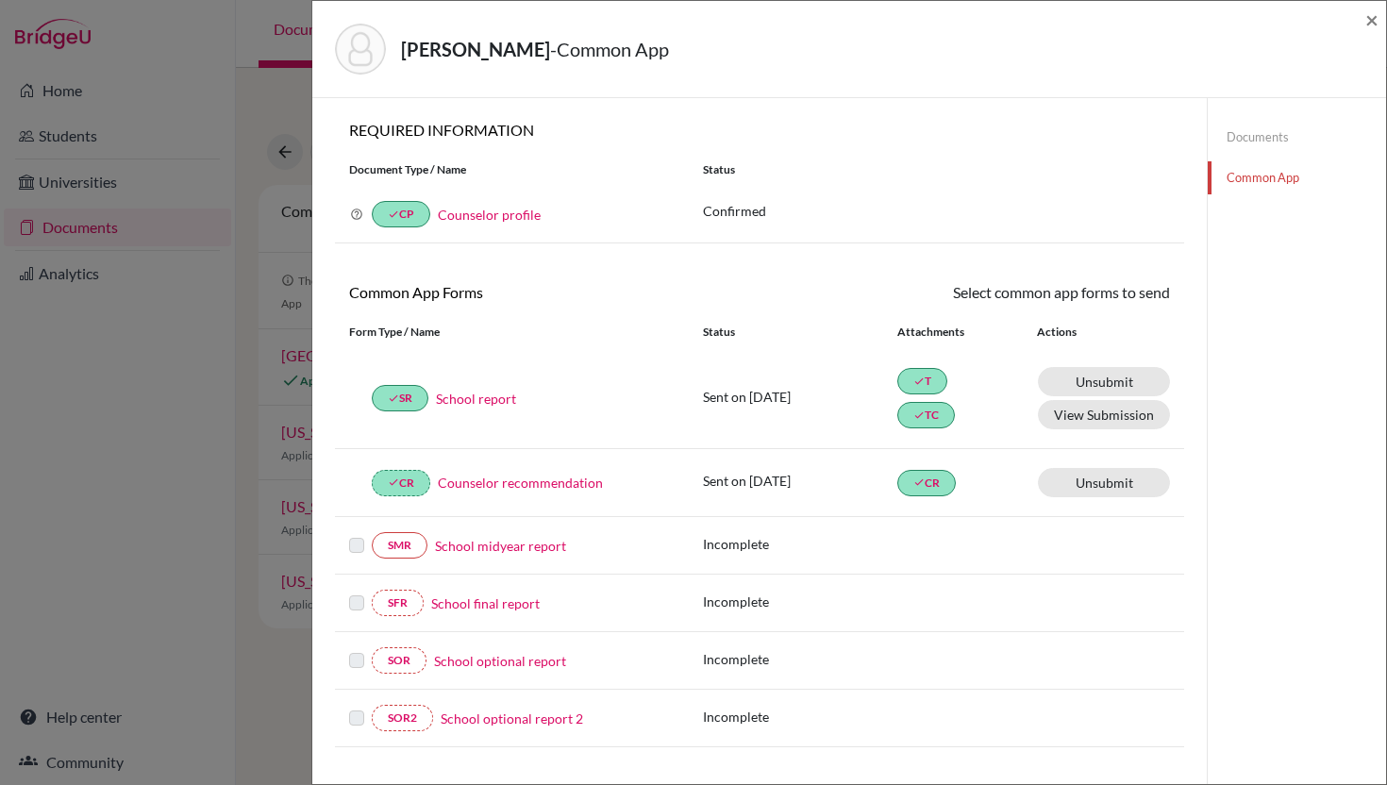
click at [171, 550] on div "Bower, Issara - Common App × × REQUIRED INFORMATION Document Type / Name Status…" at bounding box center [693, 392] width 1387 height 785
click at [1373, 13] on span "×" at bounding box center [1371, 19] width 13 height 27
